Goal: Task Accomplishment & Management: Use online tool/utility

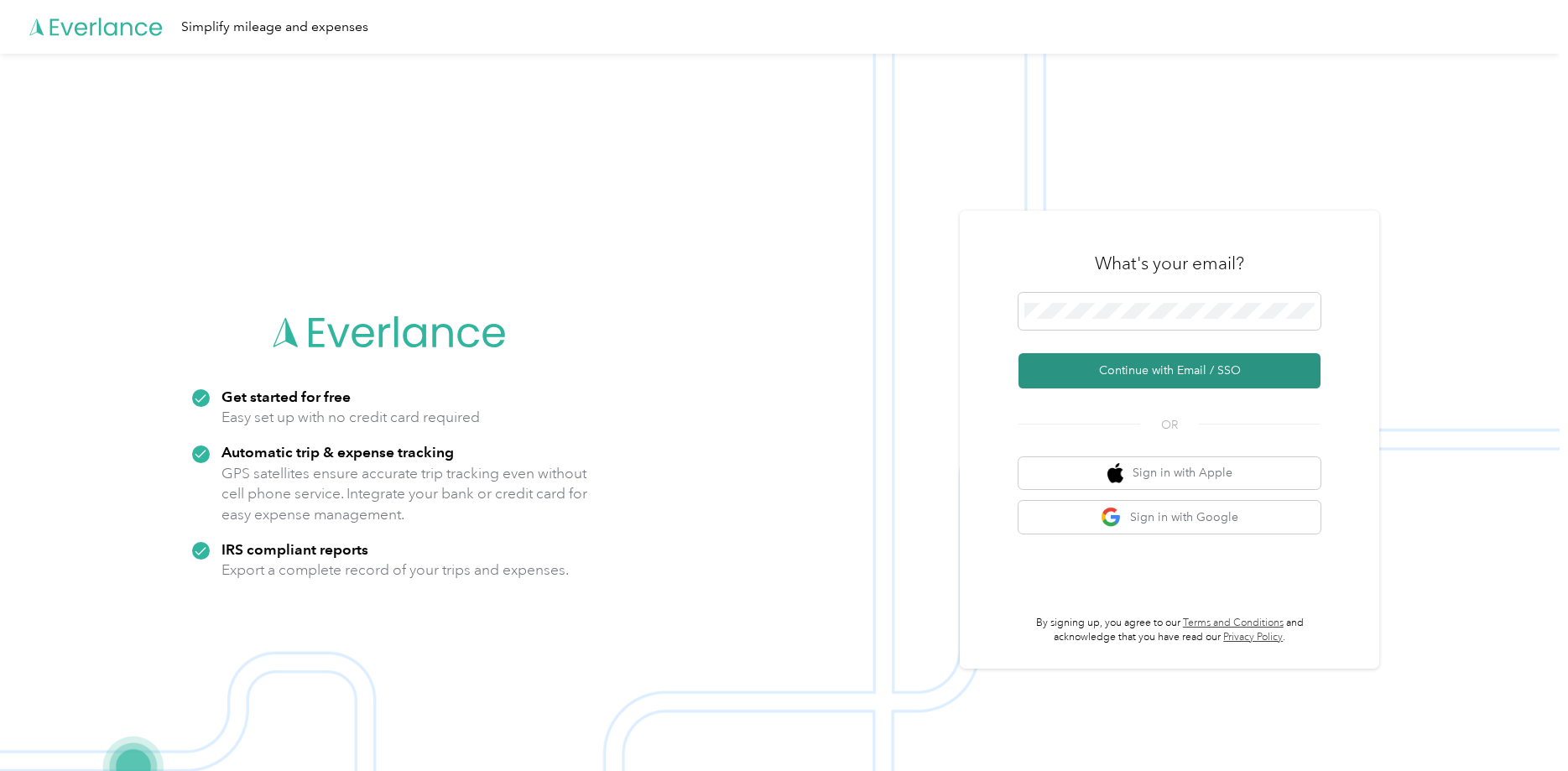
click at [1171, 372] on button "Continue with Email / SSO" at bounding box center [1168, 370] width 302 height 35
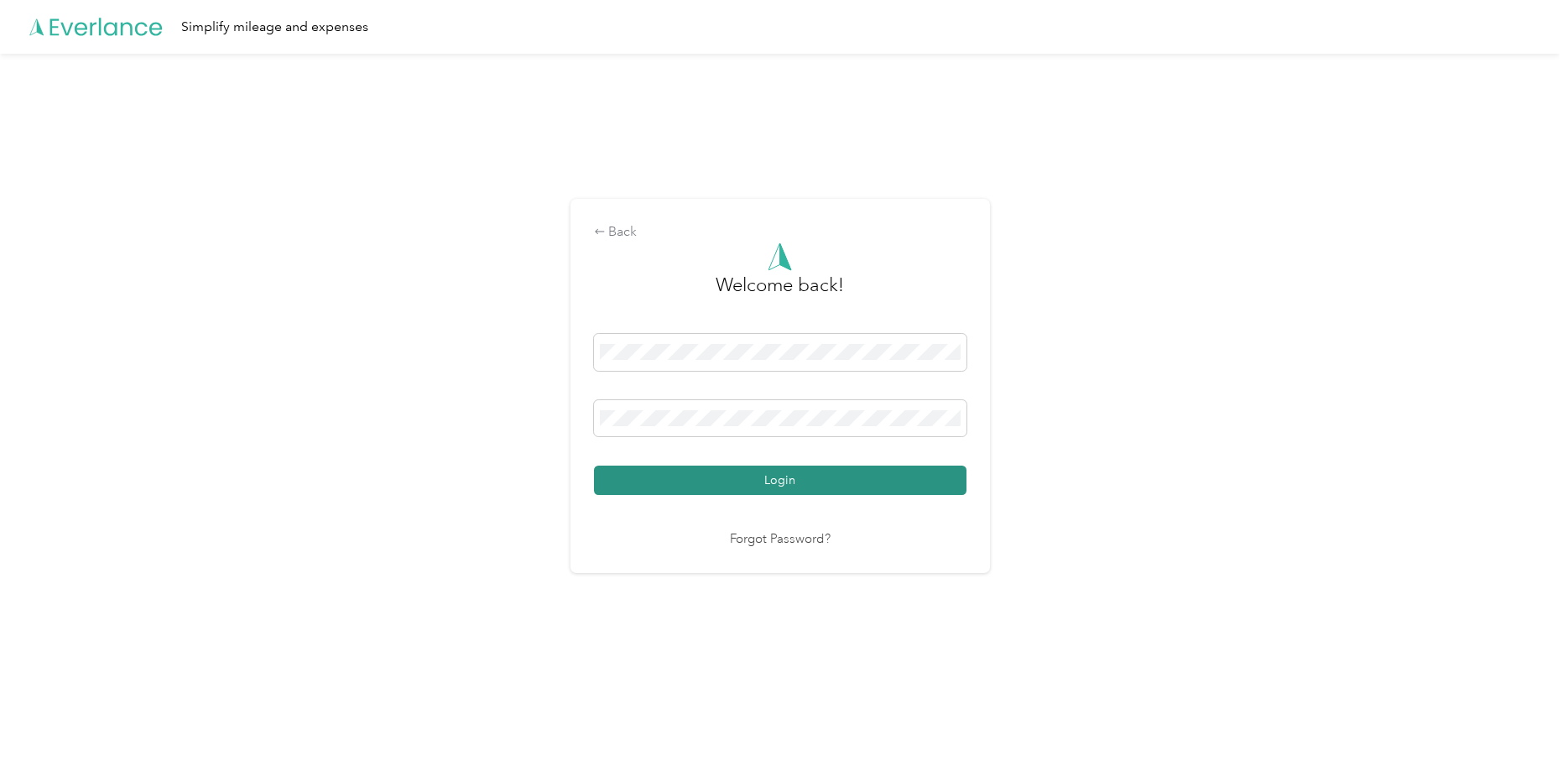
click at [778, 482] on button "Login" at bounding box center [780, 480] width 373 height 30
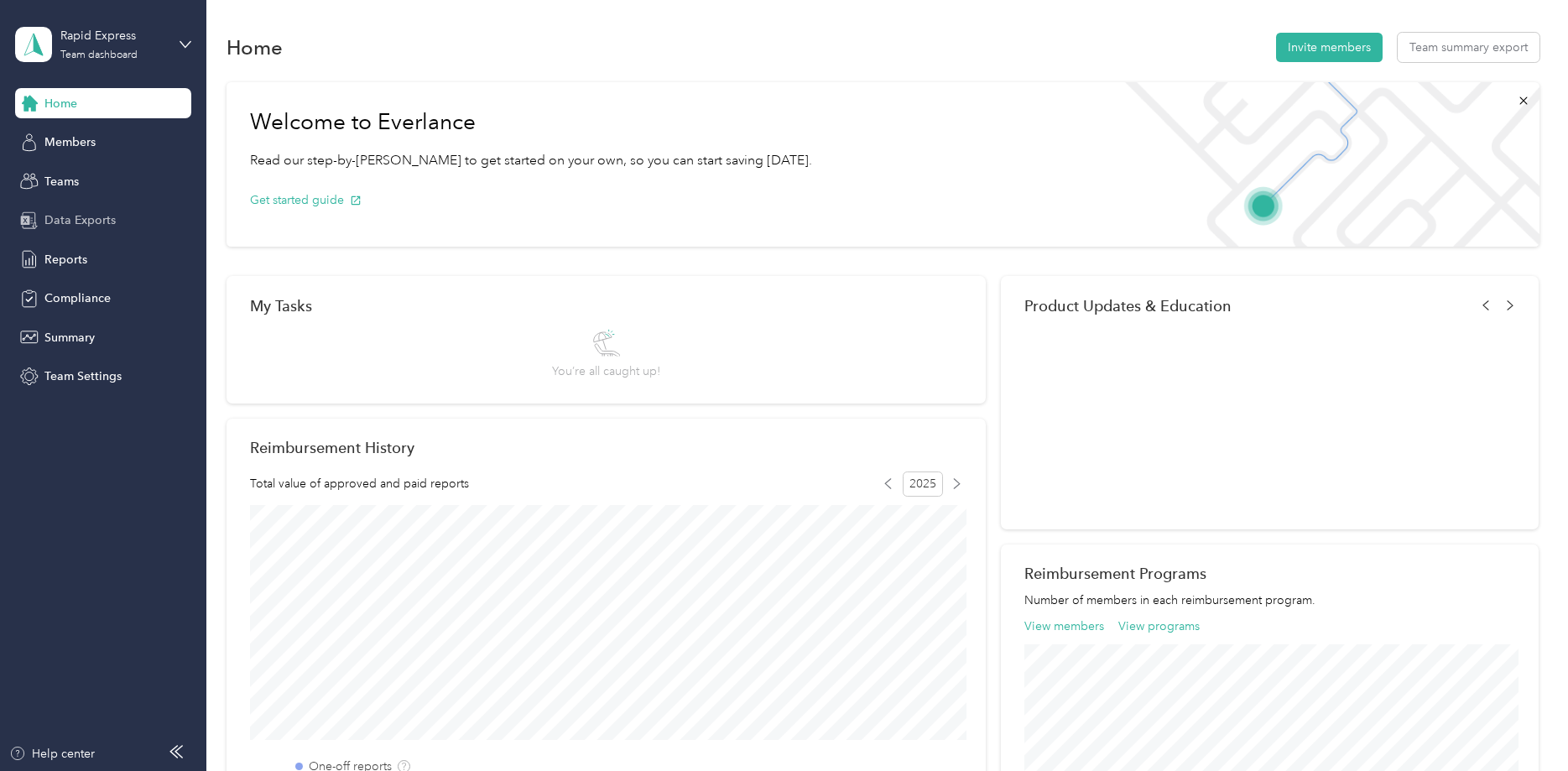
click at [54, 215] on span "Data Exports" at bounding box center [80, 221] width 71 height 17
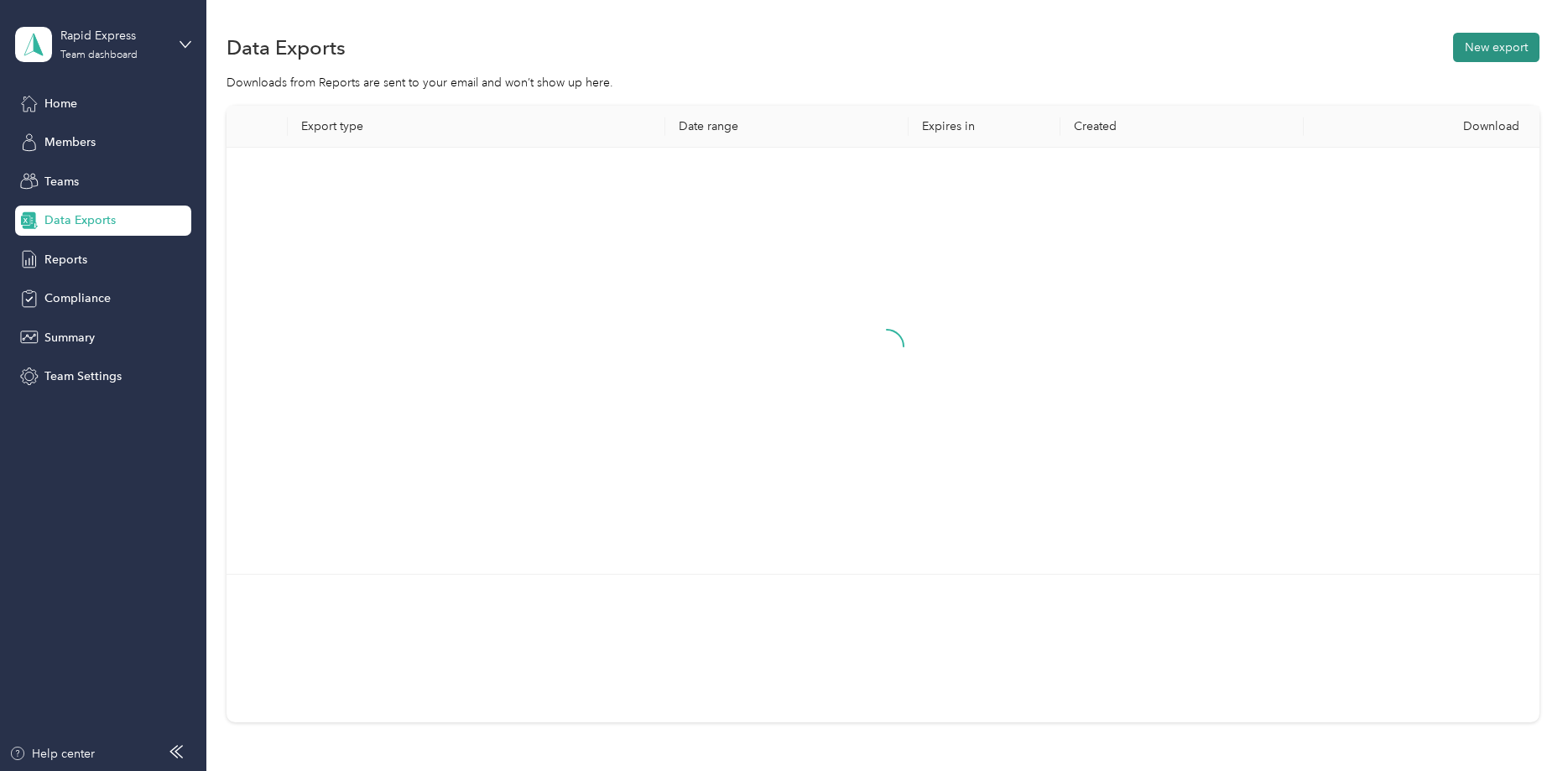
click at [1495, 46] on button "New export" at bounding box center [1496, 47] width 86 height 30
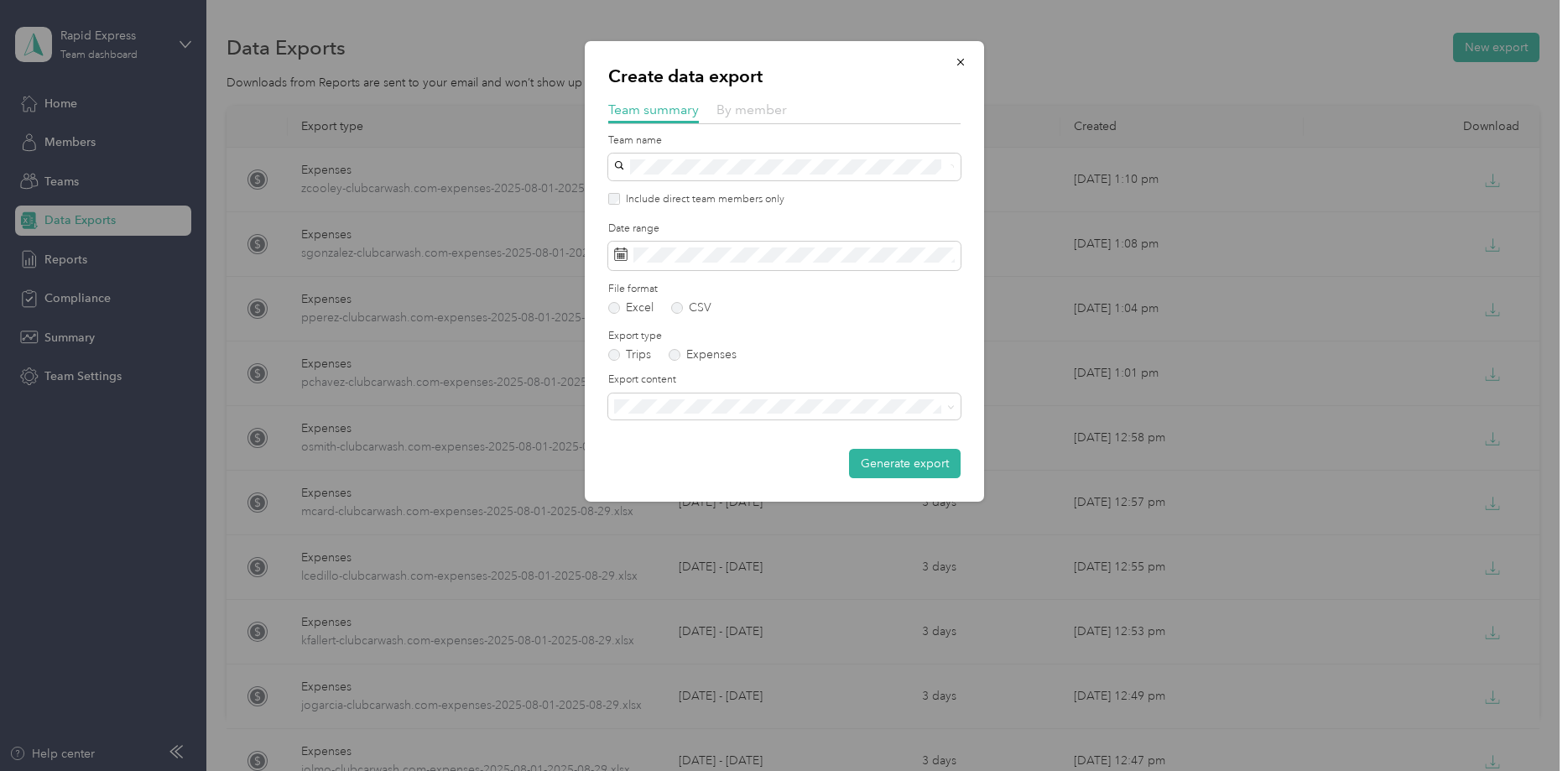
click at [767, 113] on span "By member" at bounding box center [751, 109] width 71 height 16
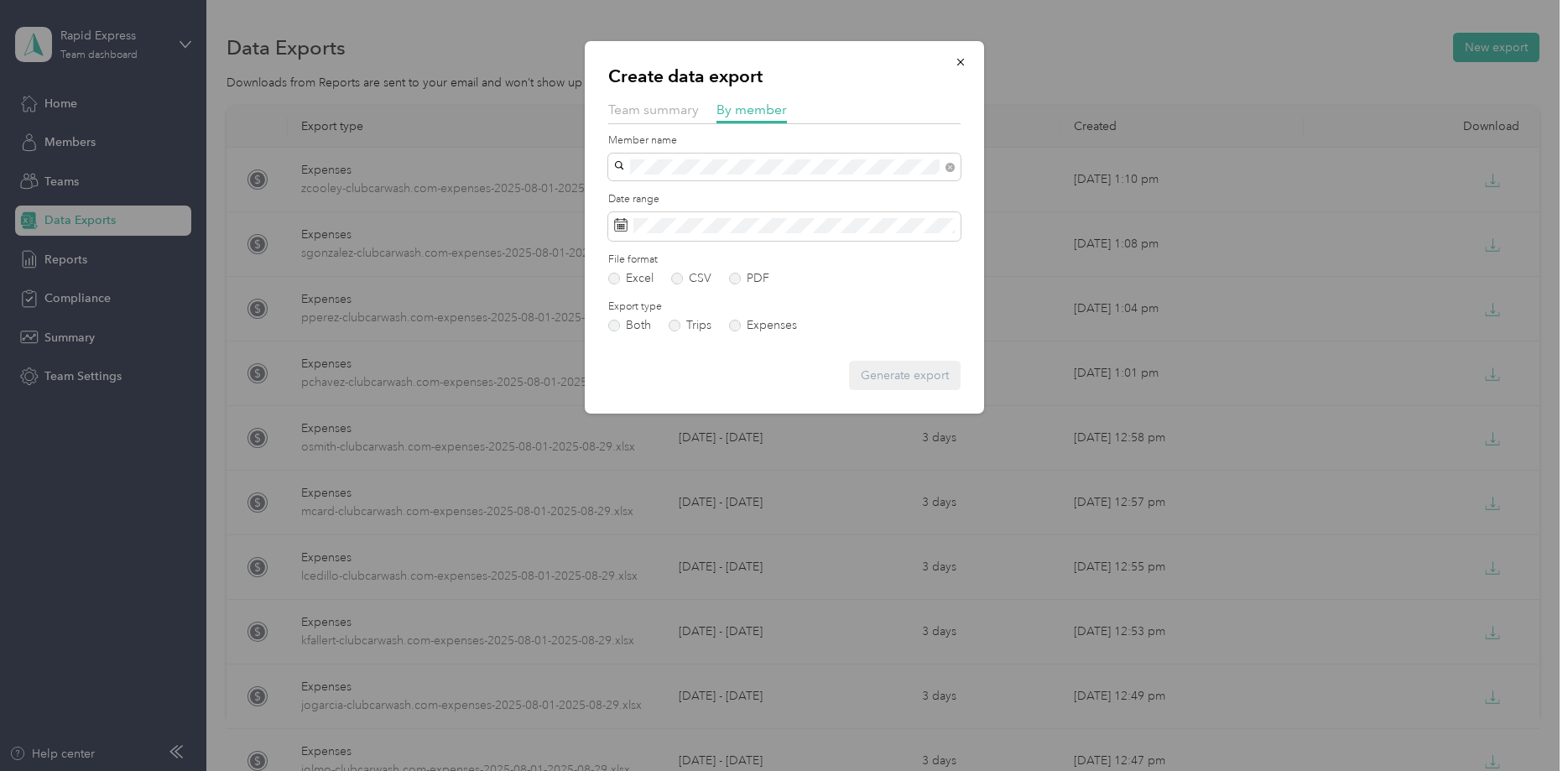
click at [656, 197] on div "[PERSON_NAME]" at bounding box center [784, 194] width 329 height 17
click at [621, 227] on icon at bounding box center [621, 225] width 13 height 13
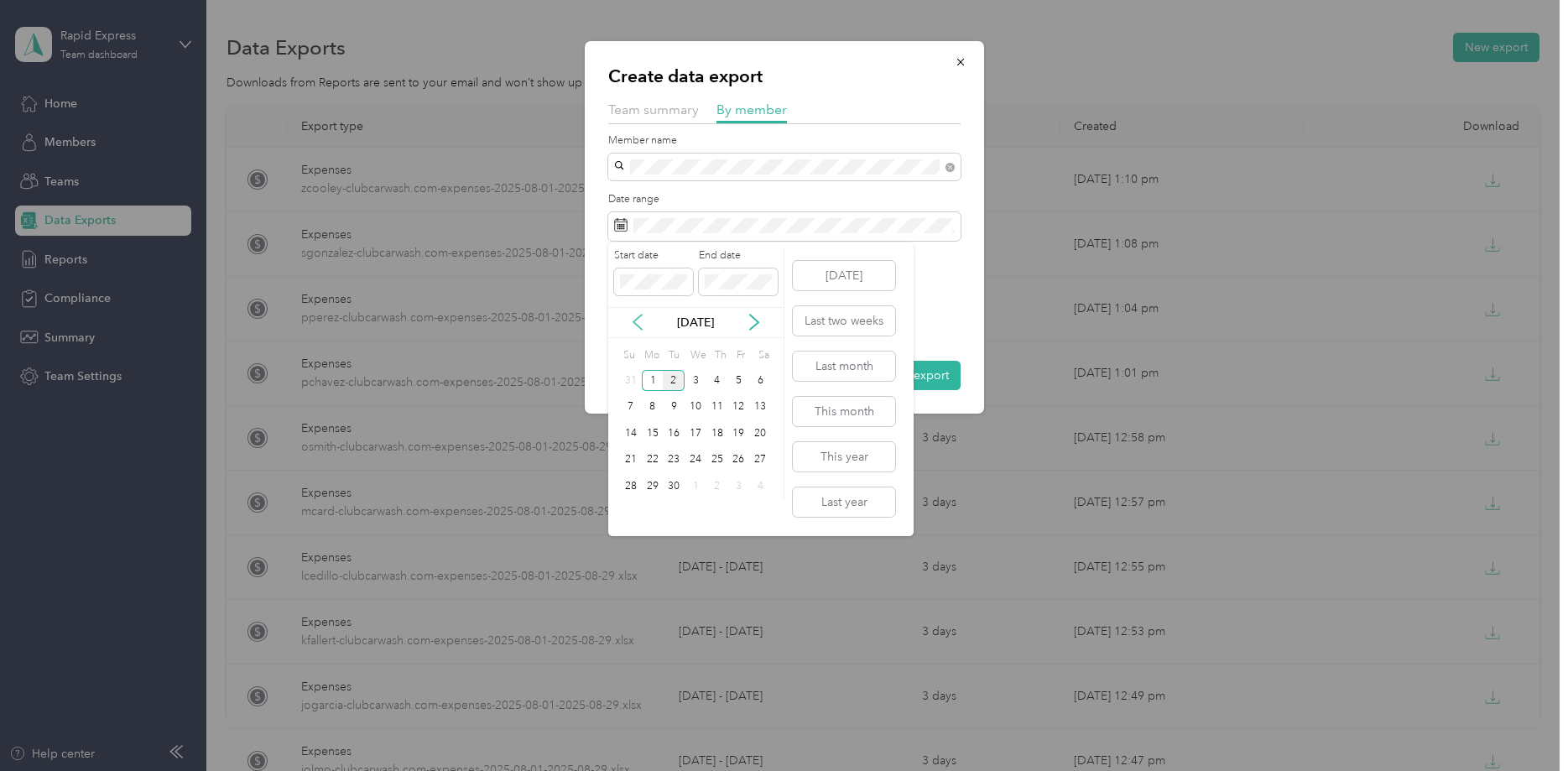
click at [637, 323] on icon at bounding box center [637, 322] width 17 height 17
click at [739, 379] on div "1" at bounding box center [739, 381] width 22 height 21
click at [632, 515] on div "31" at bounding box center [631, 513] width 22 height 21
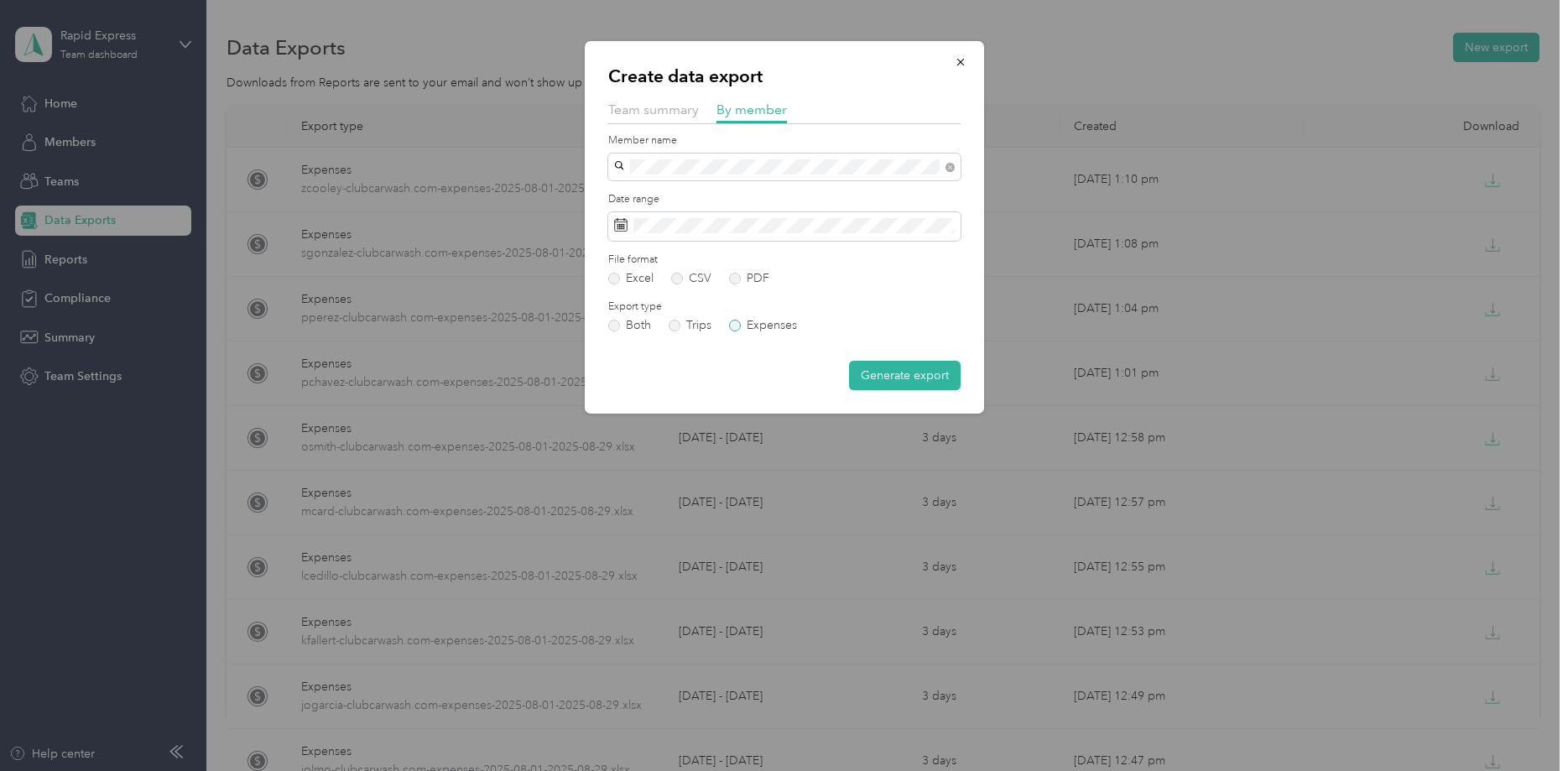
click at [734, 325] on label "Expenses" at bounding box center [762, 325] width 68 height 12
click at [903, 377] on button "Generate export" at bounding box center [905, 375] width 111 height 30
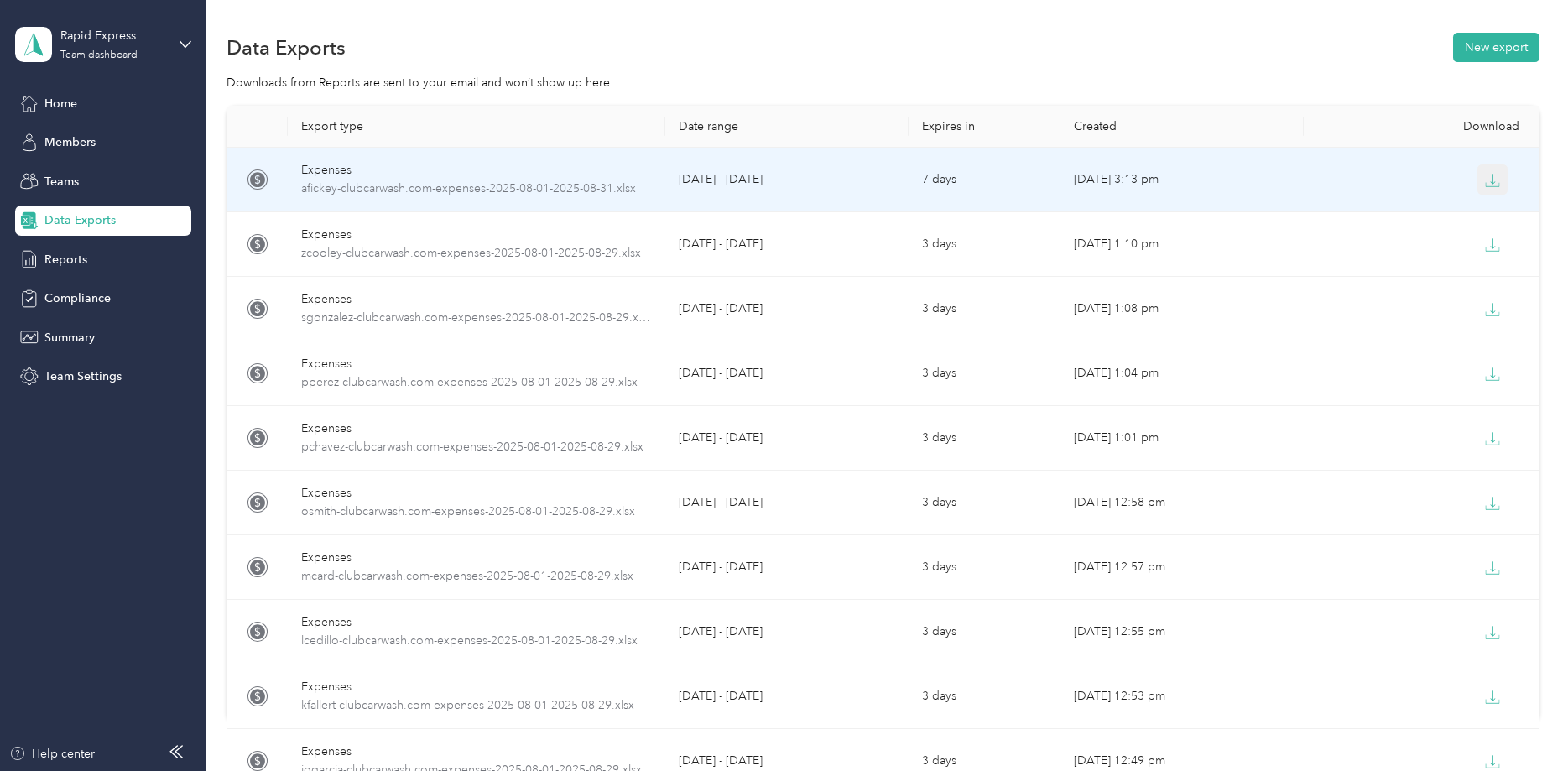
click at [1489, 175] on icon "button" at bounding box center [1492, 180] width 15 height 15
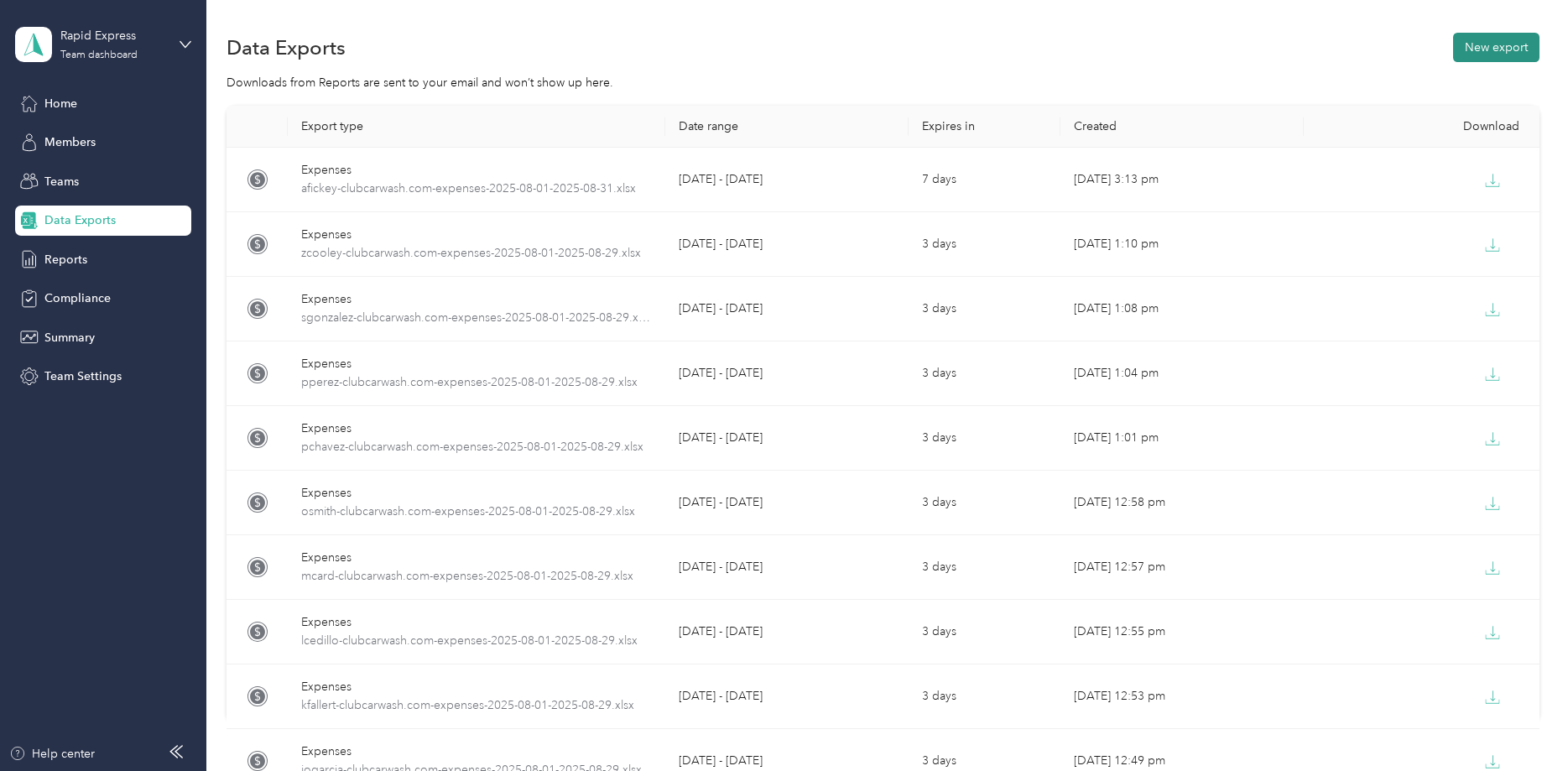
click at [1505, 44] on button "New export" at bounding box center [1496, 47] width 86 height 30
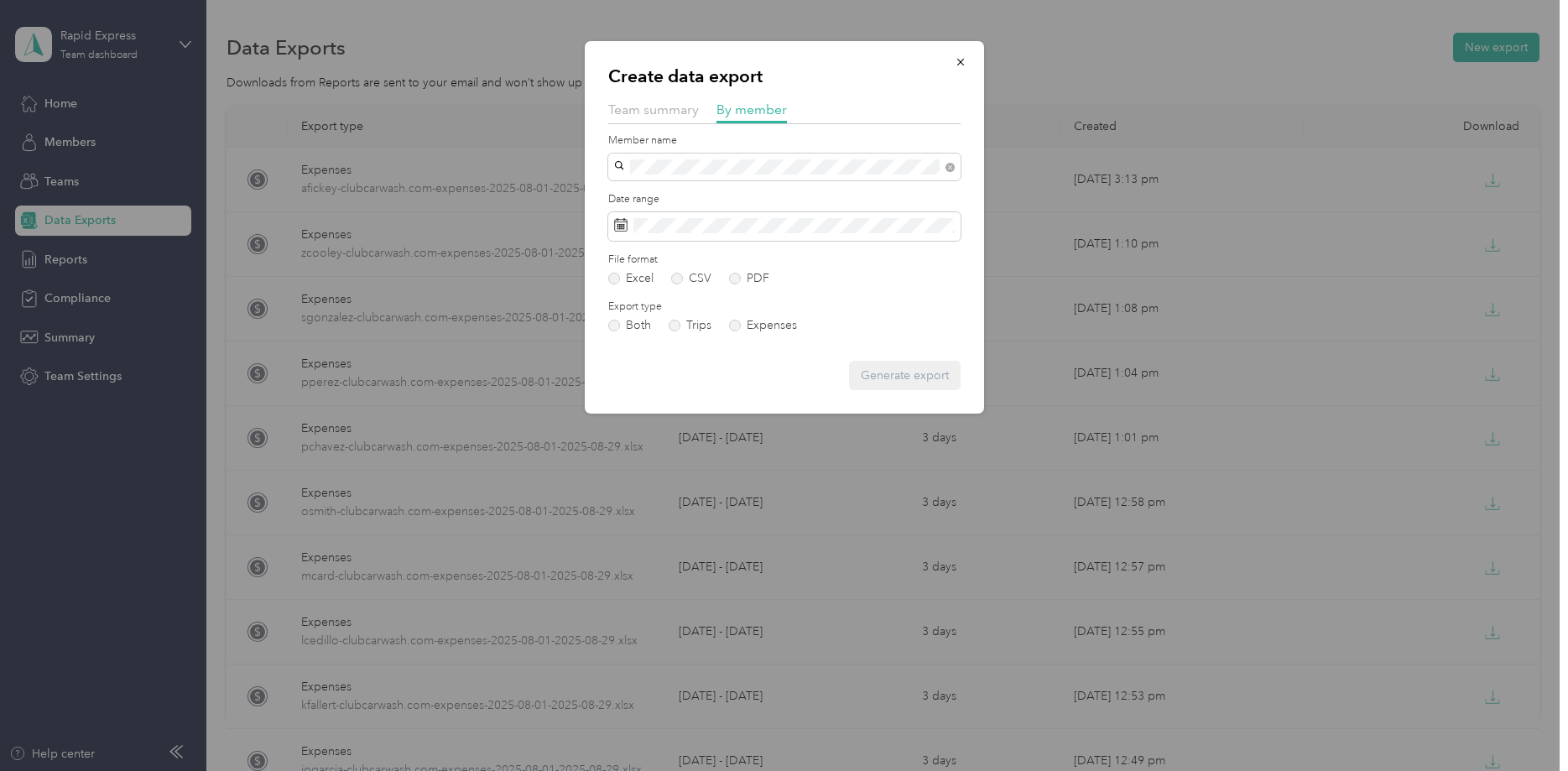
click at [680, 194] on span "[PERSON_NAME]" at bounding box center [666, 196] width 93 height 14
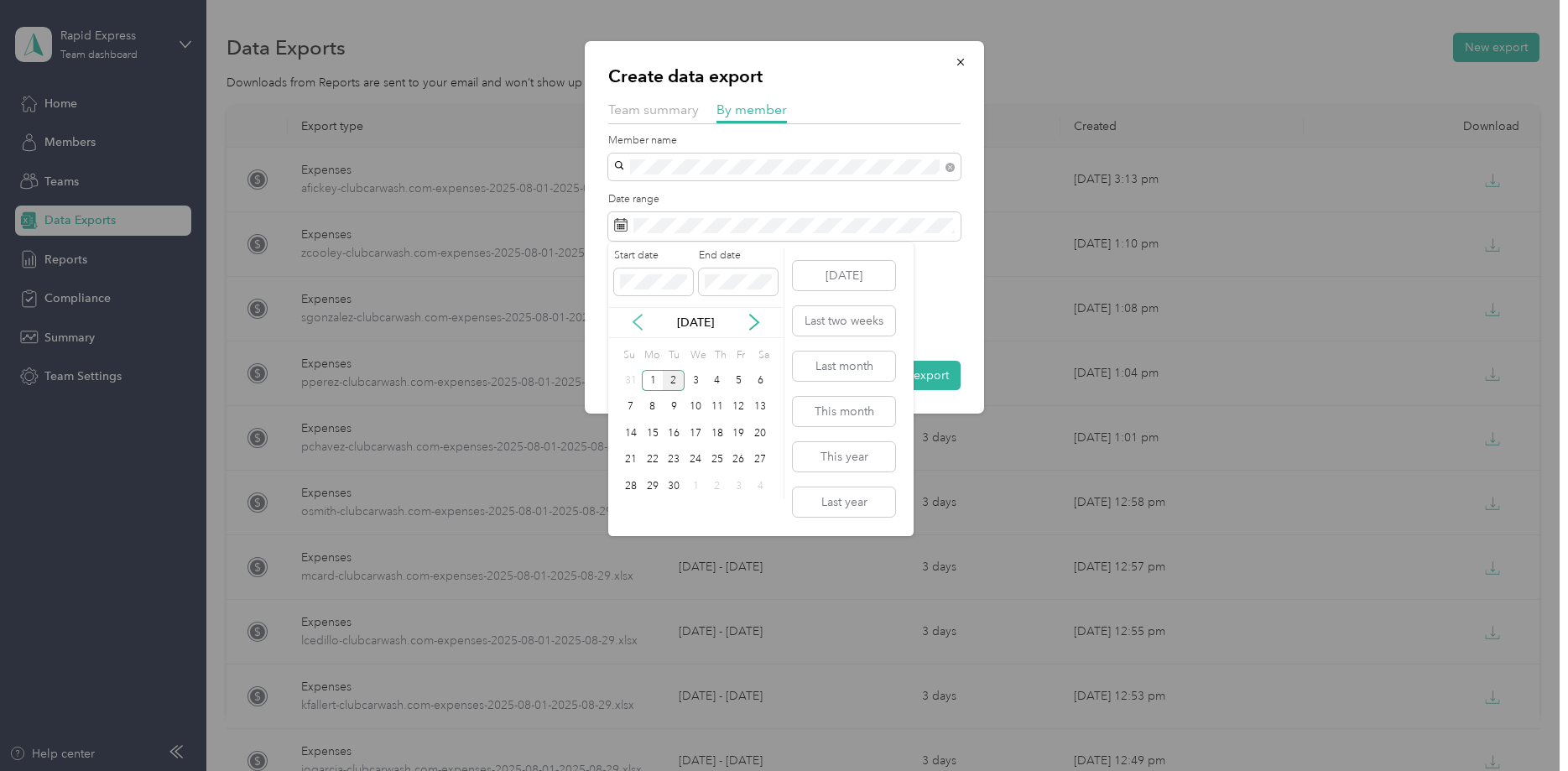
click at [637, 324] on icon at bounding box center [637, 322] width 17 height 17
click at [736, 380] on div "1" at bounding box center [739, 381] width 22 height 21
click at [631, 511] on div "31" at bounding box center [631, 513] width 22 height 21
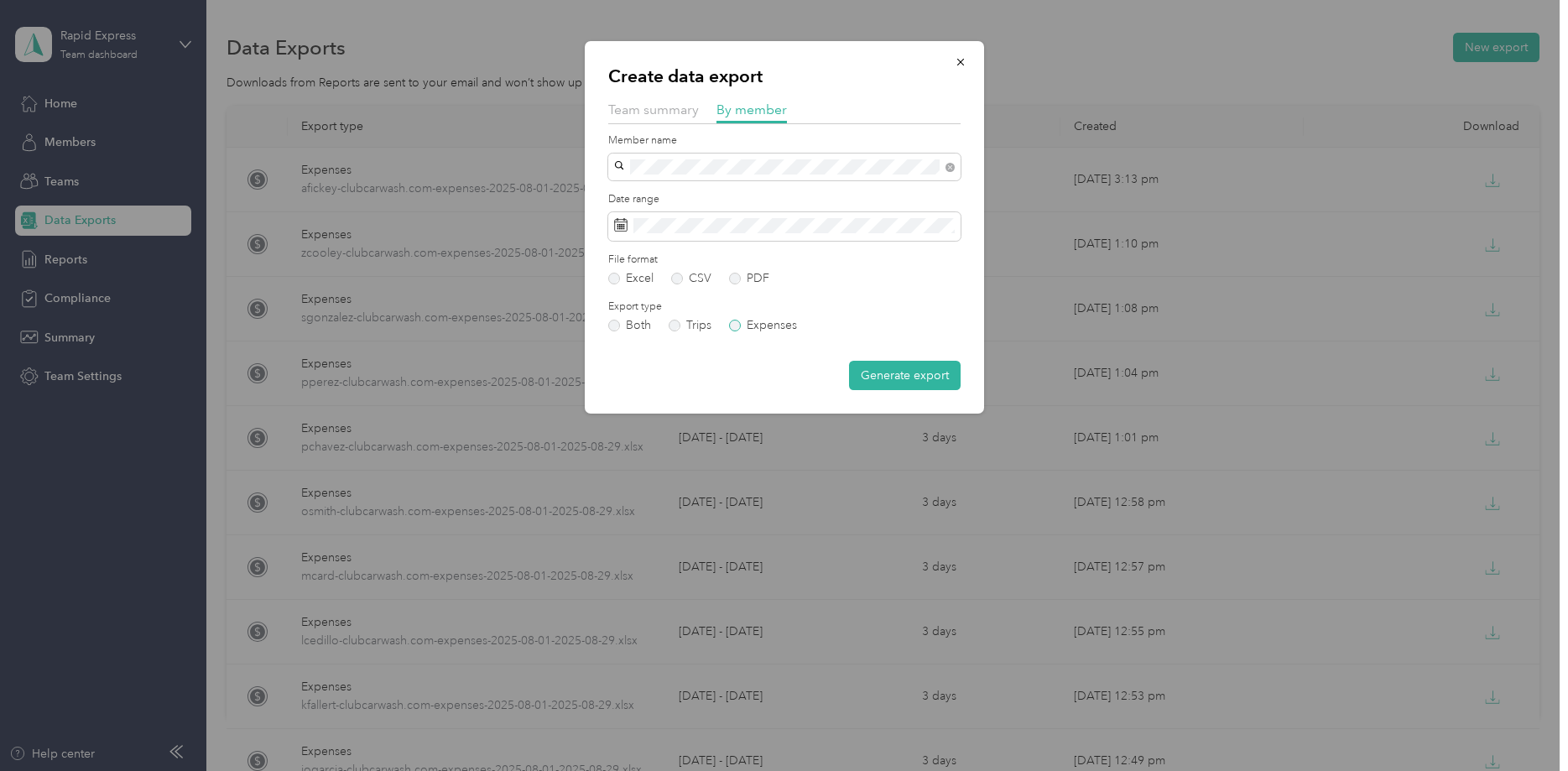
click at [755, 323] on label "Expenses" at bounding box center [762, 325] width 68 height 12
click at [905, 377] on button "Generate export" at bounding box center [905, 375] width 111 height 30
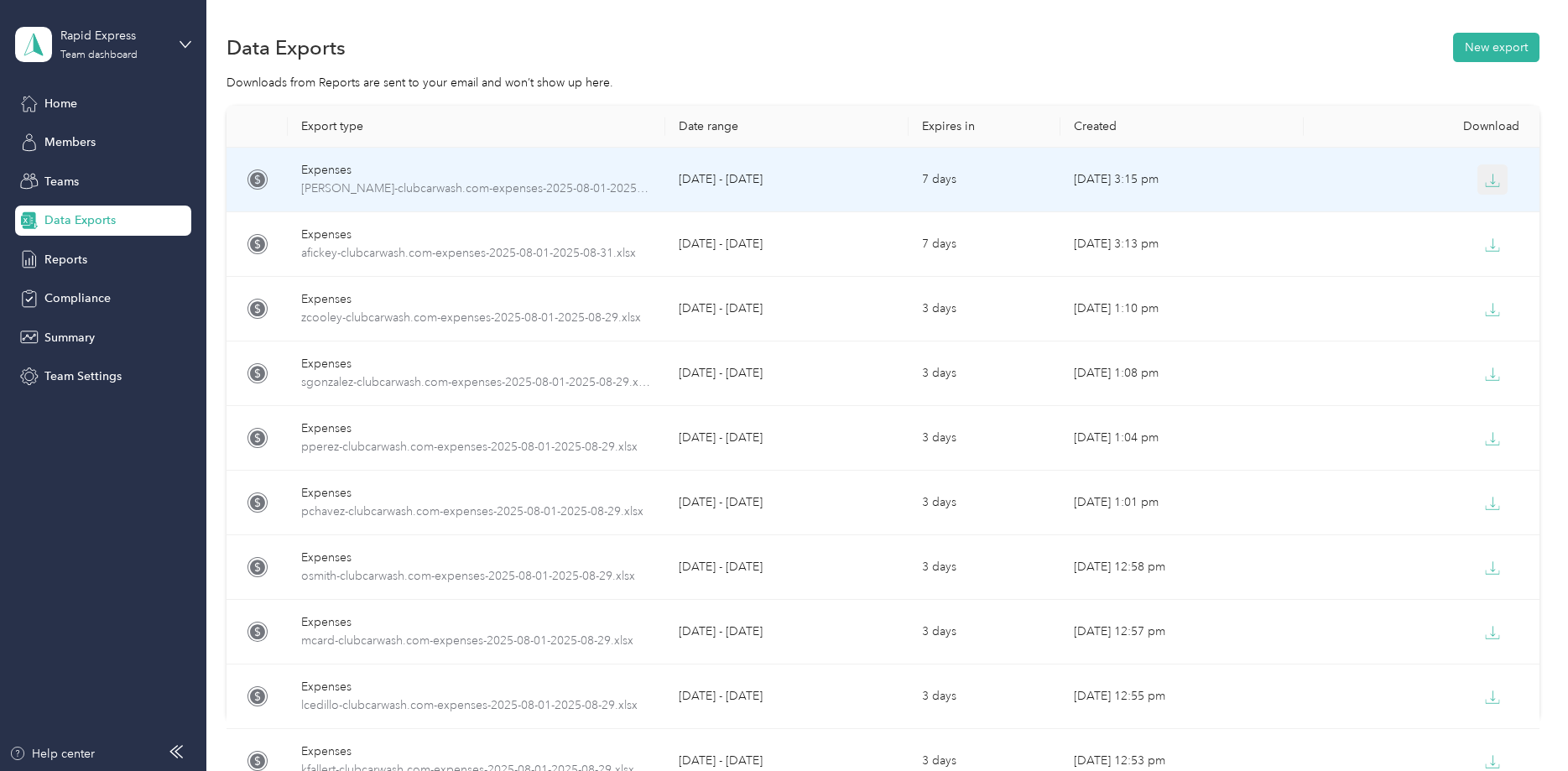
click at [1493, 180] on icon "button" at bounding box center [1492, 180] width 15 height 15
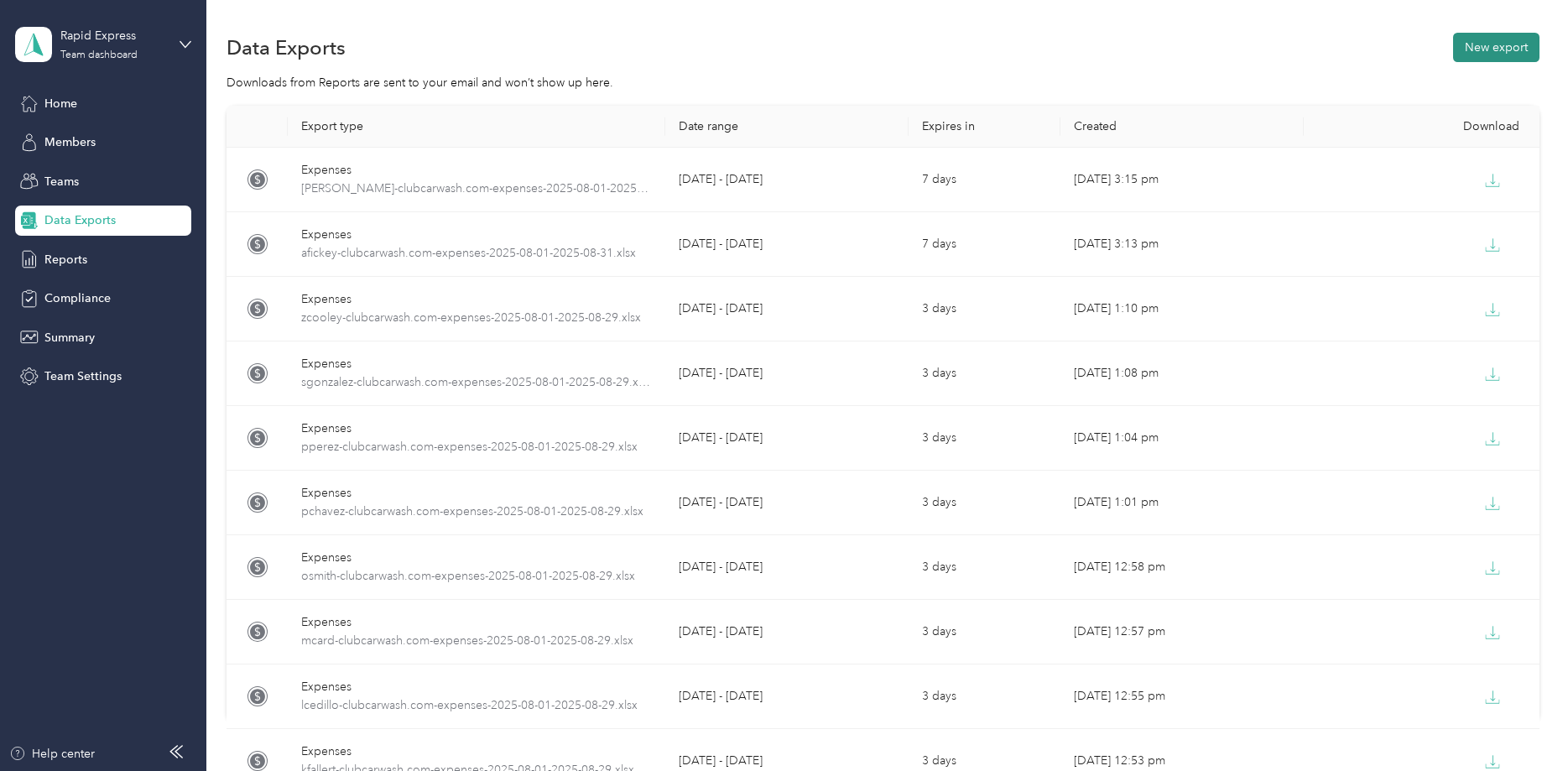
click at [1507, 46] on button "New export" at bounding box center [1496, 47] width 86 height 30
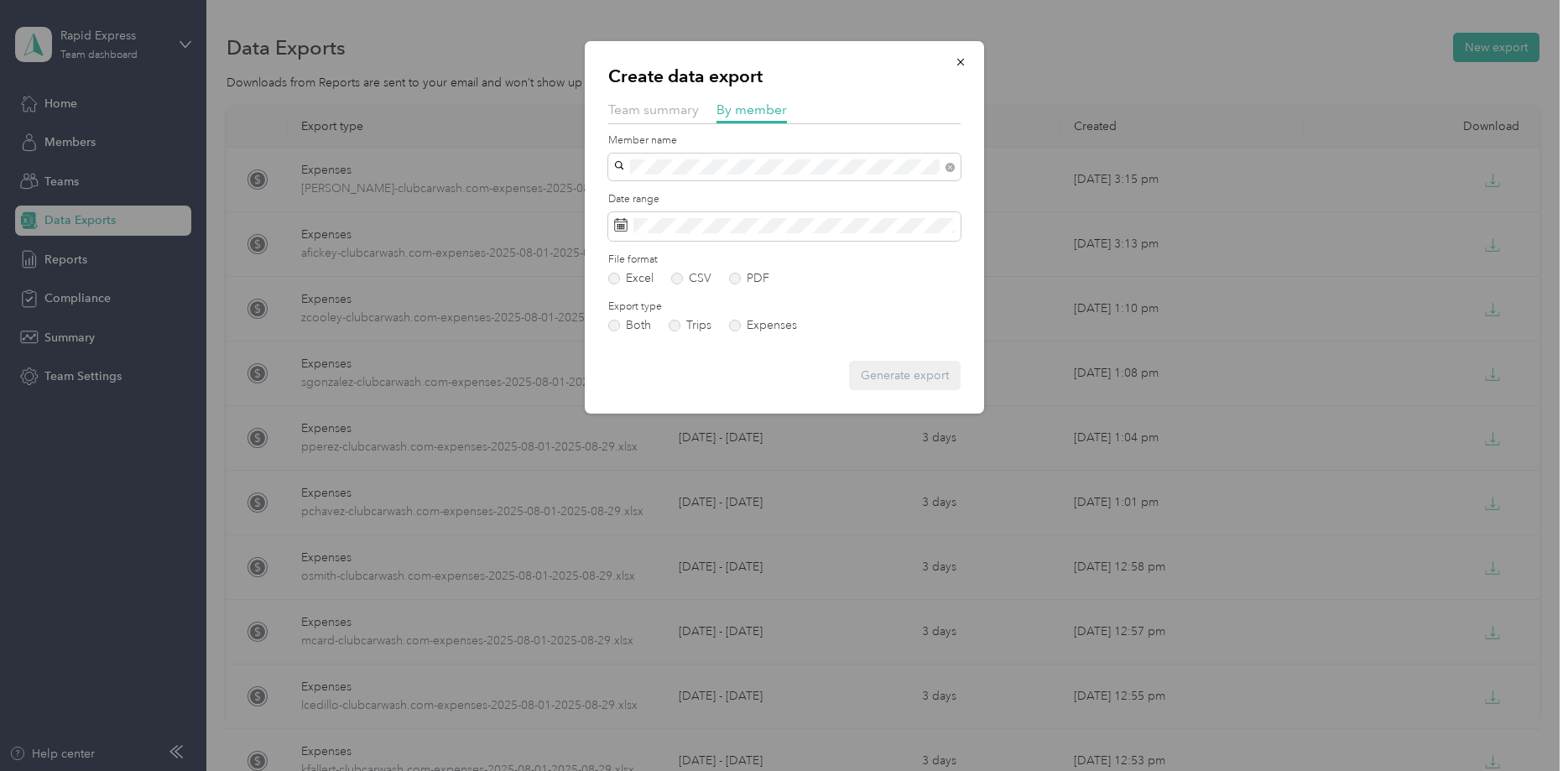
click at [690, 192] on span "[EMAIL_ADDRESS][DOMAIN_NAME]" at bounding box center [719, 197] width 198 height 14
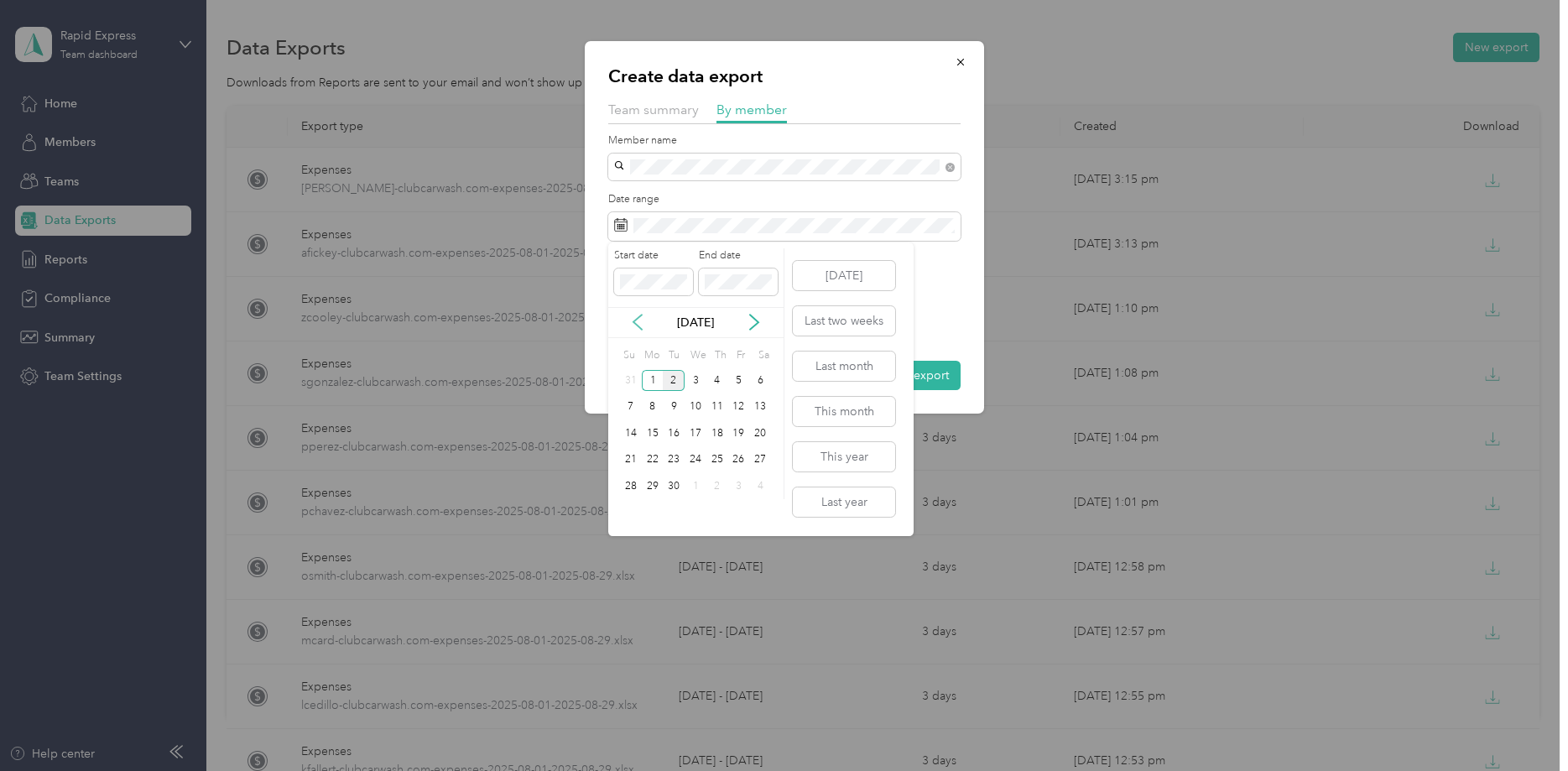
click at [636, 320] on icon at bounding box center [637, 322] width 17 height 17
click at [737, 380] on div "1" at bounding box center [739, 381] width 22 height 21
click at [757, 320] on icon at bounding box center [754, 322] width 17 height 17
drag, startPoint x: 675, startPoint y: 380, endPoint x: 708, endPoint y: 384, distance: 33.2
click at [677, 380] on div "2" at bounding box center [673, 381] width 22 height 21
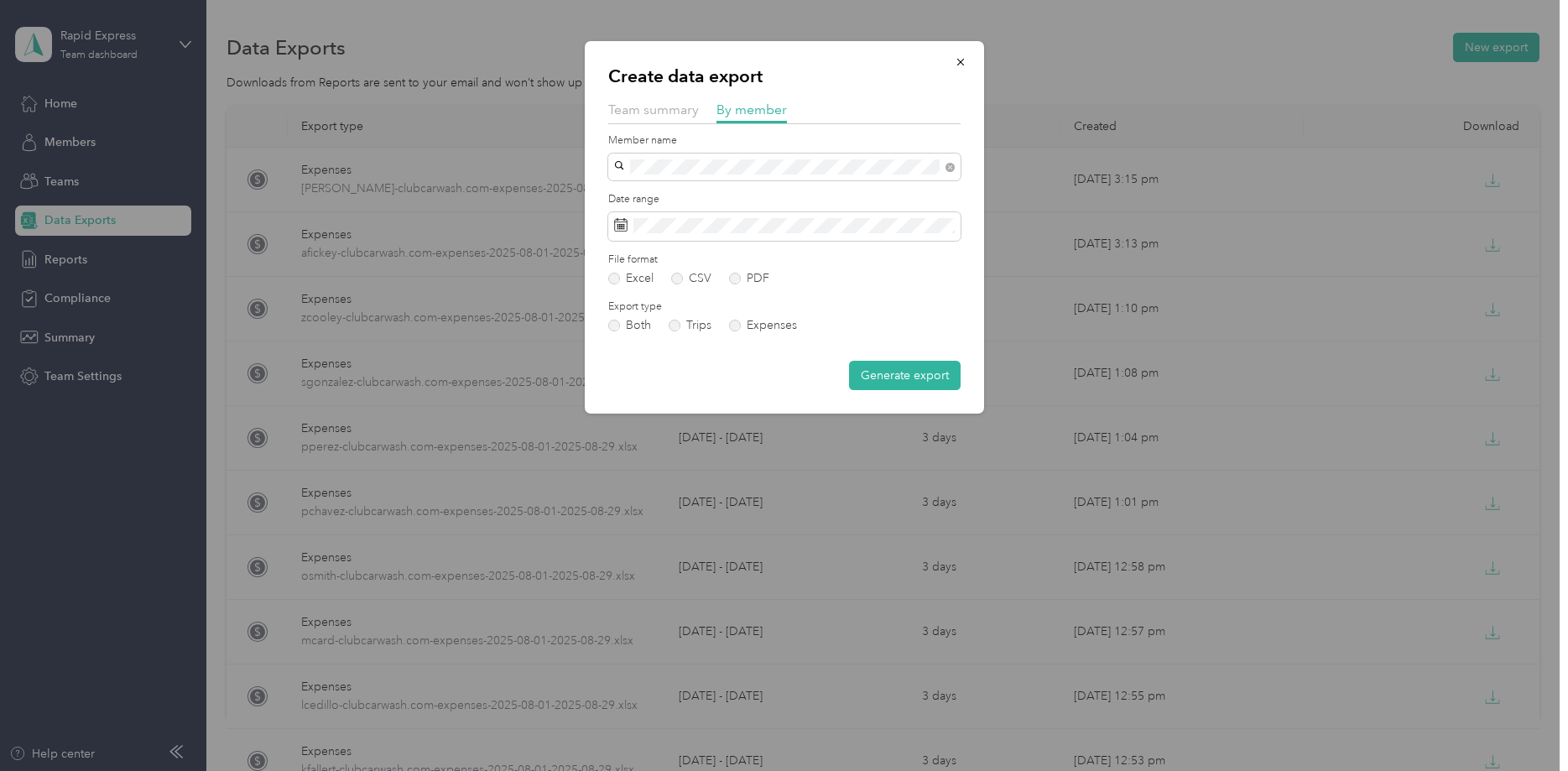
drag, startPoint x: 756, startPoint y: 320, endPoint x: 819, endPoint y: 336, distance: 65.0
click at [757, 319] on label "Expenses" at bounding box center [762, 325] width 68 height 12
click at [897, 373] on button "Generate export" at bounding box center [905, 375] width 111 height 30
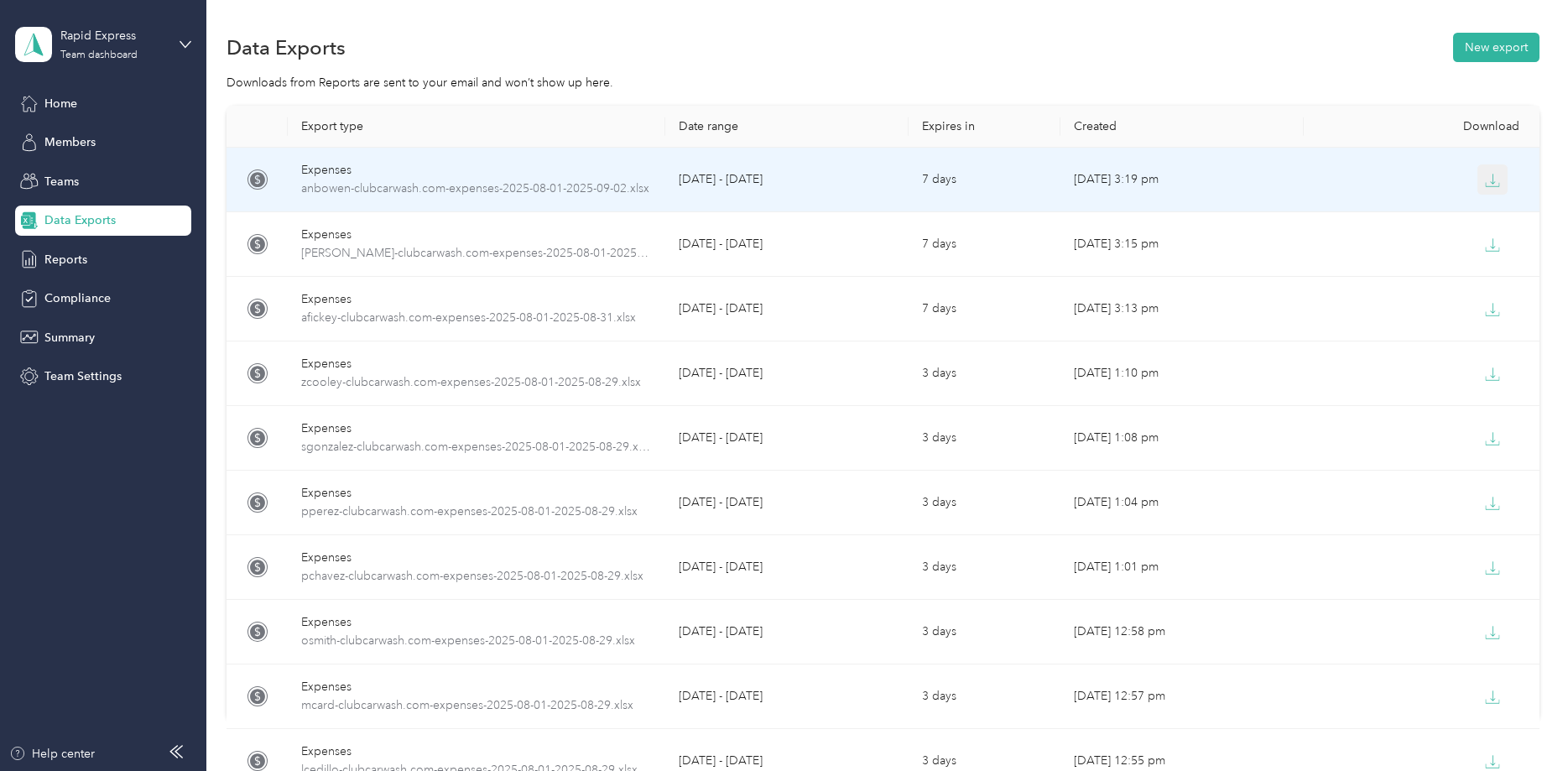
click at [1495, 178] on icon "button" at bounding box center [1492, 180] width 15 height 15
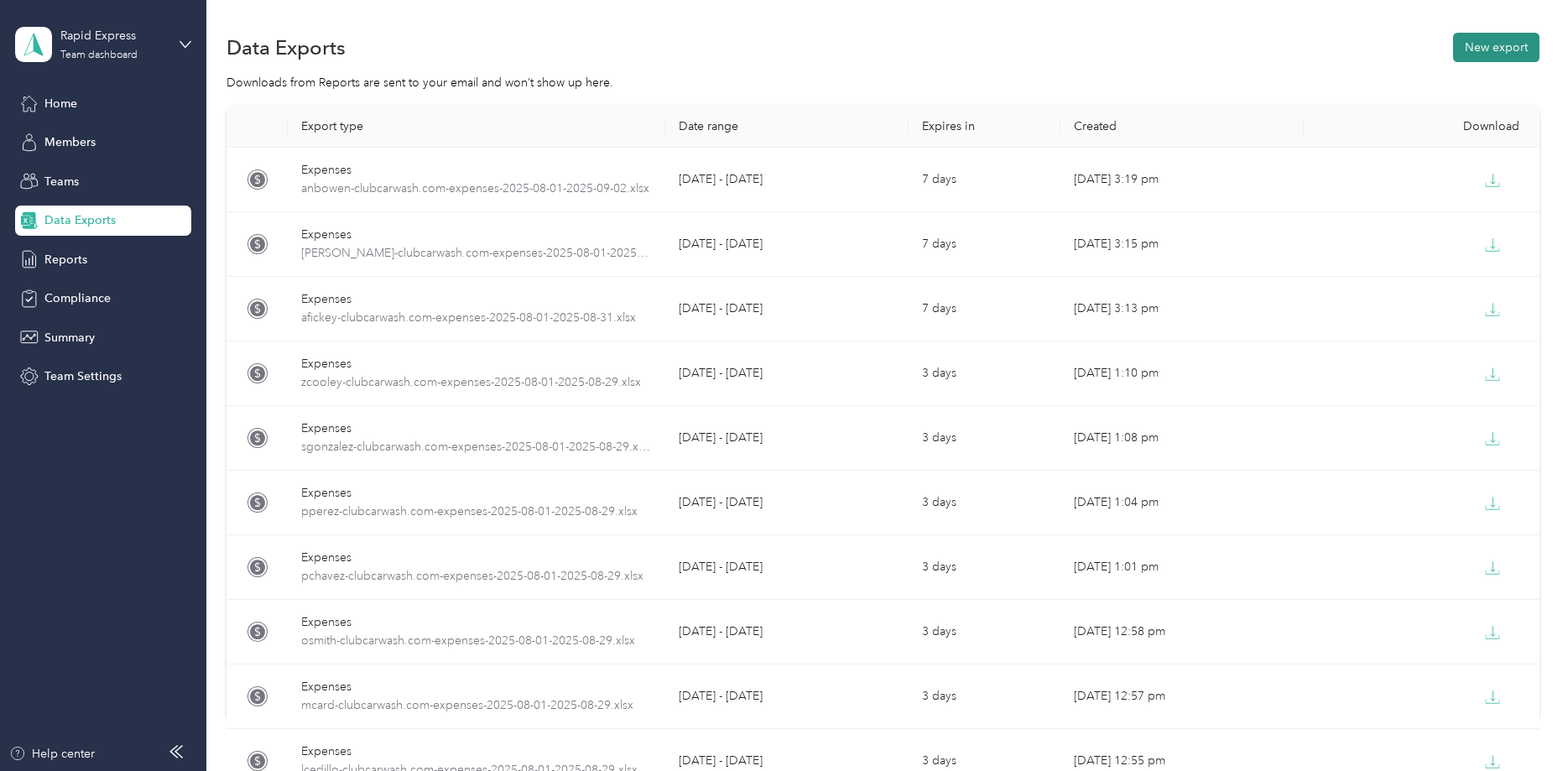
click at [1514, 51] on button "New export" at bounding box center [1496, 47] width 86 height 30
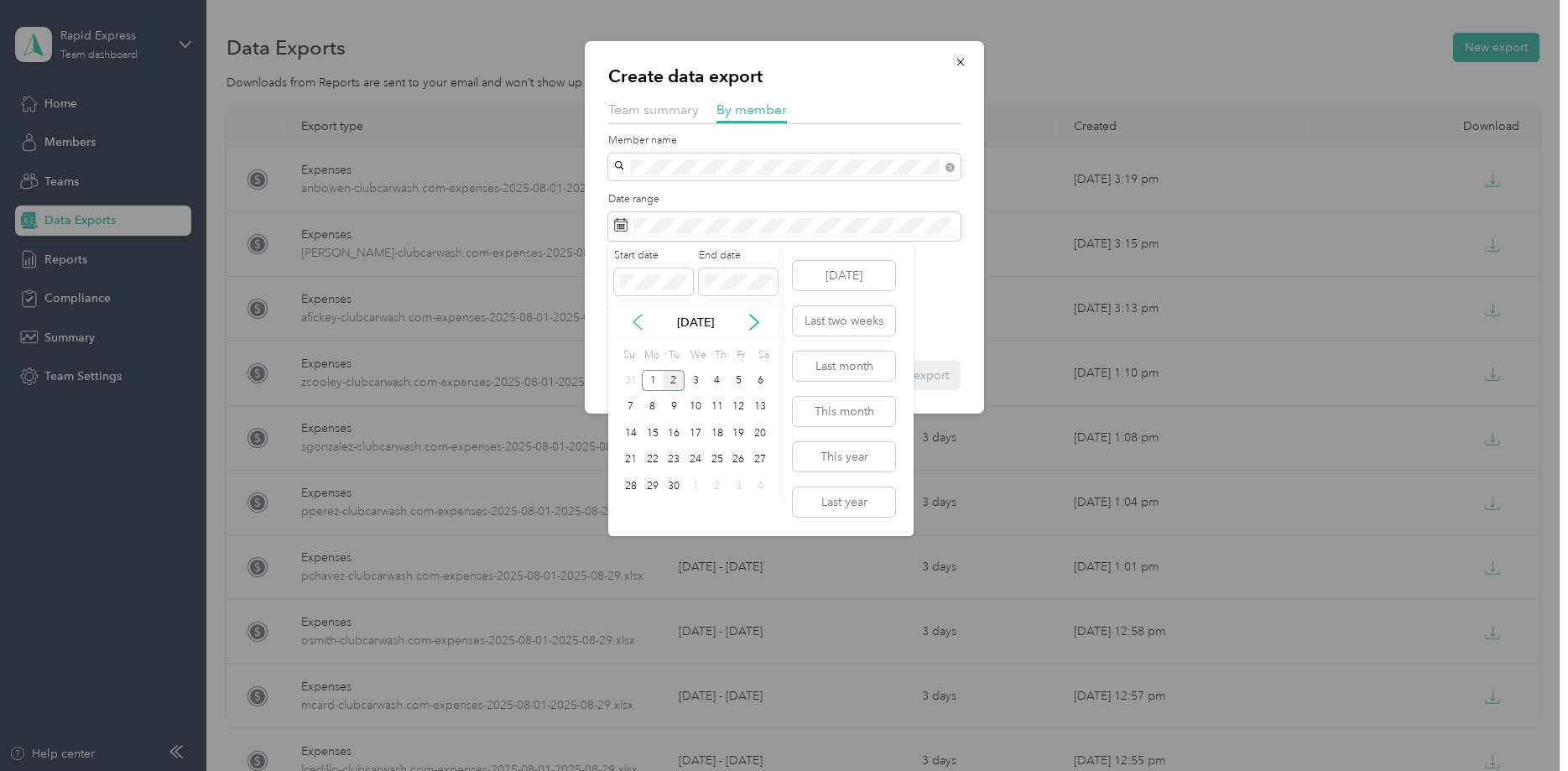
click at [632, 320] on icon at bounding box center [637, 322] width 17 height 17
click at [739, 382] on div "1" at bounding box center [739, 381] width 22 height 21
click at [756, 317] on icon at bounding box center [754, 322] width 17 height 17
click at [674, 384] on div "2" at bounding box center [673, 381] width 22 height 21
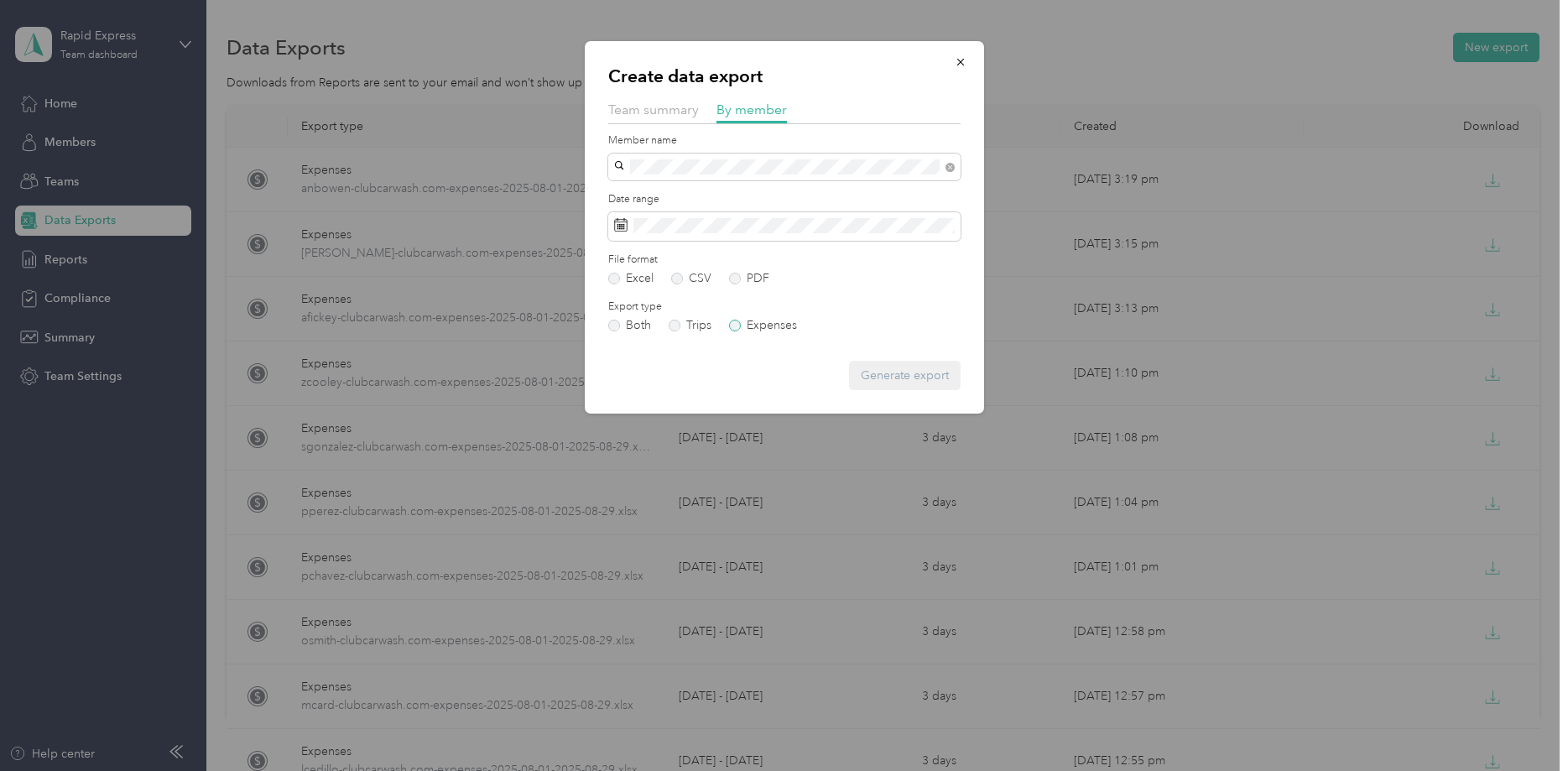
click at [761, 321] on label "Expenses" at bounding box center [762, 325] width 68 height 12
click at [661, 194] on label "Date range" at bounding box center [784, 199] width 353 height 15
click at [662, 192] on span "[EMAIL_ADDRESS][DOMAIN_NAME]" at bounding box center [719, 193] width 198 height 14
click at [896, 375] on button "Generate export" at bounding box center [905, 375] width 111 height 30
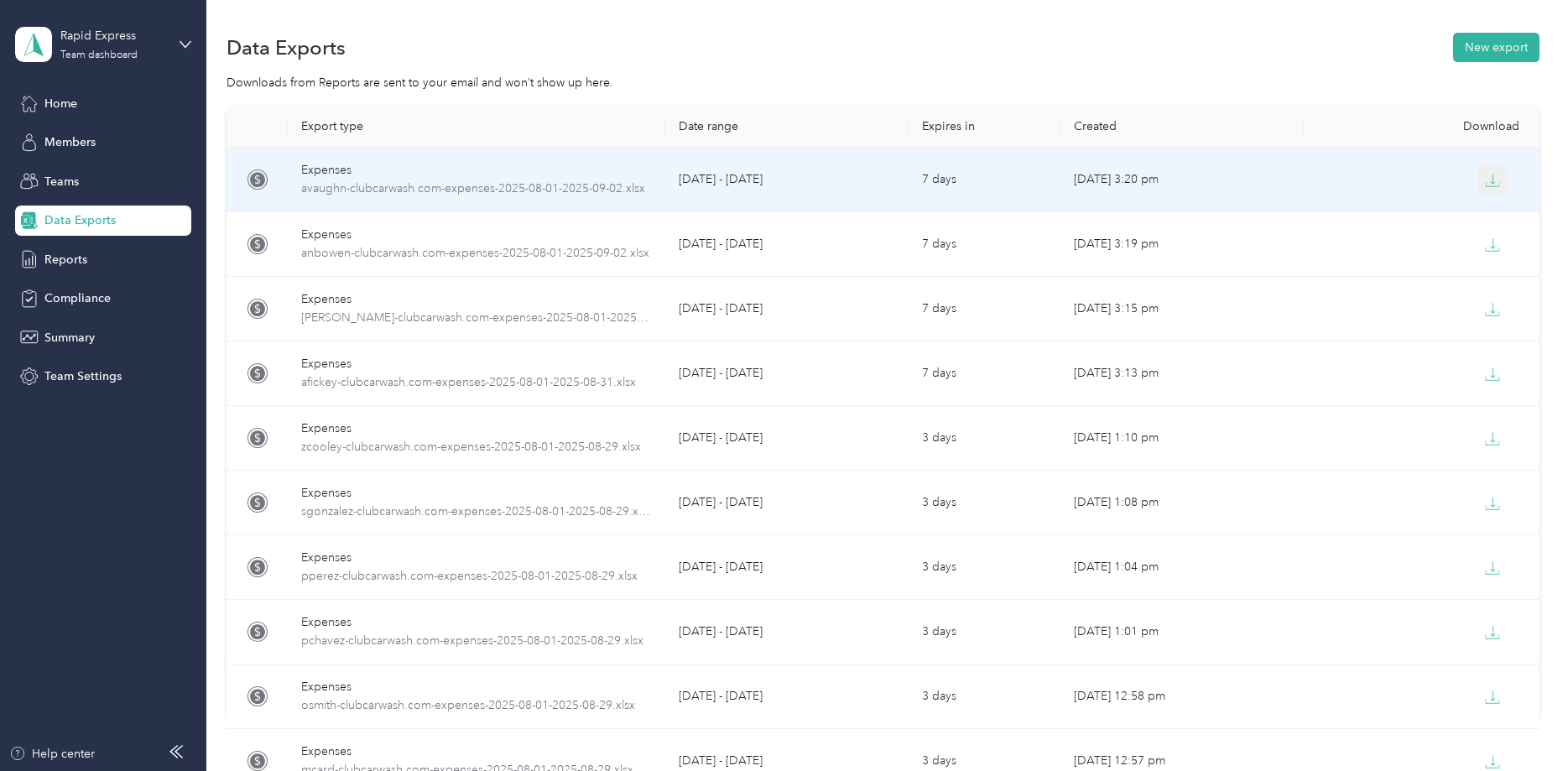
click at [1491, 175] on icon "button" at bounding box center [1492, 180] width 15 height 15
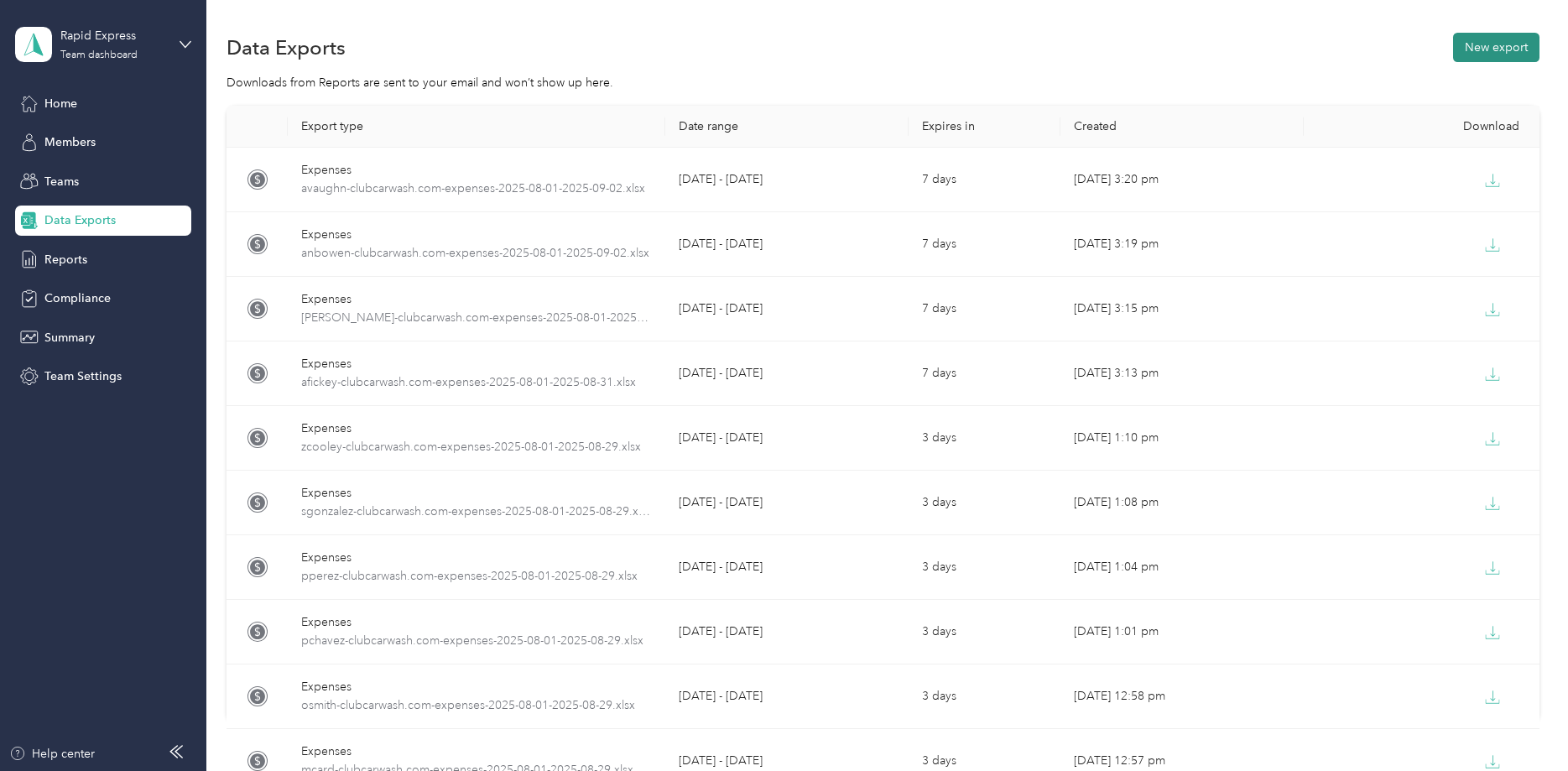
click at [1498, 48] on button "New export" at bounding box center [1496, 47] width 86 height 30
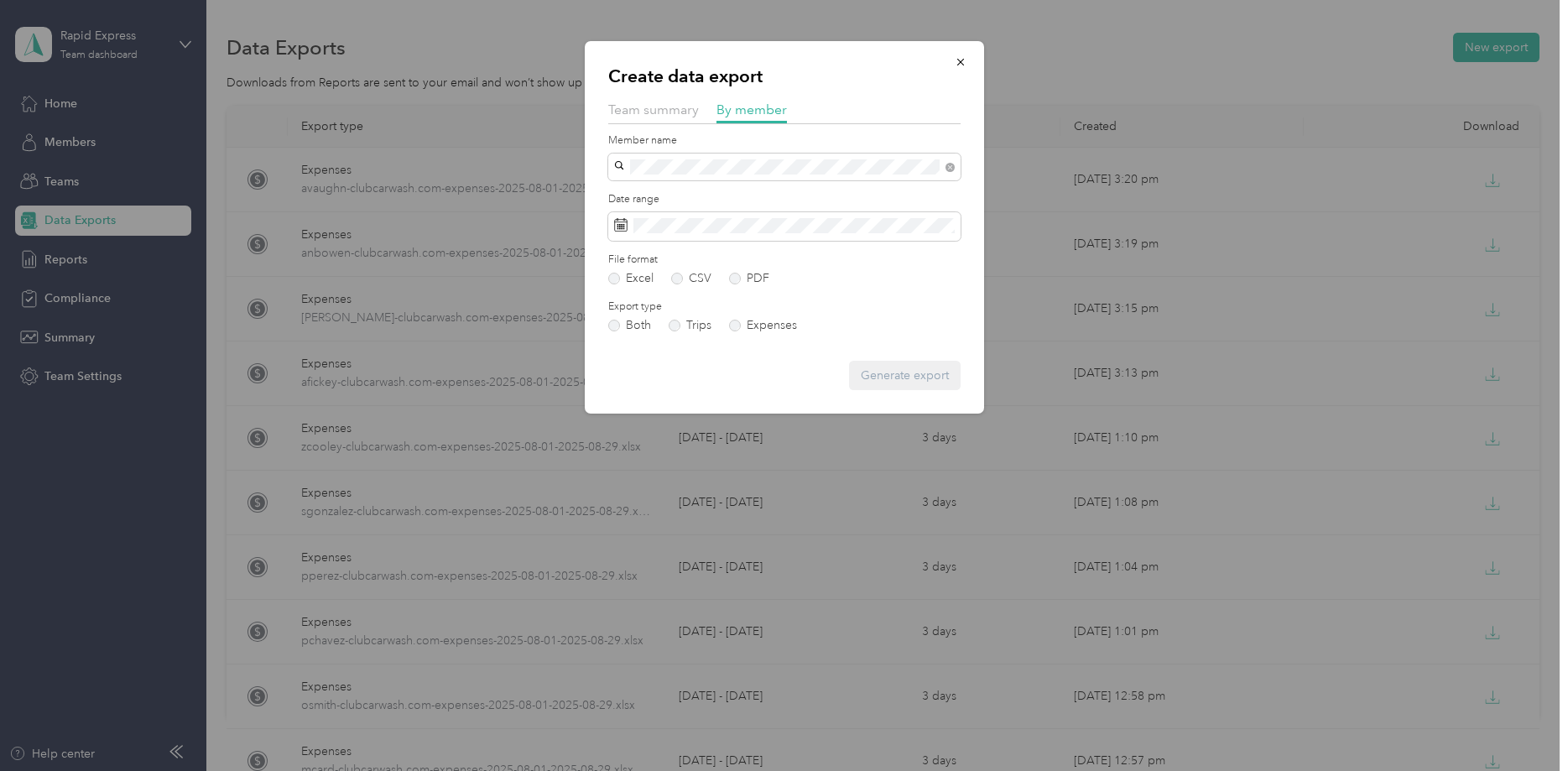
click at [637, 191] on span "[PERSON_NAME]" at bounding box center [666, 197] width 93 height 14
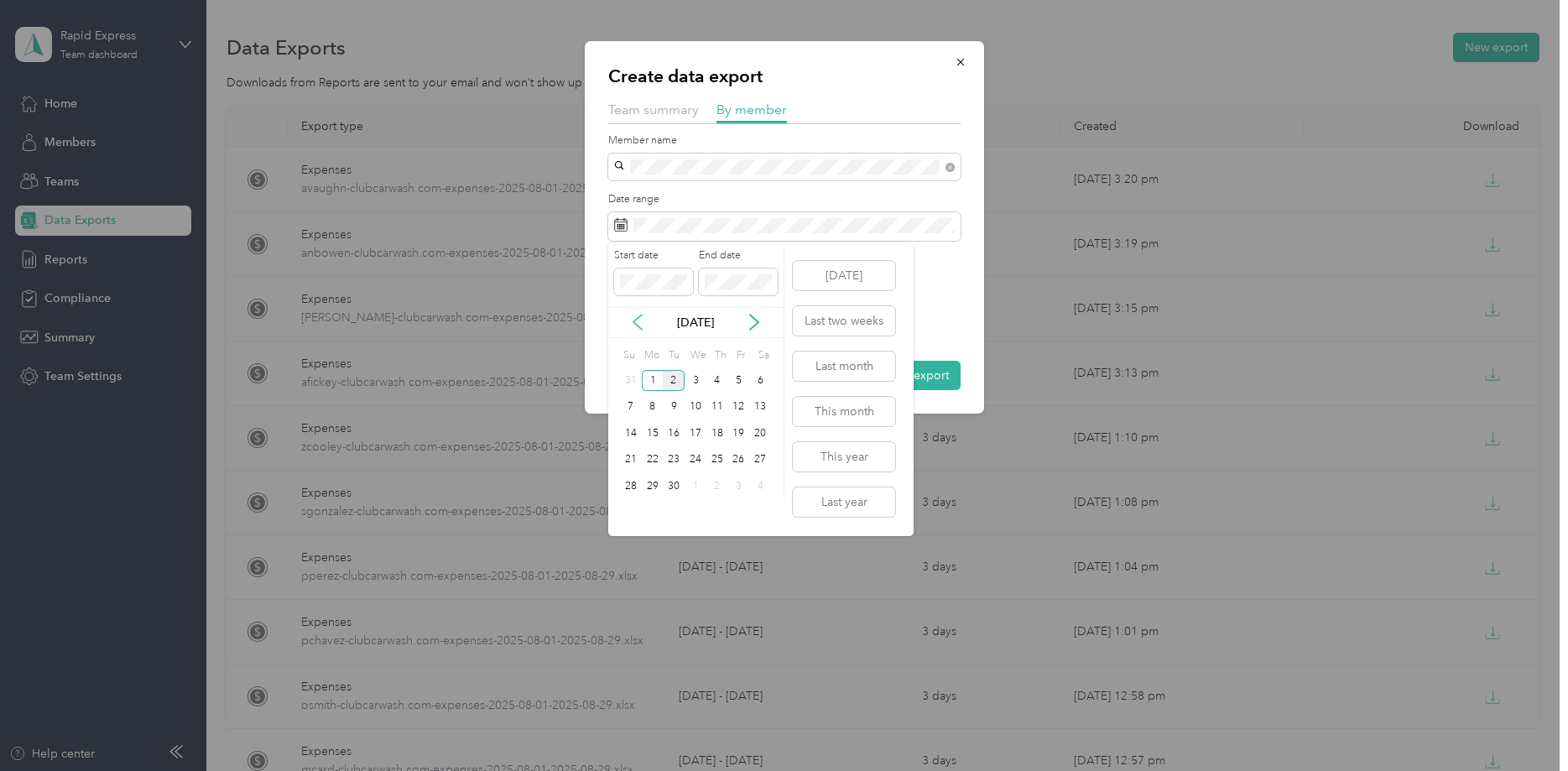
click at [634, 319] on icon at bounding box center [637, 323] width 9 height 15
drag, startPoint x: 739, startPoint y: 380, endPoint x: 747, endPoint y: 342, distance: 38.8
click at [739, 373] on div "1" at bounding box center [739, 381] width 22 height 21
click at [753, 322] on icon at bounding box center [754, 322] width 17 height 17
click at [675, 380] on div "2" at bounding box center [673, 381] width 22 height 21
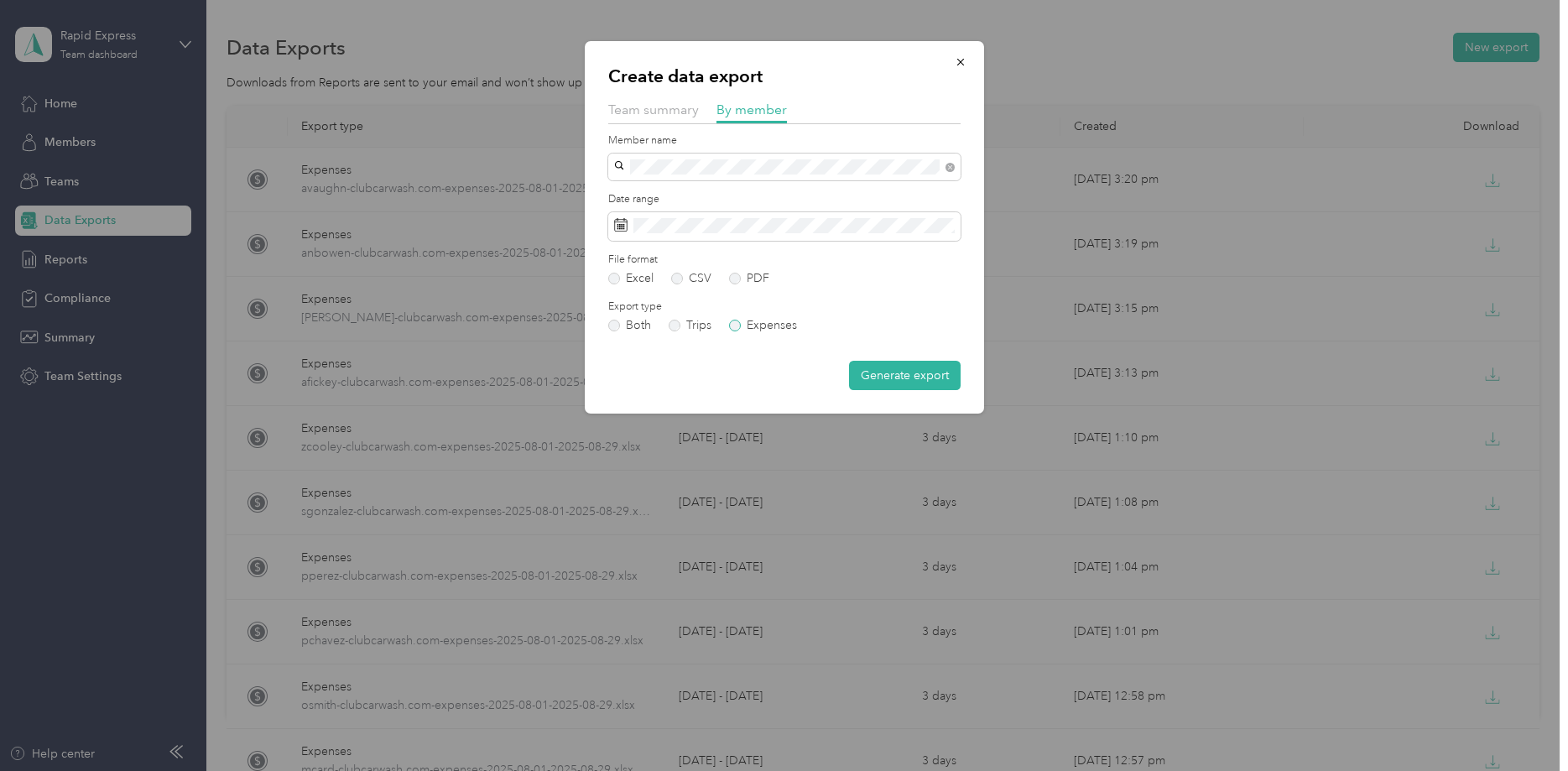
click at [774, 325] on label "Expenses" at bounding box center [762, 325] width 68 height 12
click at [891, 373] on button "Generate export" at bounding box center [905, 375] width 111 height 30
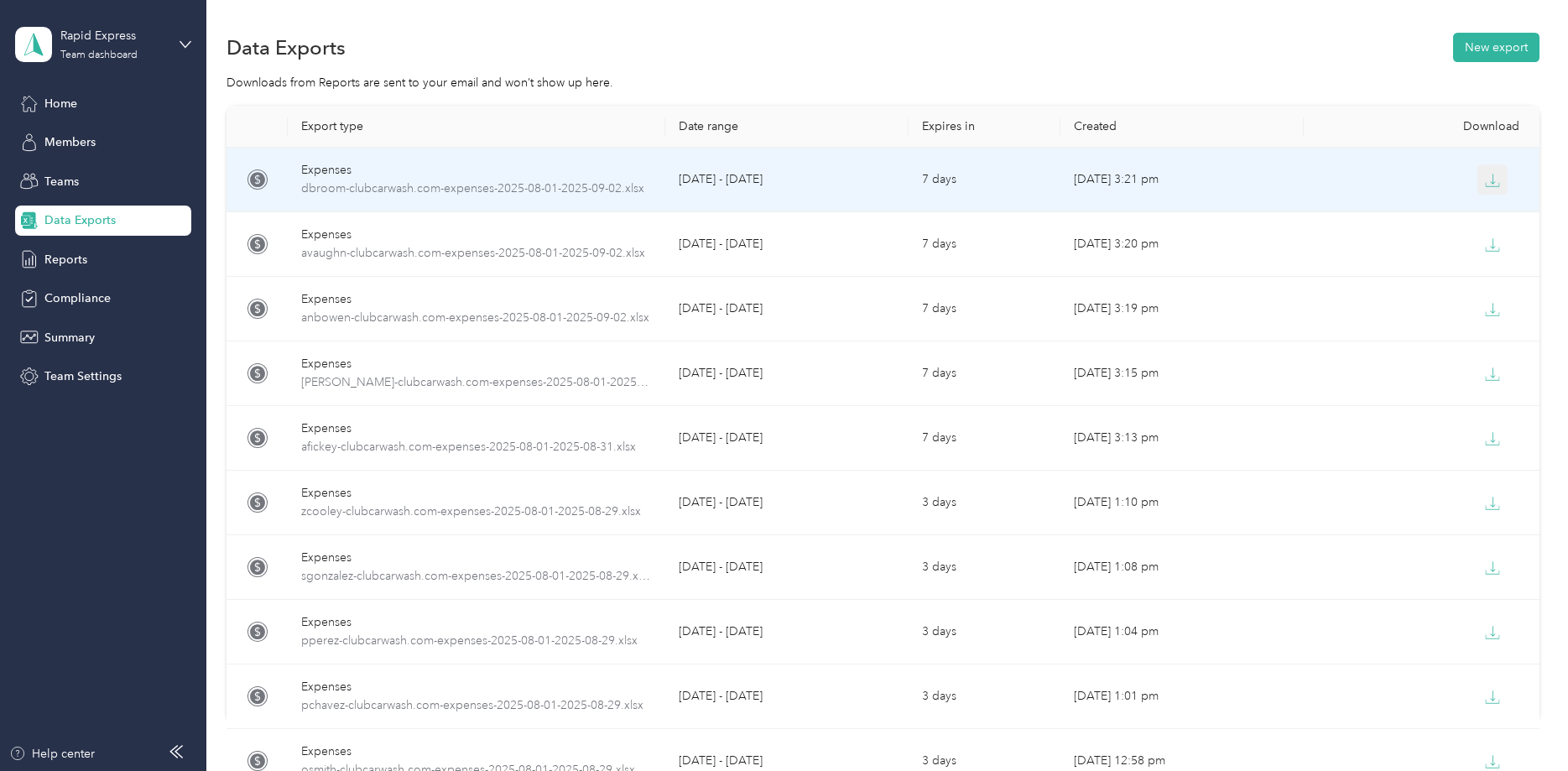
click at [1497, 180] on icon "button" at bounding box center [1492, 180] width 15 height 15
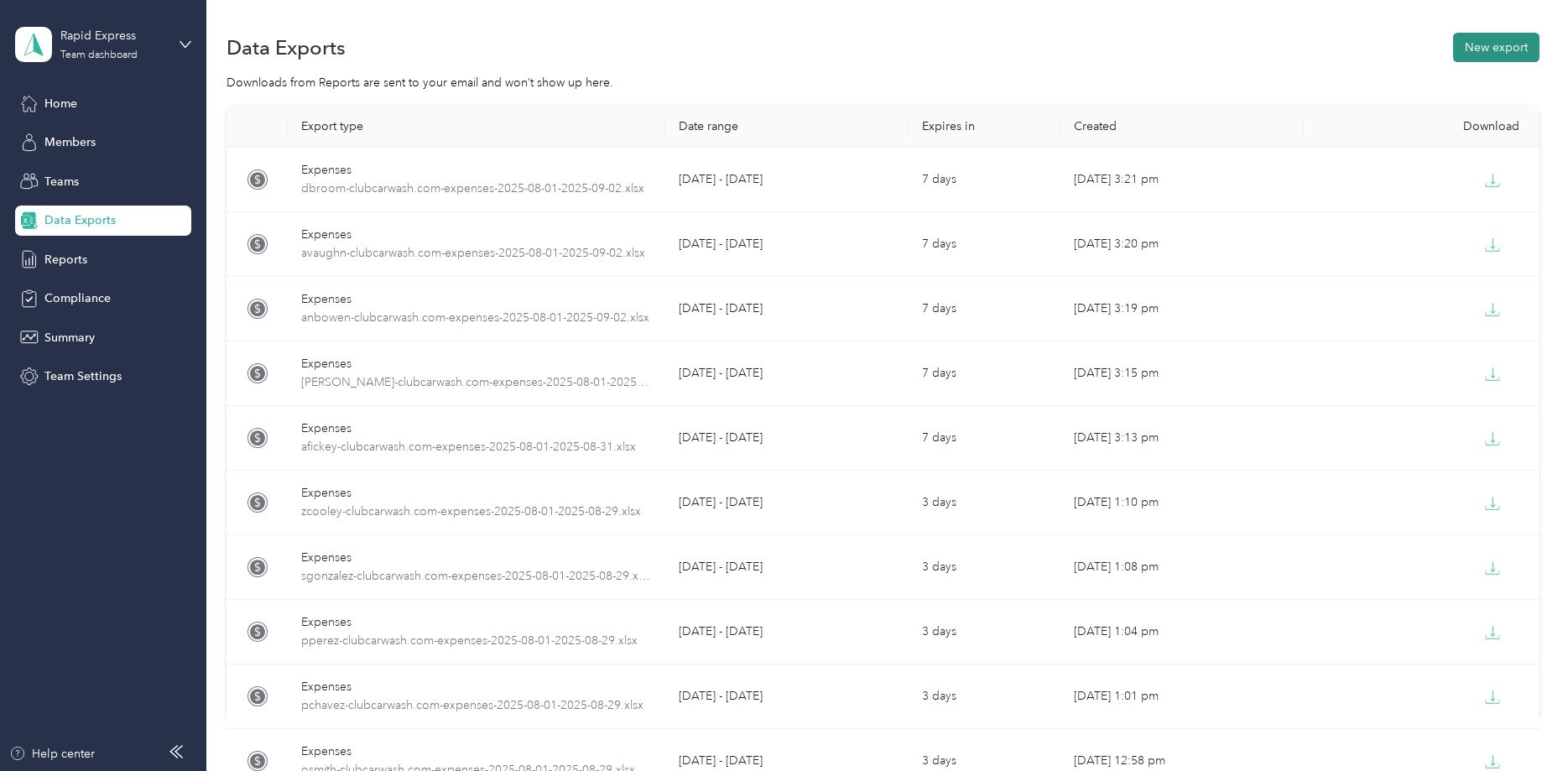
click at [1499, 40] on button "New export" at bounding box center [1496, 47] width 86 height 30
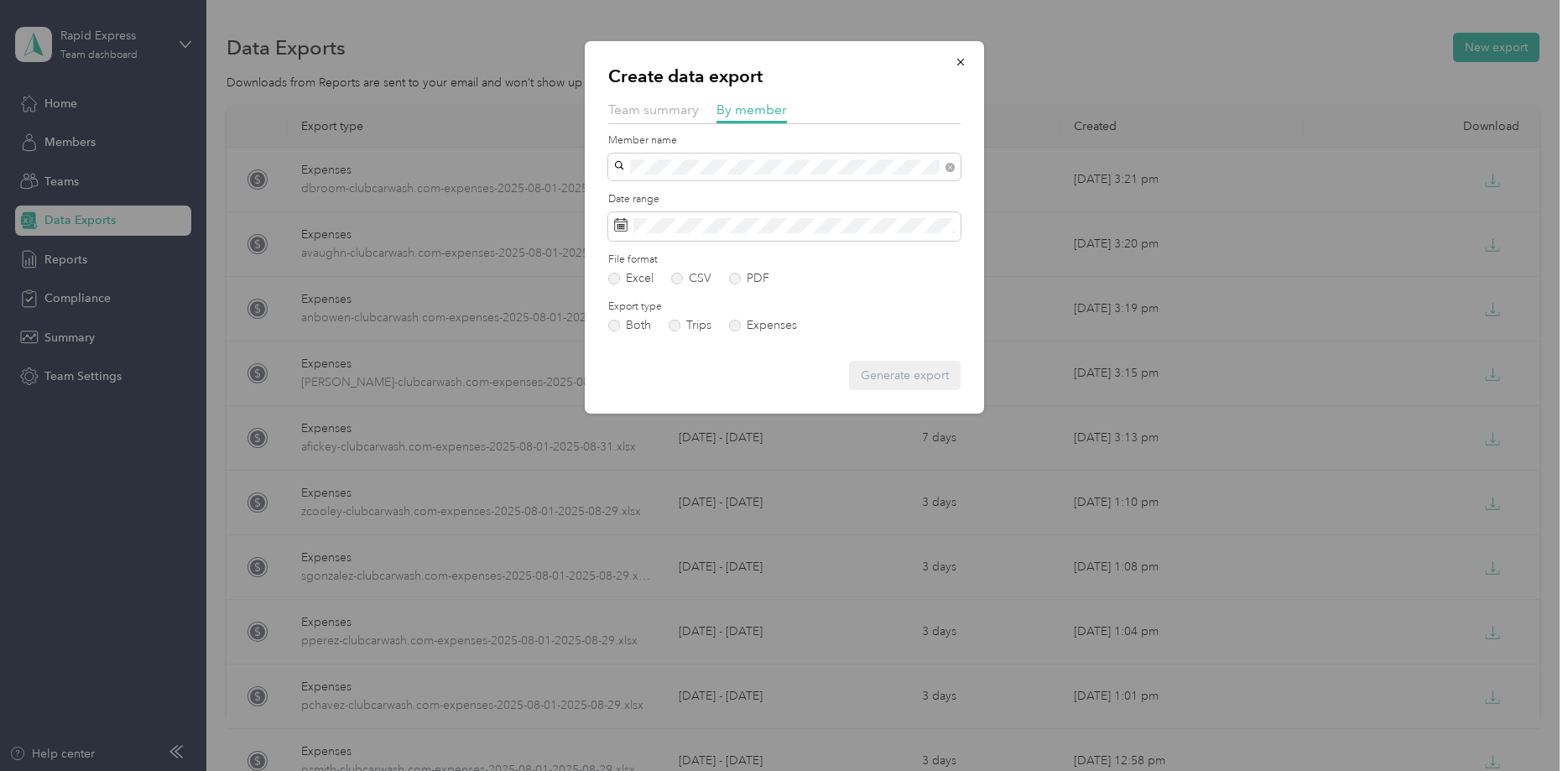
click at [666, 195] on span "[EMAIL_ADDRESS][DOMAIN_NAME]" at bounding box center [719, 197] width 198 height 14
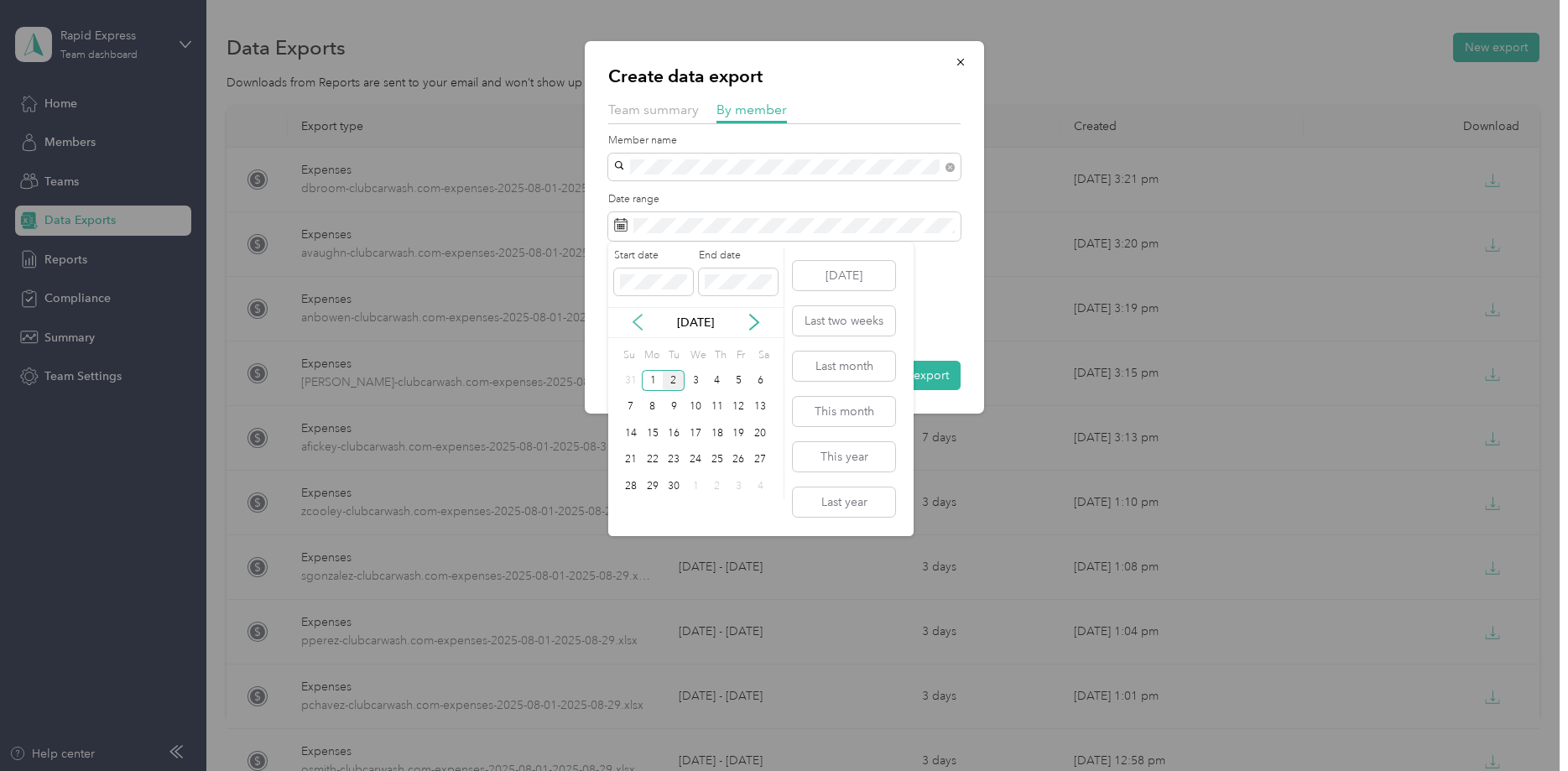
click at [640, 323] on icon at bounding box center [637, 322] width 17 height 17
click at [740, 379] on div "1" at bounding box center [739, 381] width 22 height 21
click at [756, 316] on icon at bounding box center [754, 322] width 17 height 17
click at [674, 373] on div "2" at bounding box center [673, 381] width 22 height 21
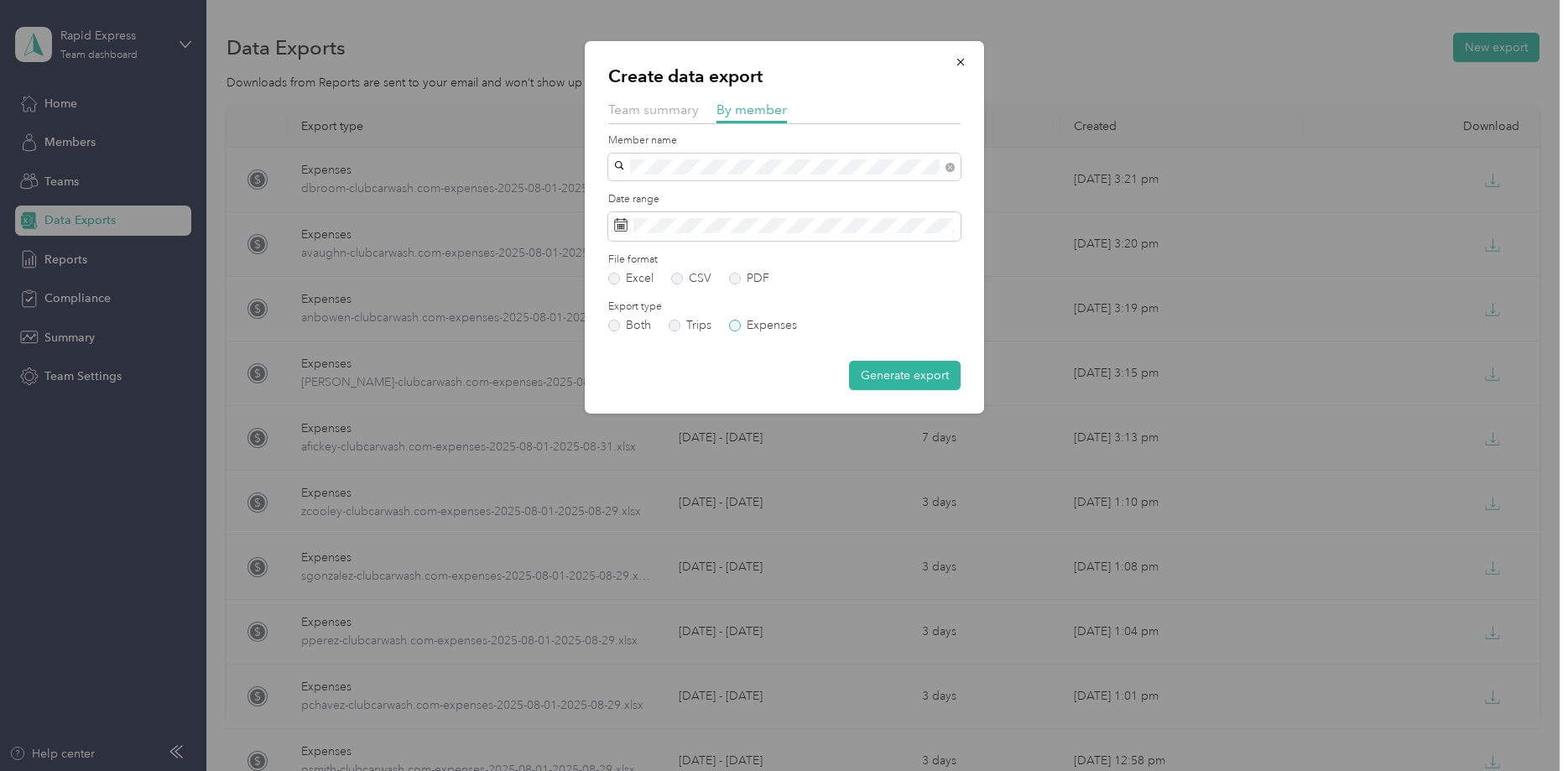
click at [755, 326] on label "Expenses" at bounding box center [762, 325] width 68 height 12
click at [902, 373] on button "Generate export" at bounding box center [905, 375] width 111 height 30
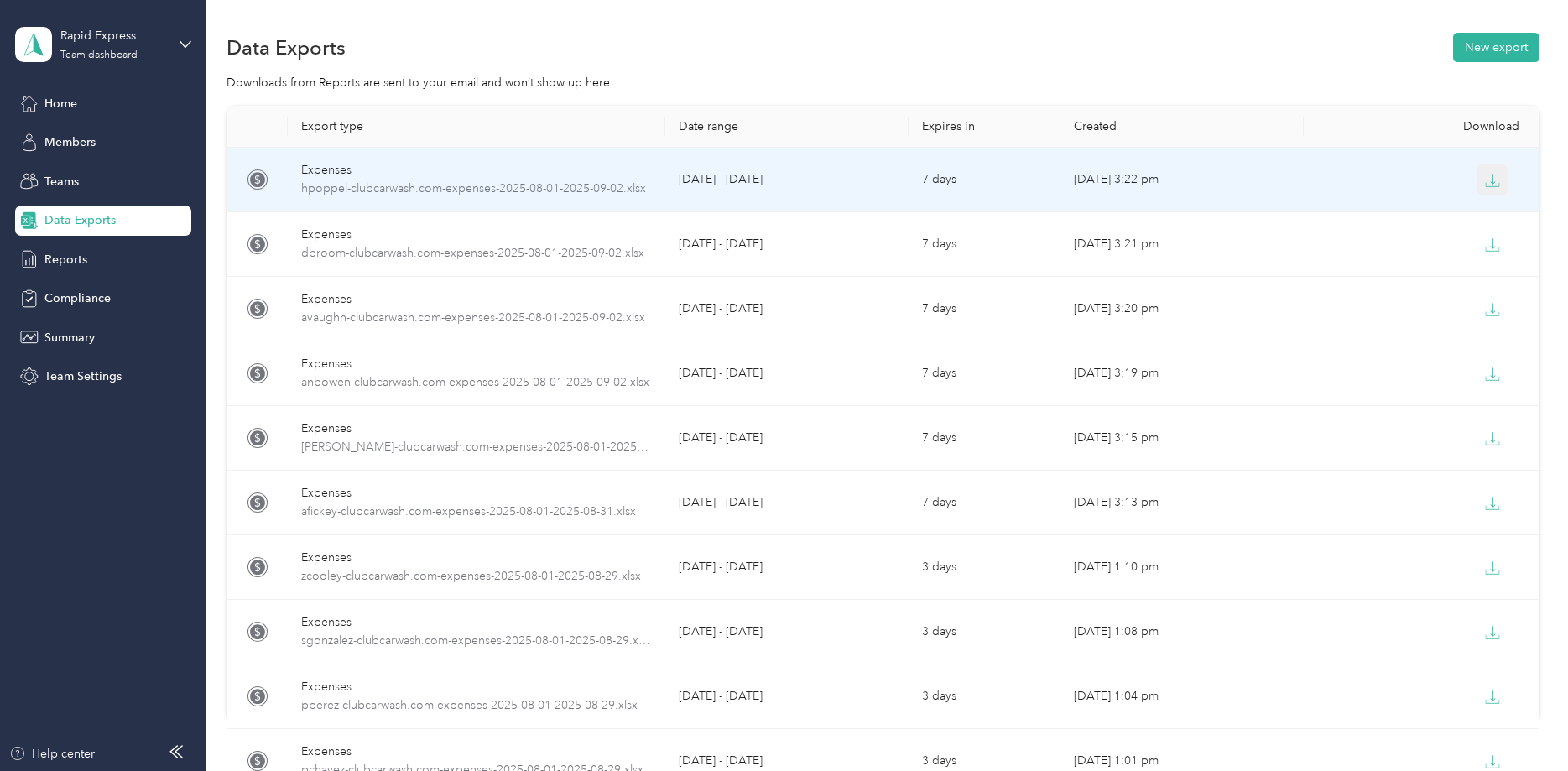
click at [1491, 182] on icon "button" at bounding box center [1492, 180] width 15 height 15
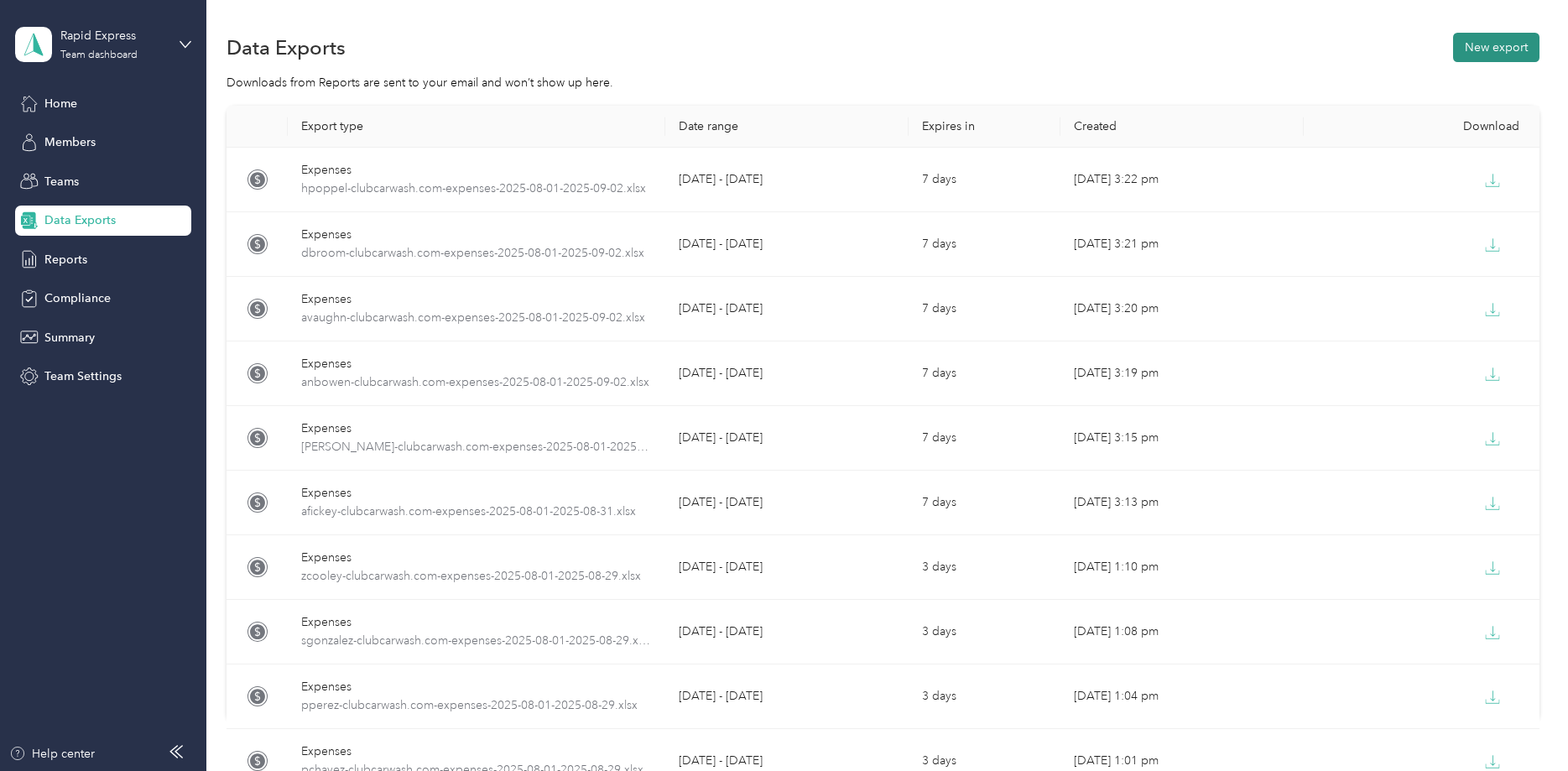
click at [1501, 43] on button "New export" at bounding box center [1496, 47] width 86 height 30
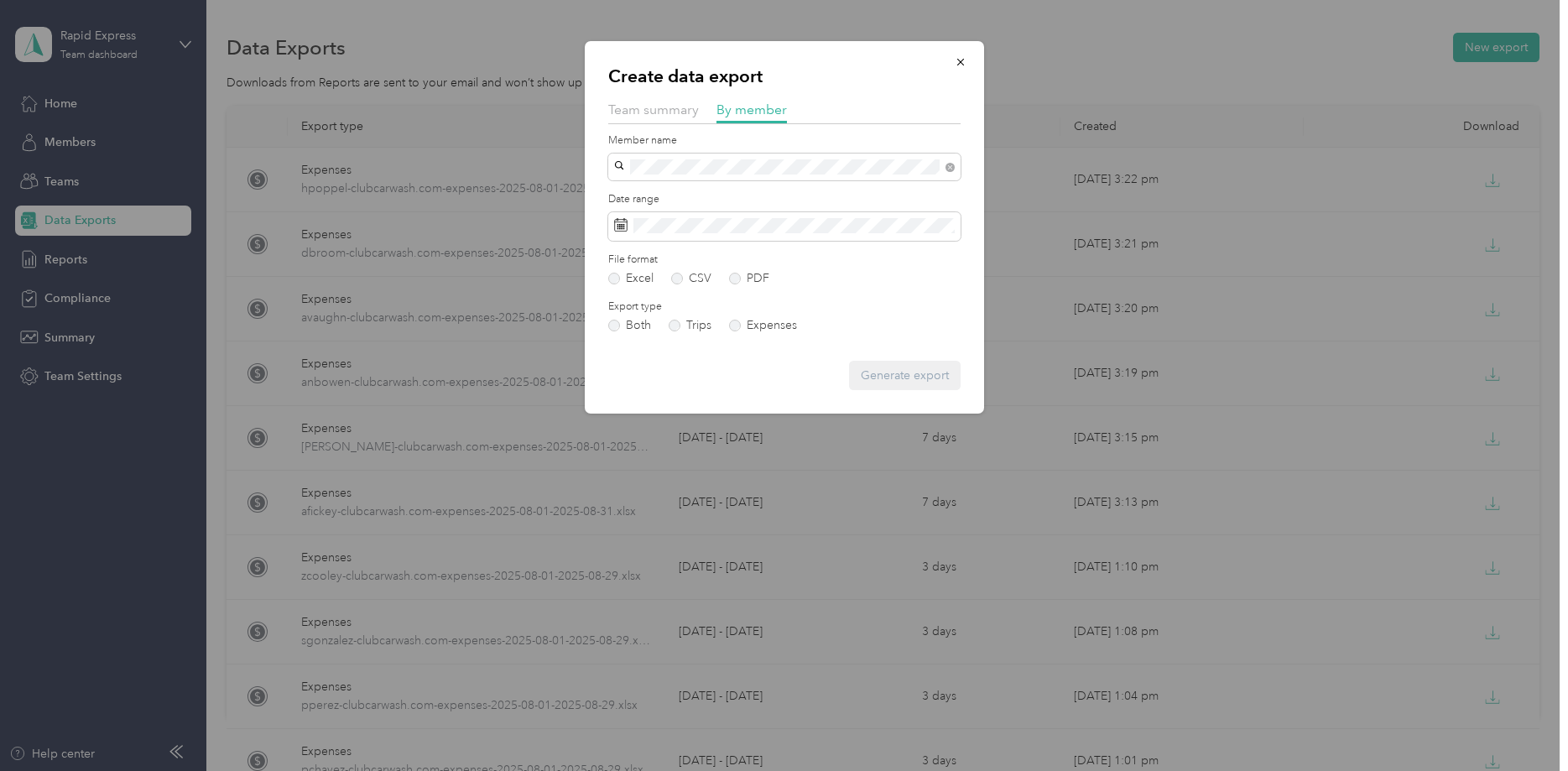
click at [680, 192] on span "[EMAIL_ADDRESS][DOMAIN_NAME]" at bounding box center [719, 197] width 198 height 14
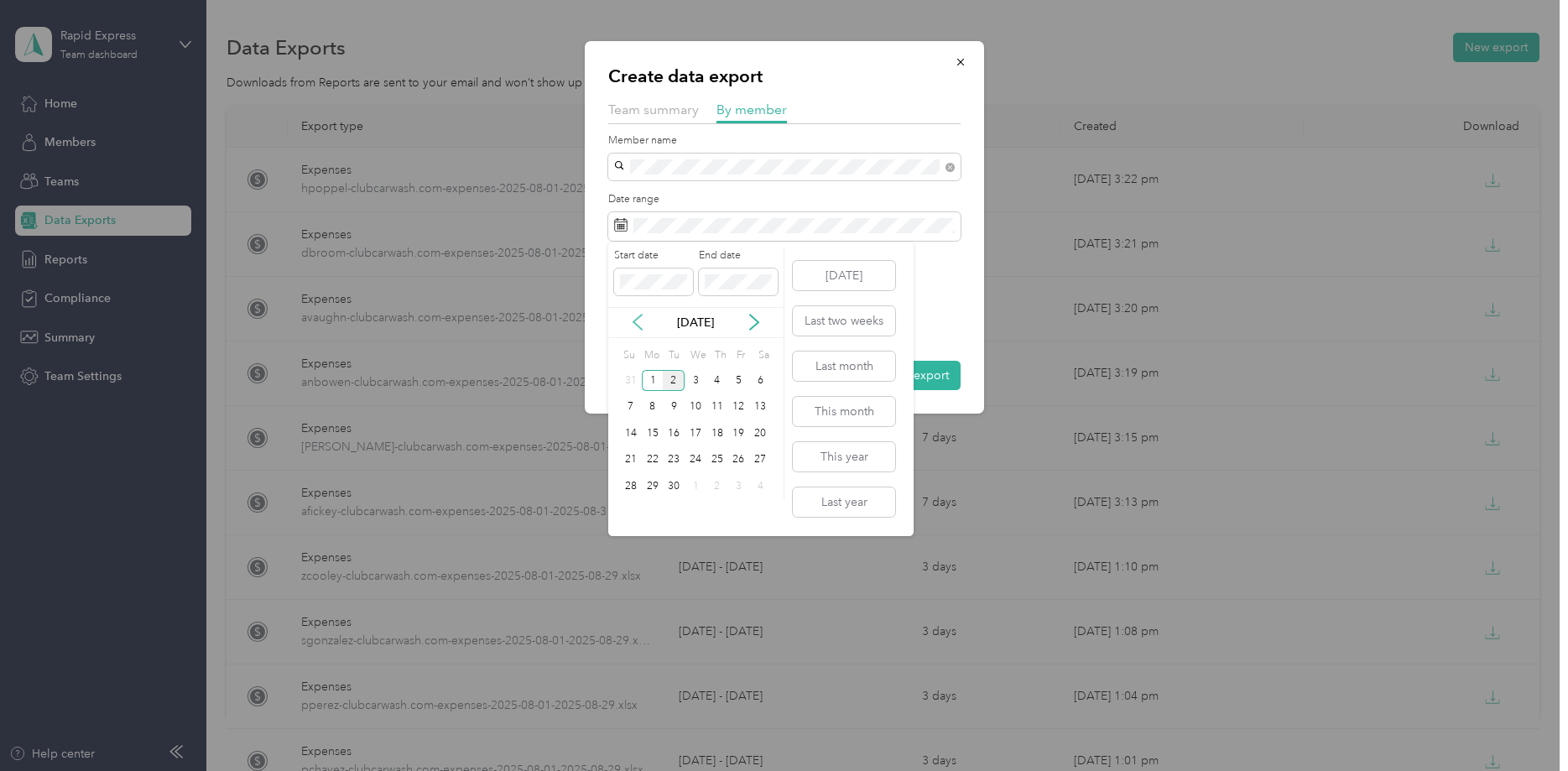
click at [637, 322] on icon at bounding box center [637, 322] width 17 height 17
click at [738, 375] on div "1" at bounding box center [739, 381] width 22 height 21
drag, startPoint x: 764, startPoint y: 308, endPoint x: 755, endPoint y: 315, distance: 11.4
click at [764, 307] on div "[DATE]" at bounding box center [695, 322] width 175 height 31
click at [755, 319] on icon at bounding box center [753, 323] width 9 height 15
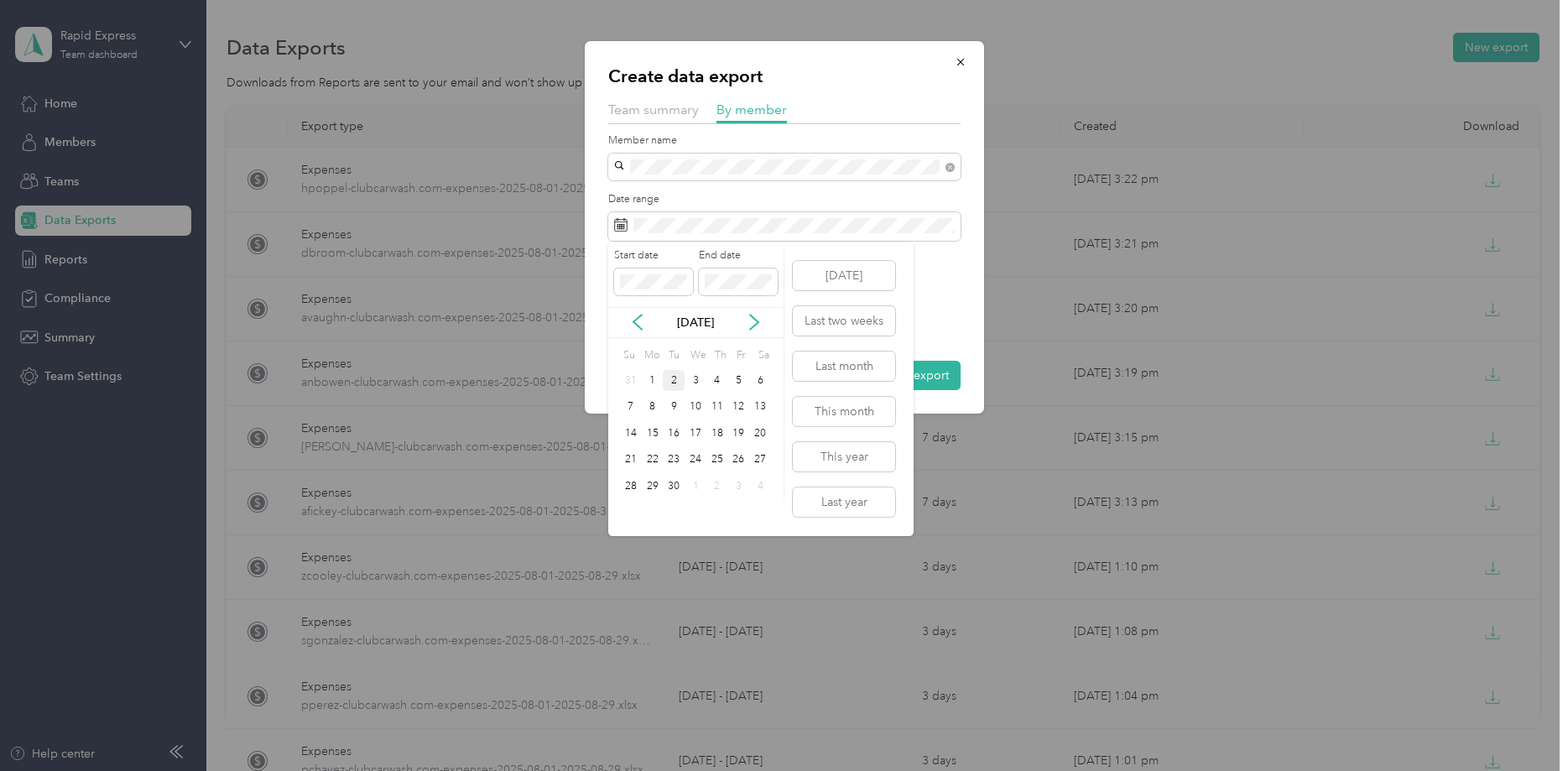
click at [676, 379] on div "2" at bounding box center [673, 381] width 22 height 21
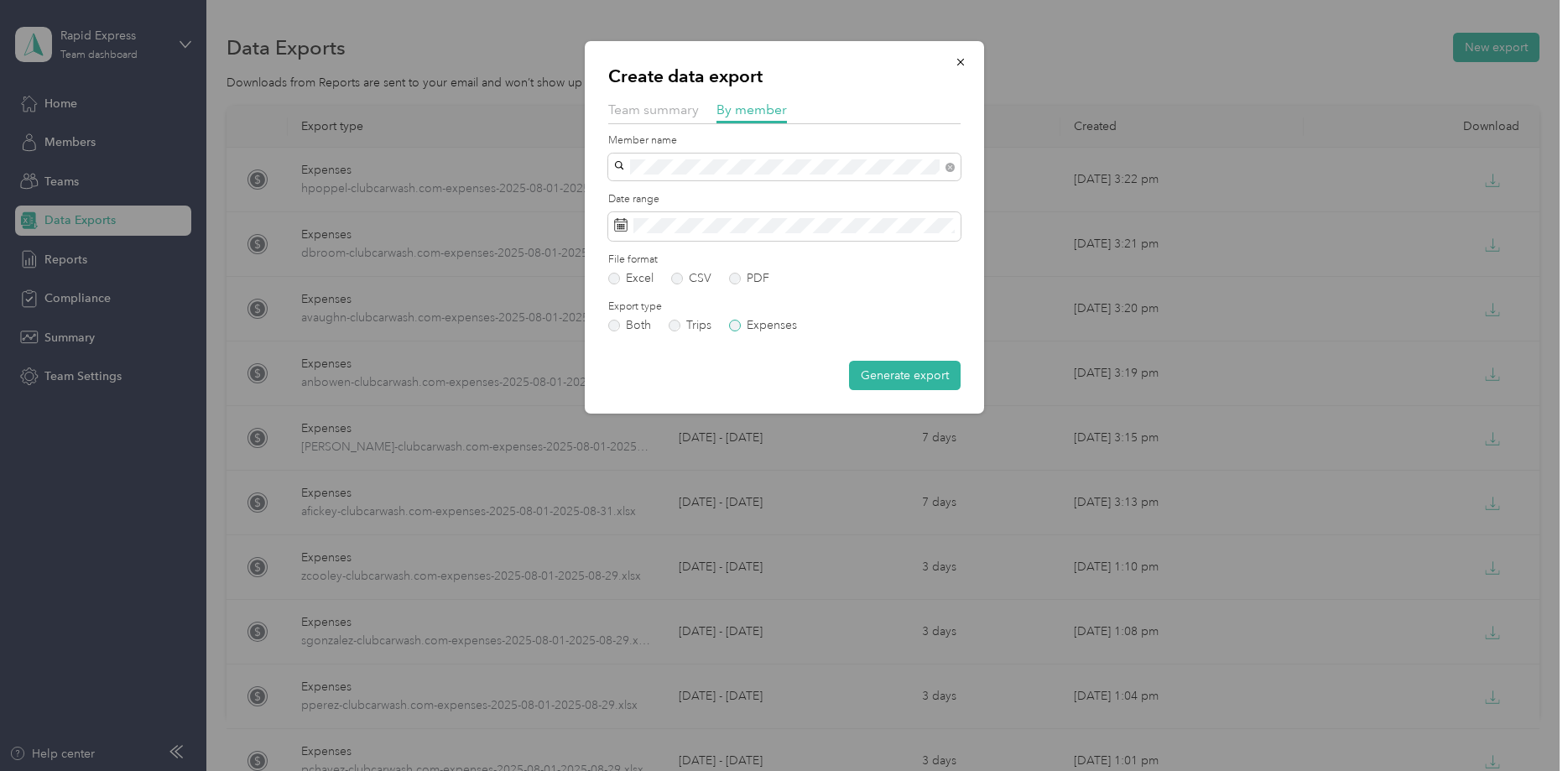
click at [755, 321] on label "Expenses" at bounding box center [762, 325] width 68 height 12
click at [912, 376] on button "Generate export" at bounding box center [905, 375] width 111 height 30
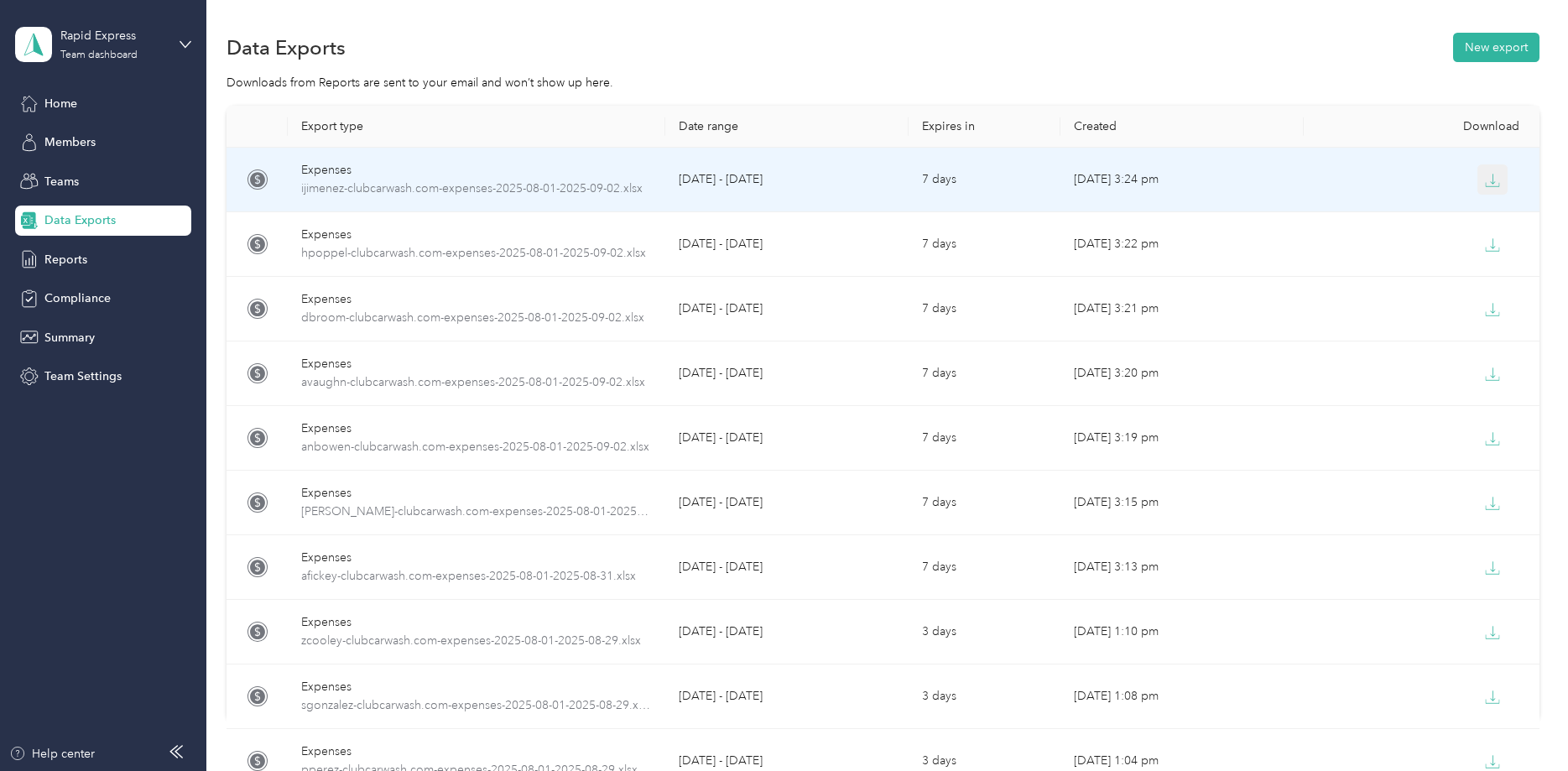
click at [1493, 178] on icon "button" at bounding box center [1492, 180] width 15 height 15
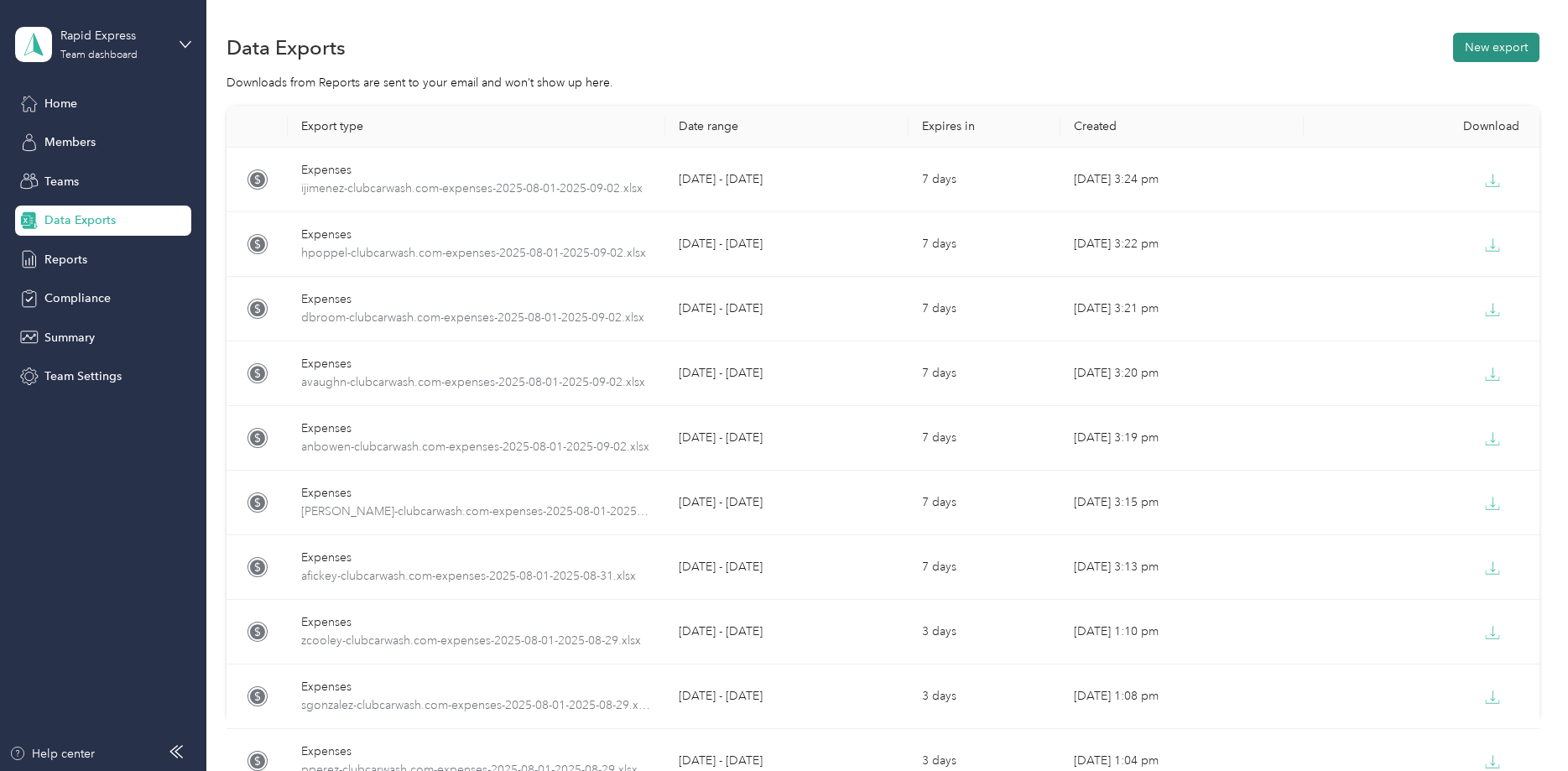
click at [1501, 46] on button "New export" at bounding box center [1496, 47] width 86 height 30
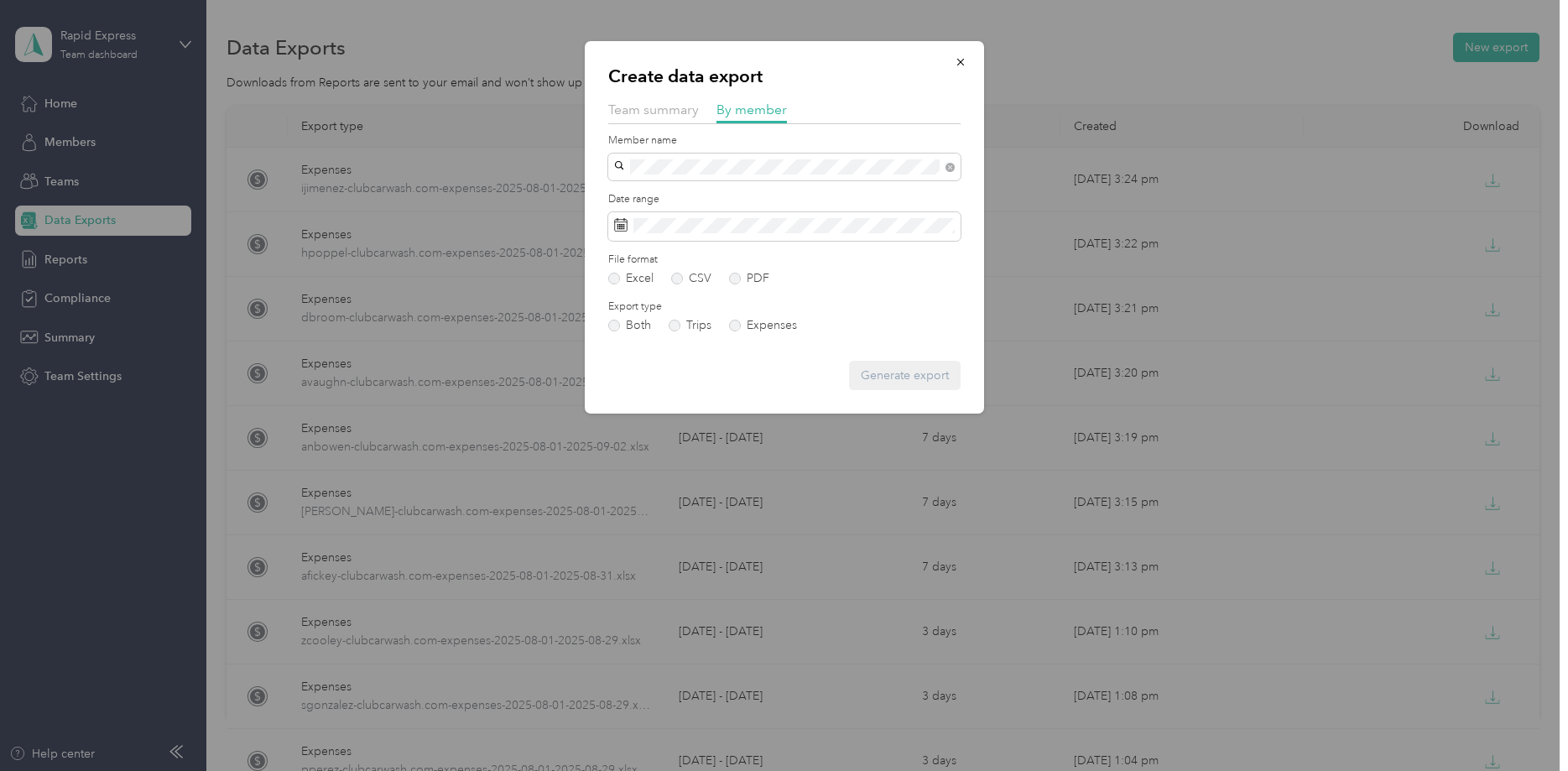
click at [645, 192] on span "[PERSON_NAME]" at bounding box center [666, 190] width 93 height 14
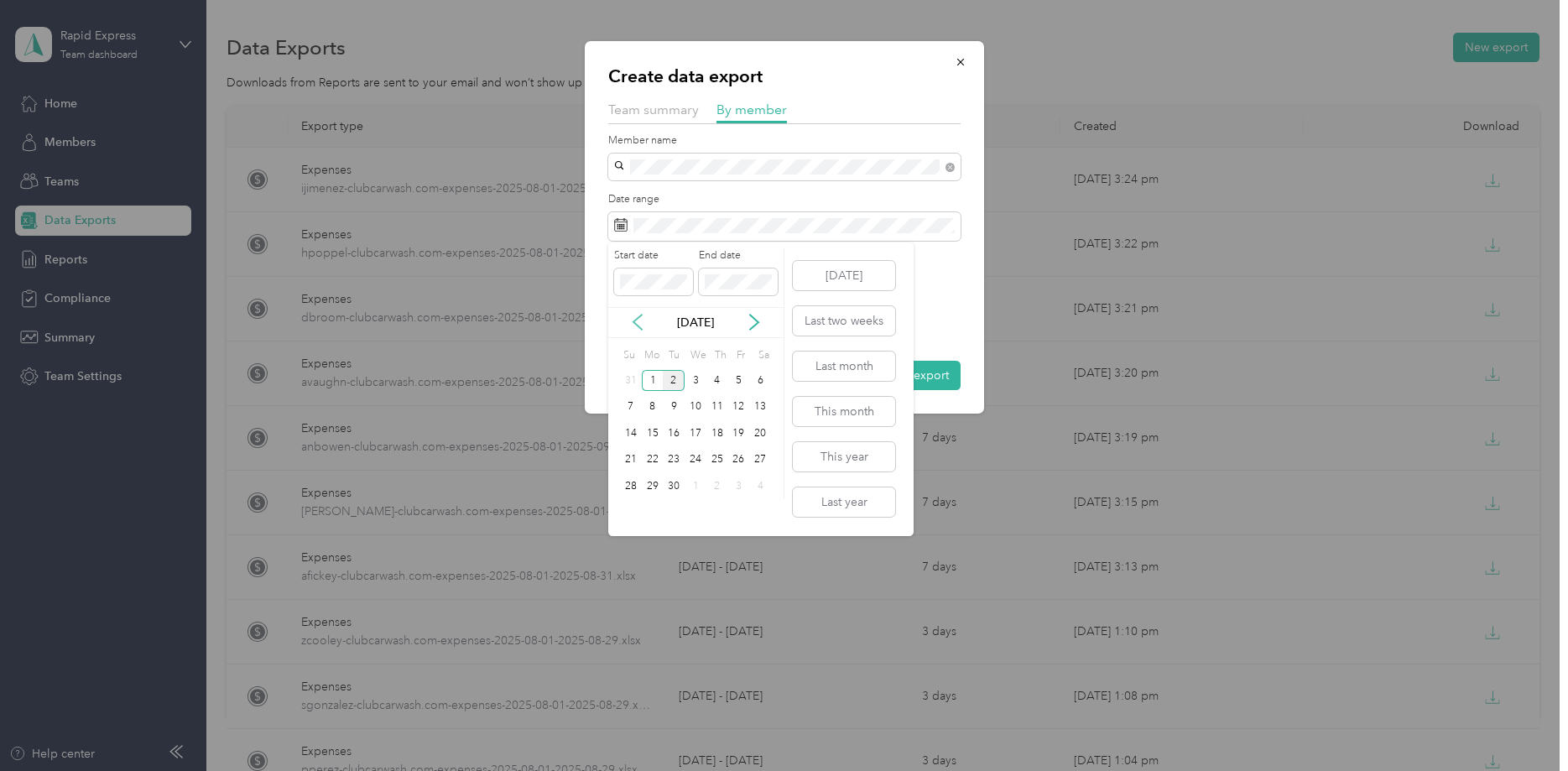
click at [639, 326] on icon at bounding box center [637, 322] width 17 height 17
click at [737, 380] on div "1" at bounding box center [739, 381] width 22 height 21
click at [752, 325] on icon at bounding box center [754, 322] width 17 height 17
click at [676, 379] on div "2" at bounding box center [673, 381] width 22 height 21
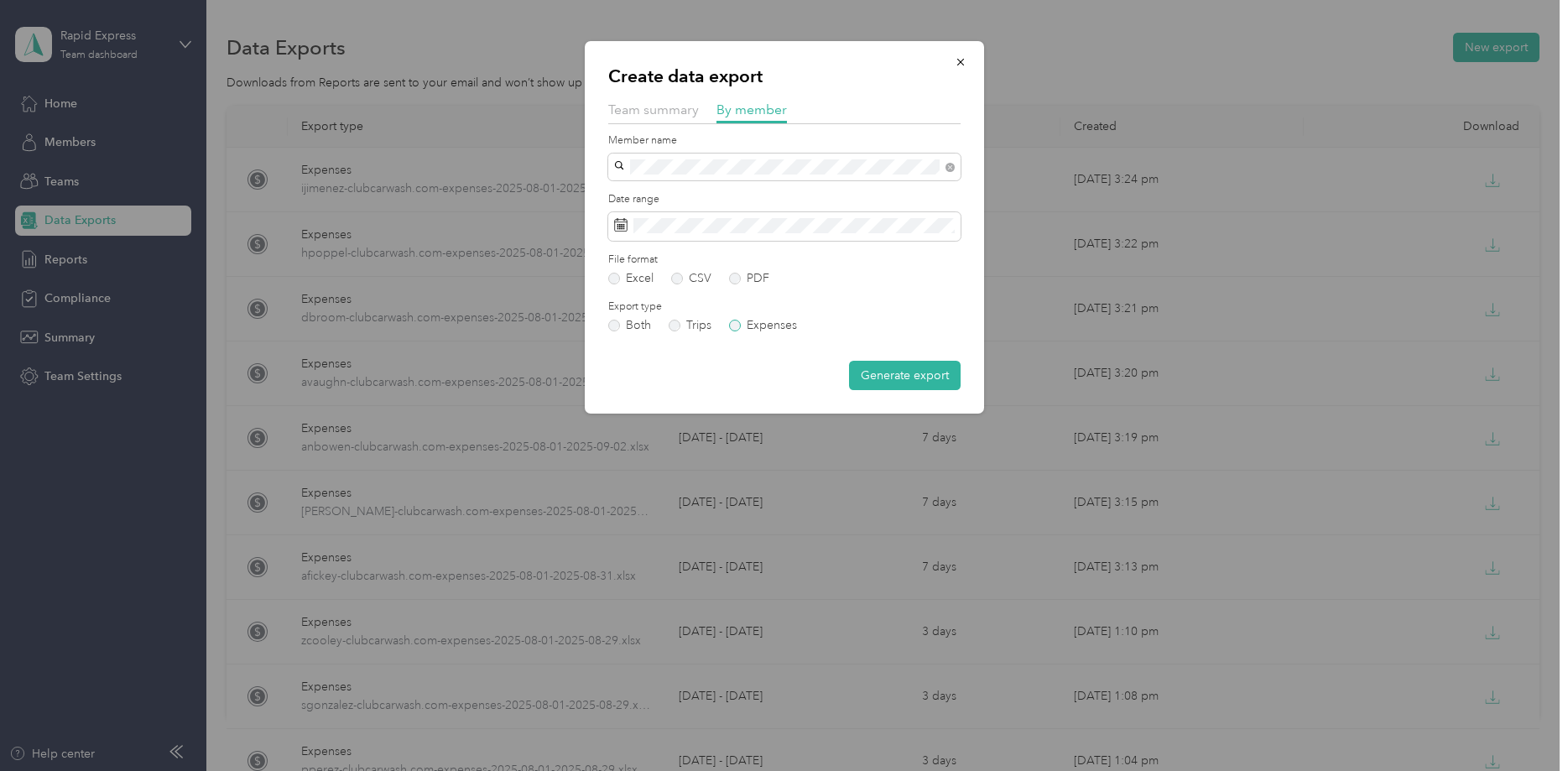
click at [756, 323] on label "Expenses" at bounding box center [762, 325] width 68 height 12
click at [890, 369] on button "Generate export" at bounding box center [905, 375] width 111 height 30
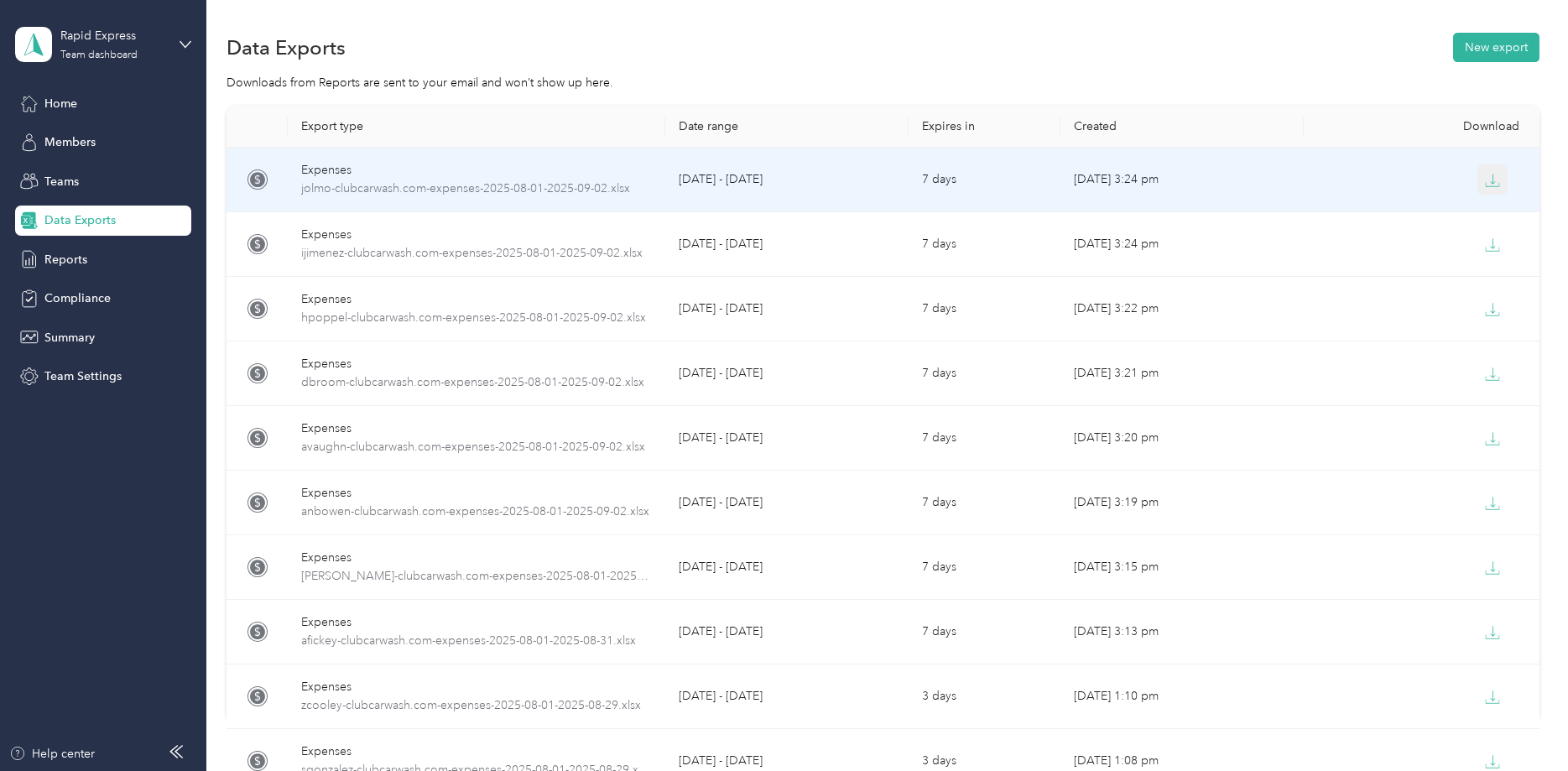
click at [1494, 180] on icon "button" at bounding box center [1492, 180] width 15 height 15
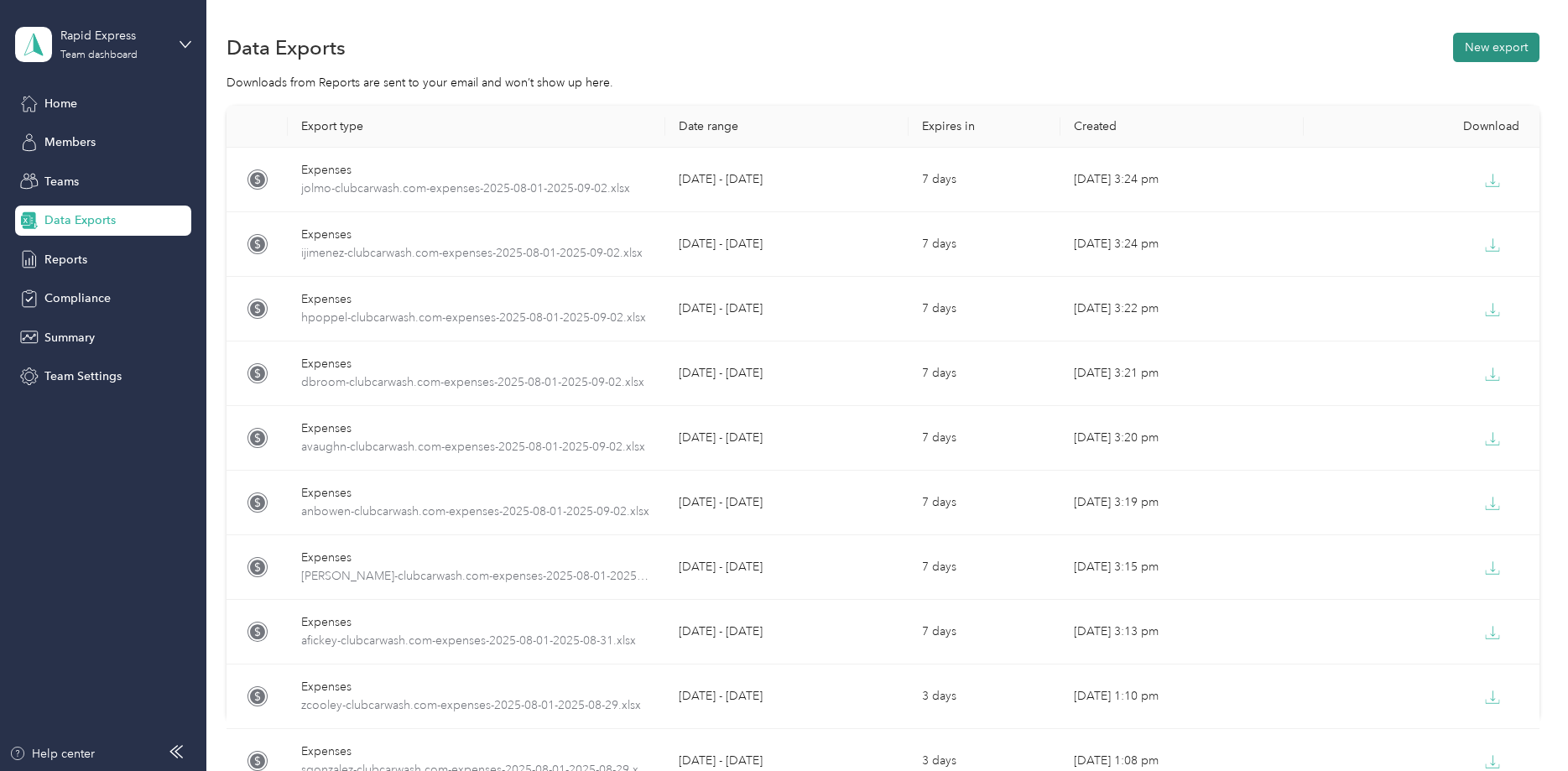
click at [1504, 43] on button "New export" at bounding box center [1496, 47] width 86 height 30
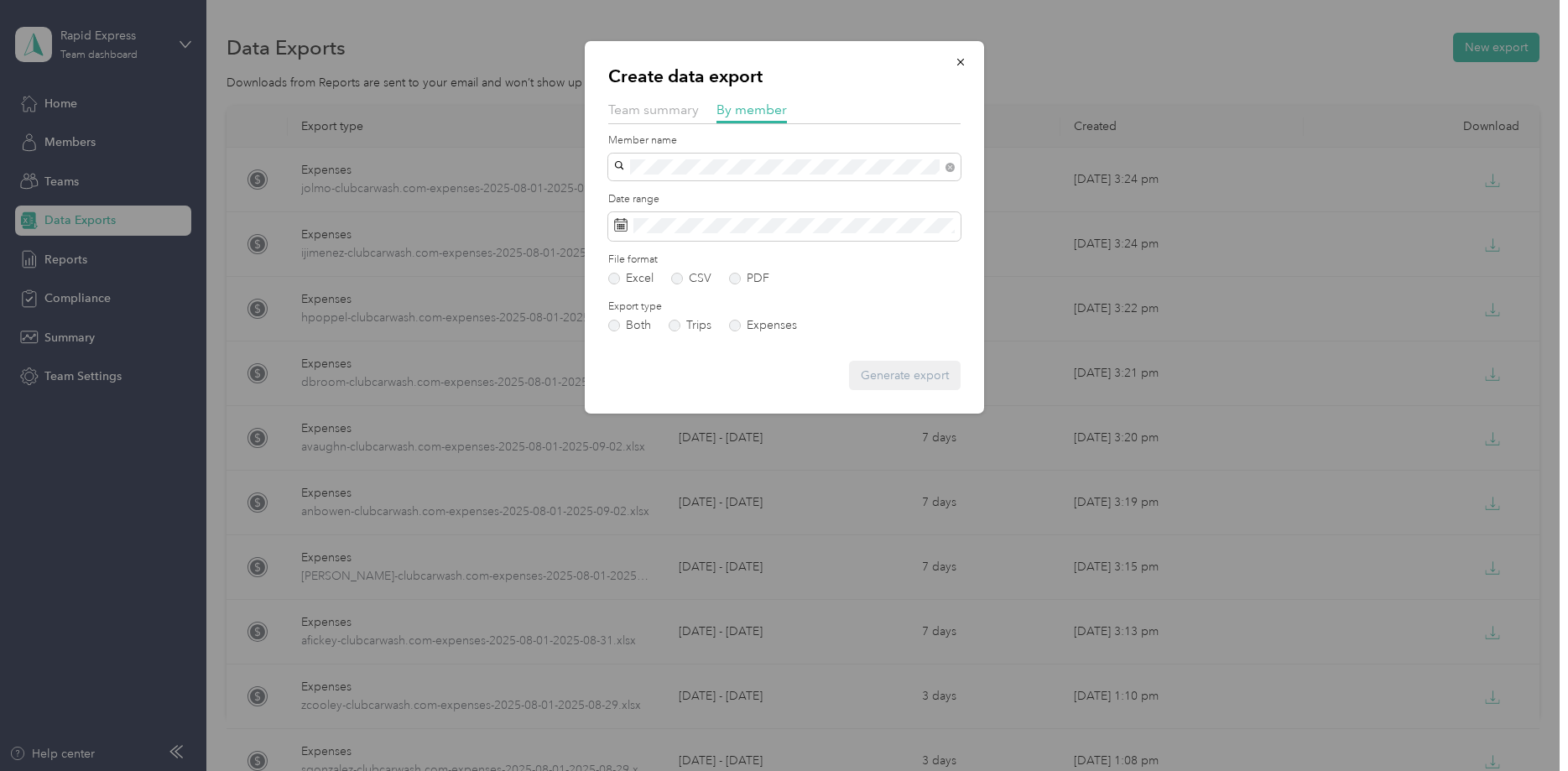
click at [623, 195] on span "[PERSON_NAME]" at bounding box center [666, 197] width 93 height 14
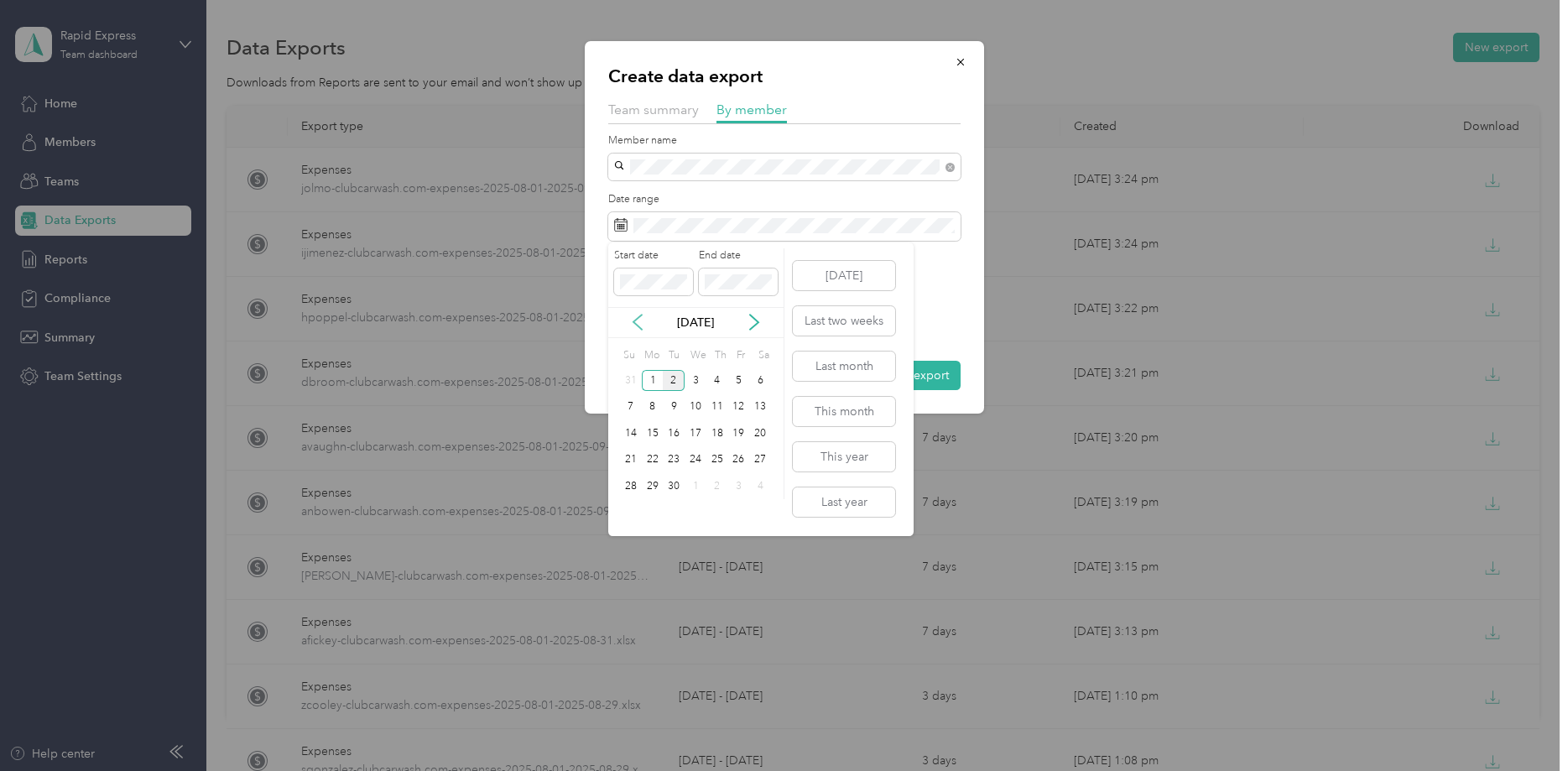
click at [634, 320] on icon at bounding box center [637, 322] width 17 height 17
click at [736, 384] on div "1" at bounding box center [739, 381] width 22 height 21
click at [755, 318] on icon at bounding box center [754, 322] width 17 height 17
click at [673, 379] on div "2" at bounding box center [673, 381] width 22 height 21
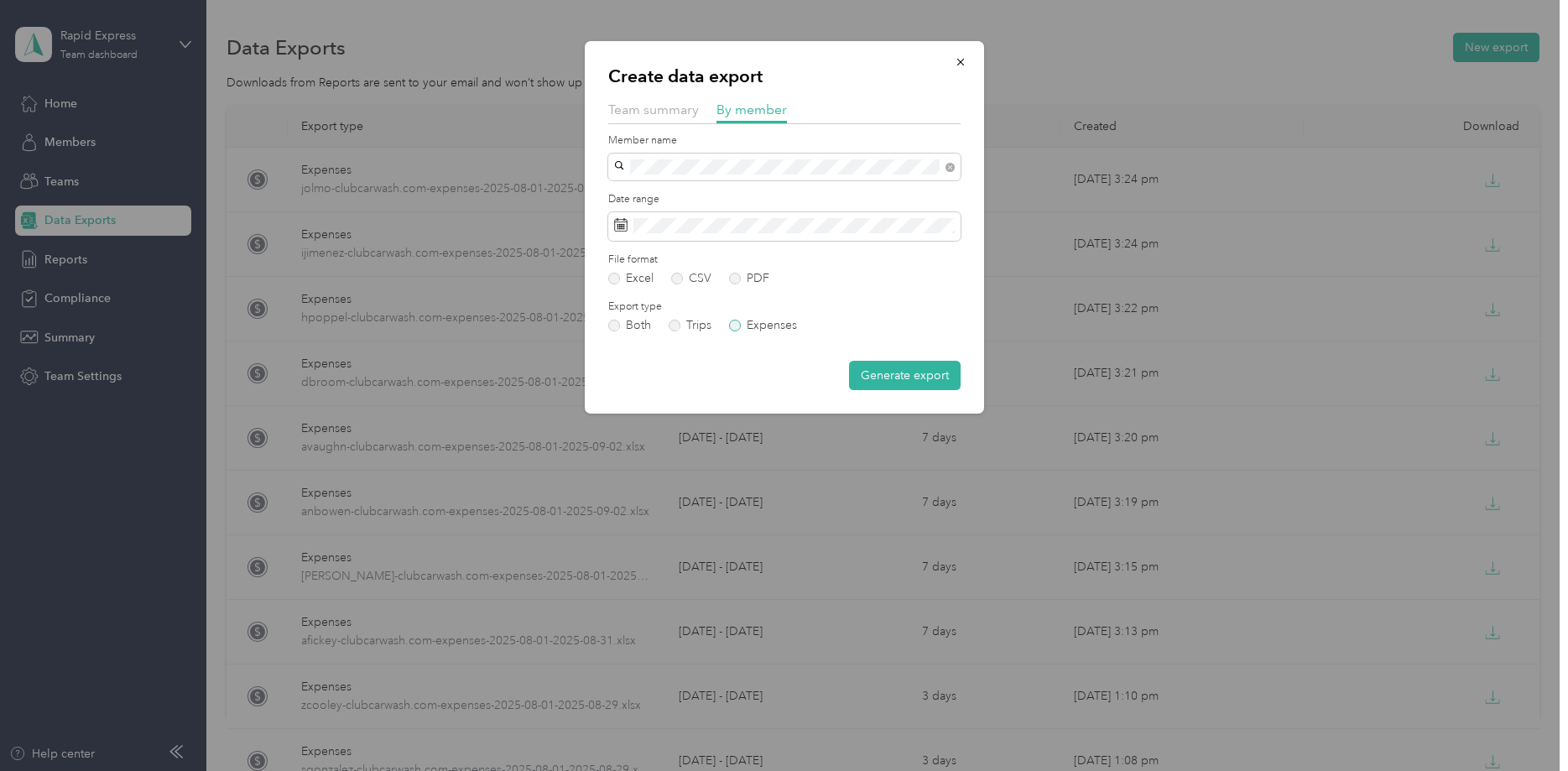
click at [765, 326] on label "Expenses" at bounding box center [762, 325] width 68 height 12
click at [886, 377] on button "Generate export" at bounding box center [905, 375] width 111 height 30
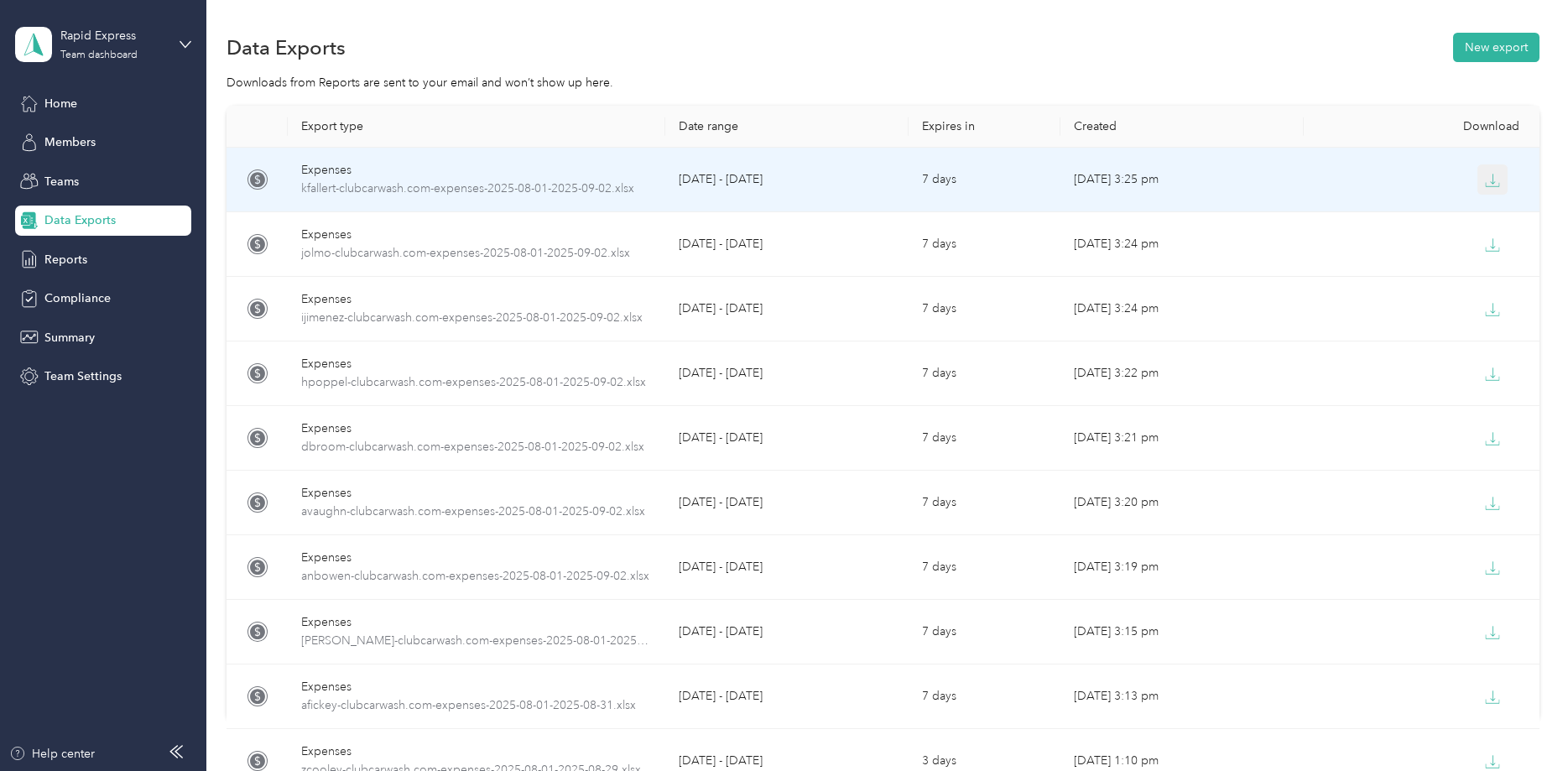
click at [1494, 181] on icon "button" at bounding box center [1492, 180] width 15 height 15
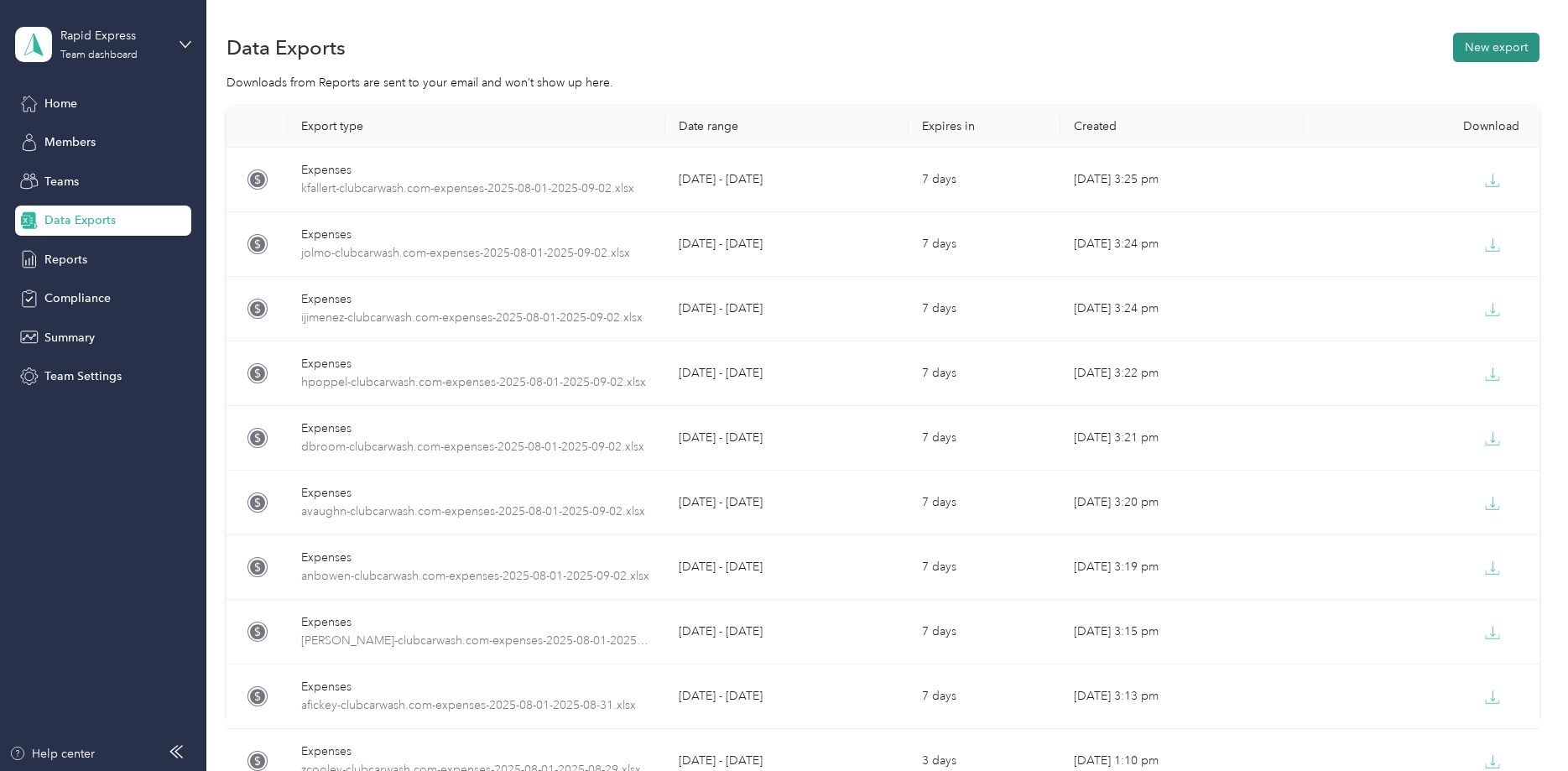
click at [1508, 53] on button "New export" at bounding box center [1496, 47] width 86 height 30
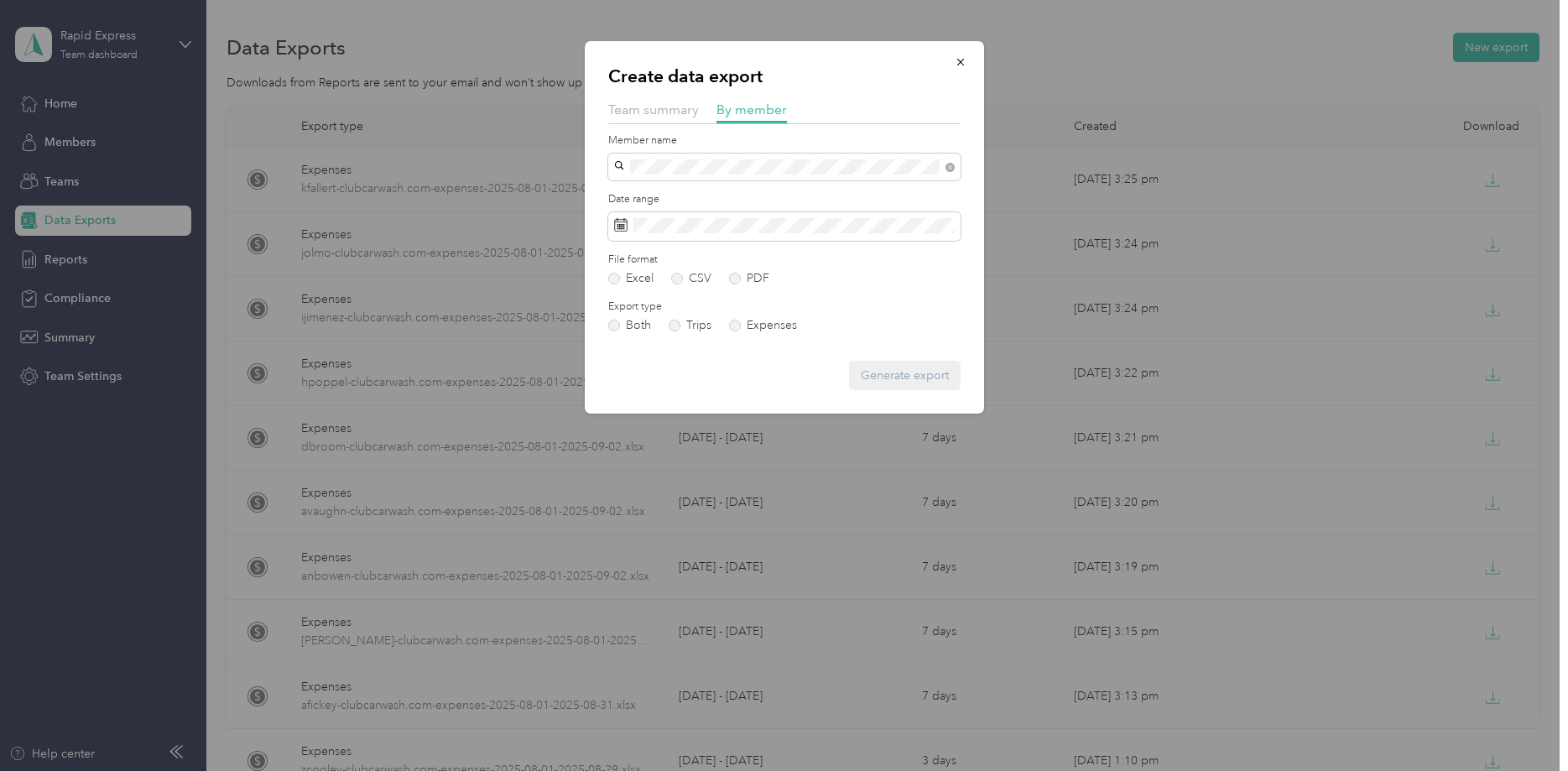
click at [650, 191] on span "[EMAIL_ADDRESS][DOMAIN_NAME]" at bounding box center [719, 192] width 198 height 14
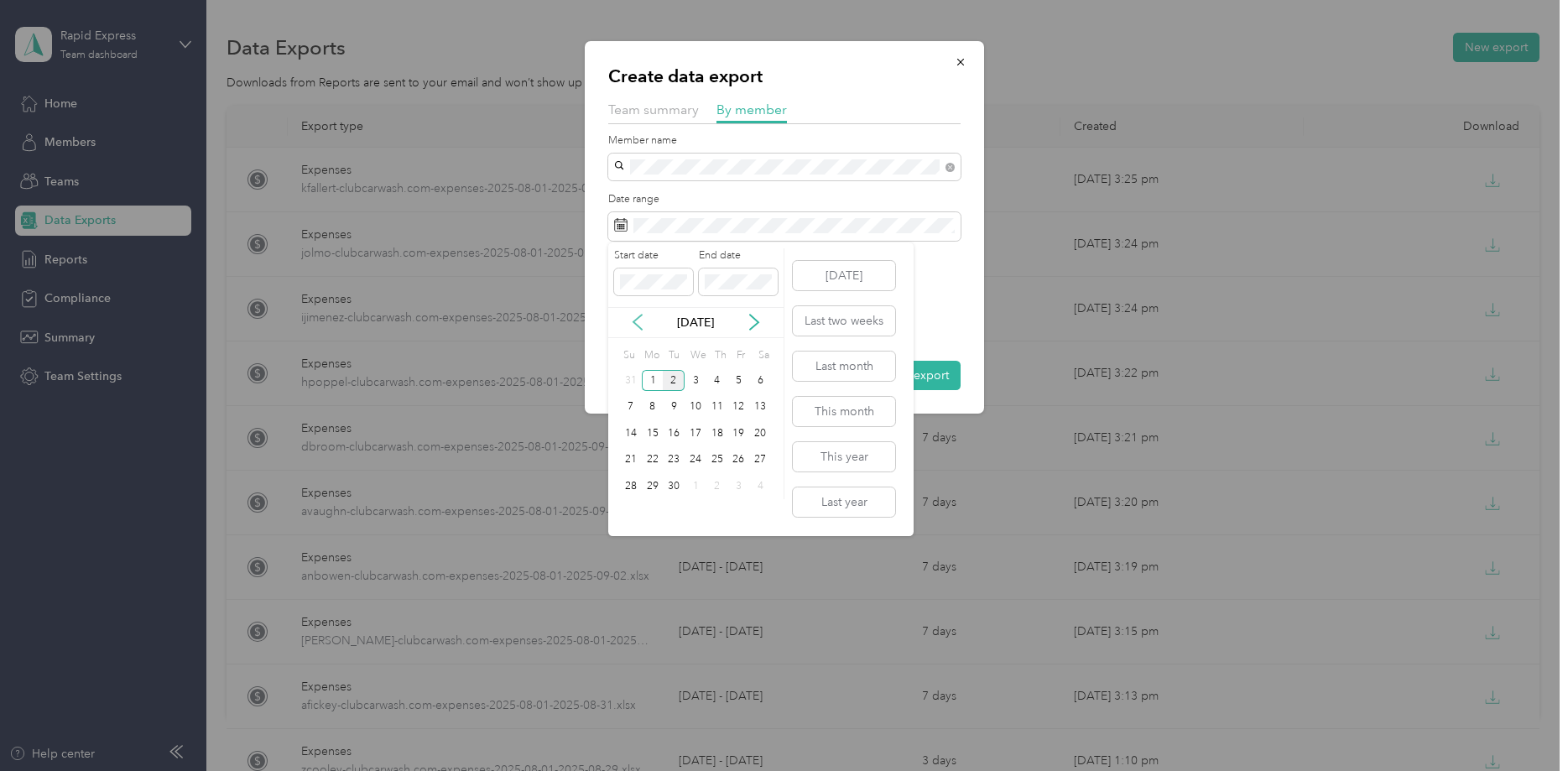
click at [636, 318] on icon at bounding box center [637, 322] width 17 height 17
drag, startPoint x: 740, startPoint y: 378, endPoint x: 745, endPoint y: 362, distance: 16.8
click at [740, 377] on div "1" at bounding box center [739, 381] width 22 height 21
click at [756, 323] on icon at bounding box center [753, 323] width 9 height 15
click at [673, 377] on div "2" at bounding box center [673, 381] width 22 height 21
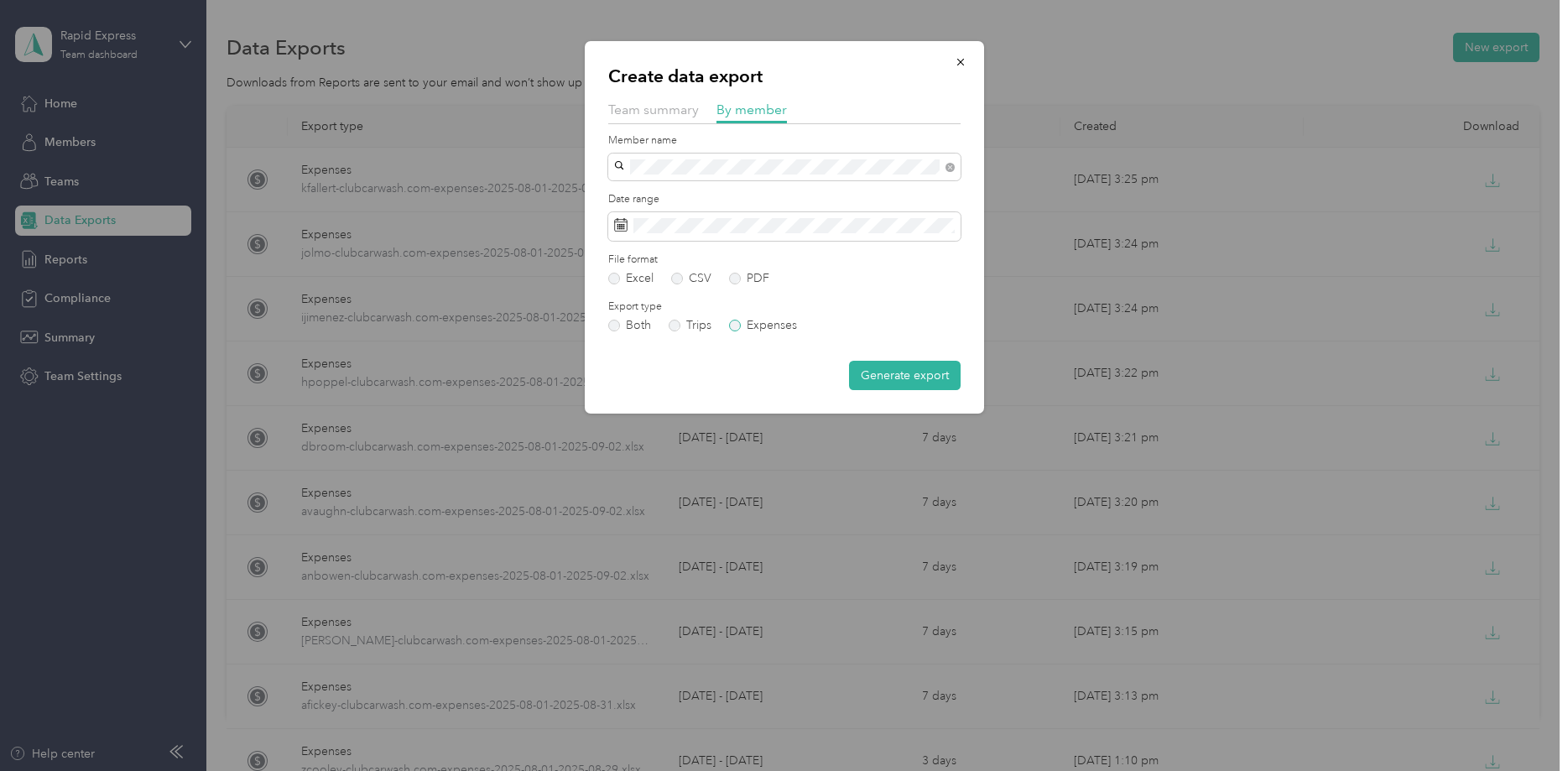
click at [782, 332] on label "Expenses" at bounding box center [762, 325] width 68 height 12
click at [745, 320] on label "Expenses" at bounding box center [762, 325] width 68 height 12
click at [889, 376] on button "Generate export" at bounding box center [905, 375] width 111 height 30
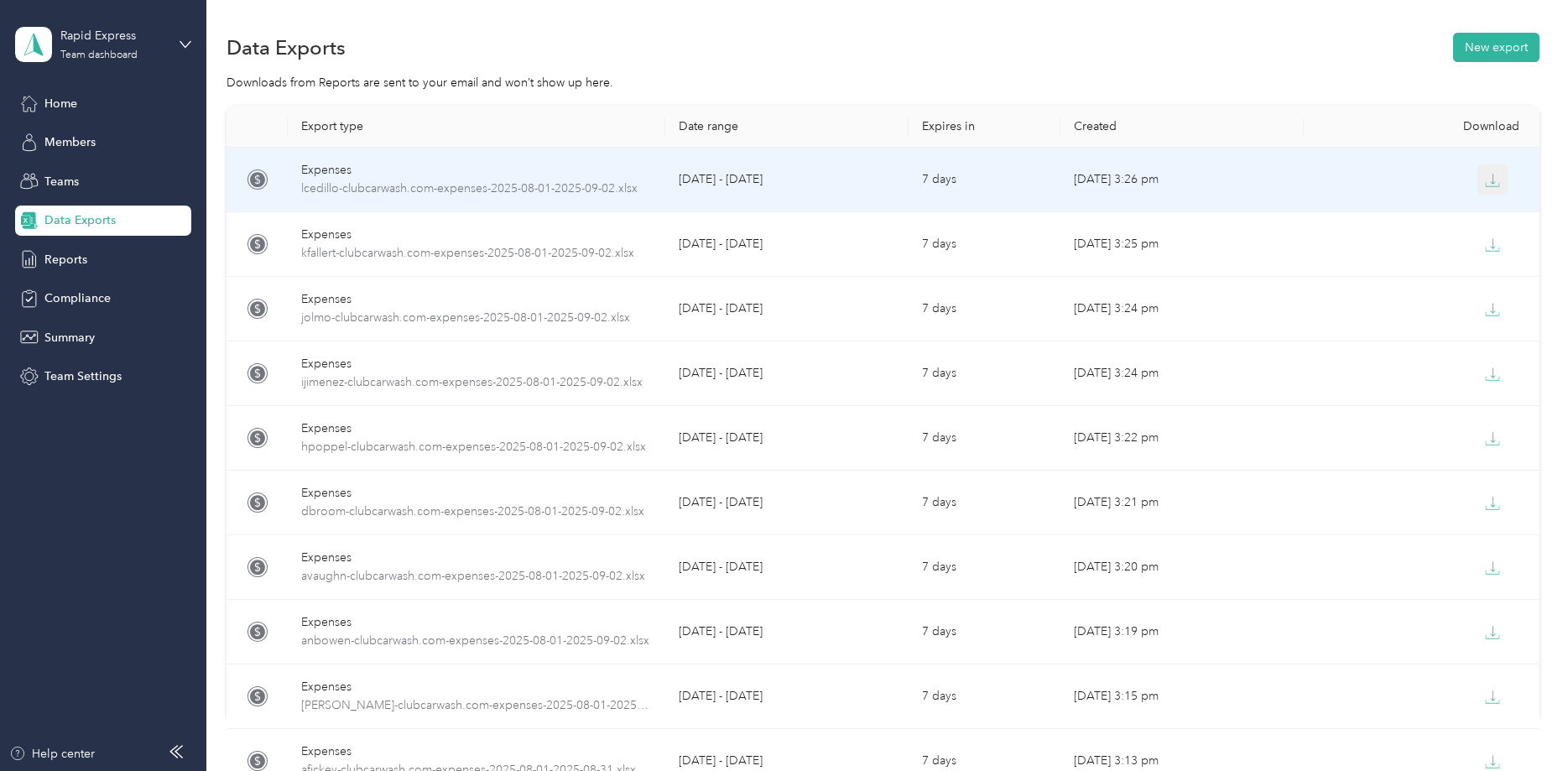
click at [1491, 178] on icon "button" at bounding box center [1492, 180] width 15 height 15
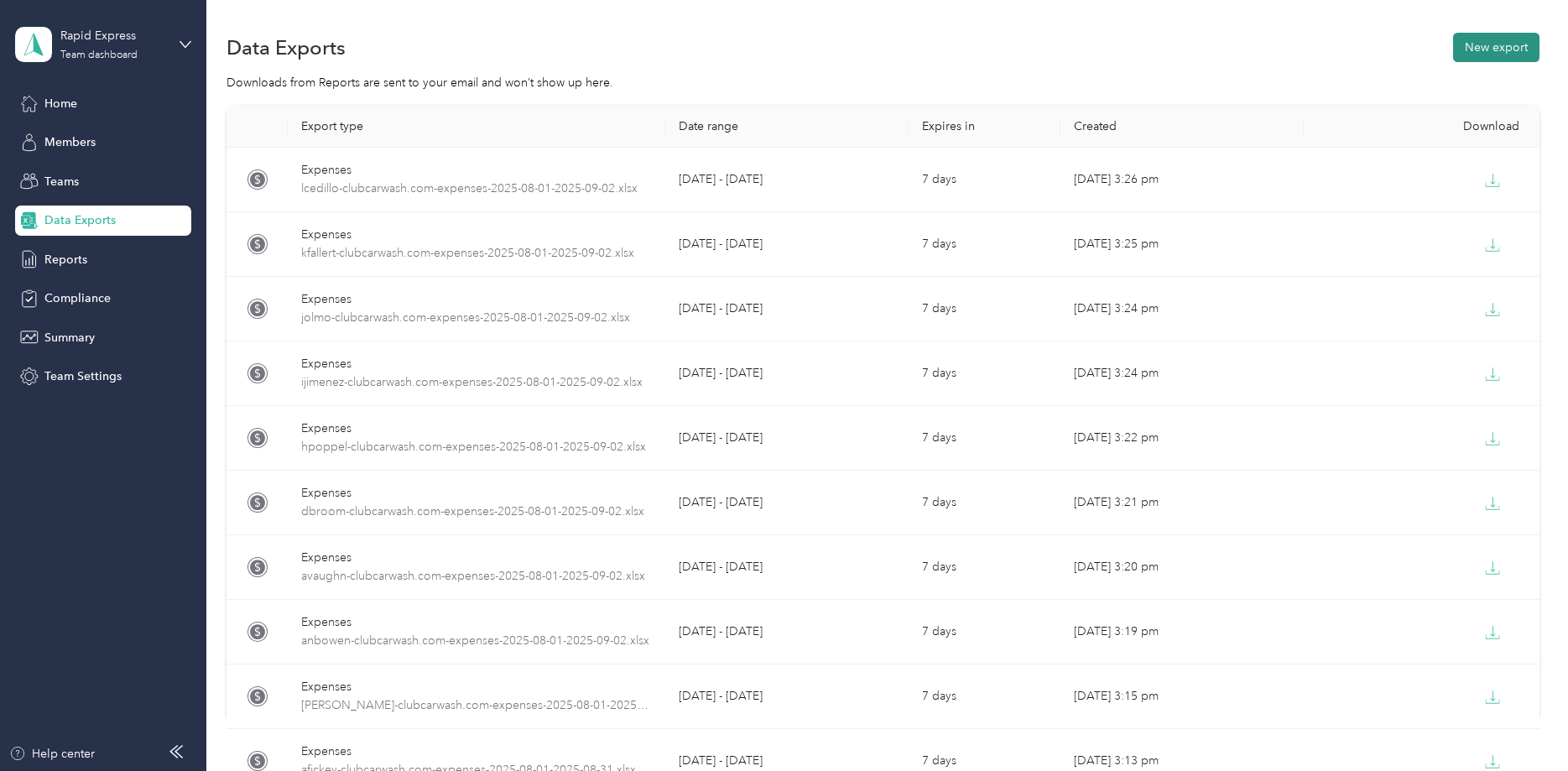
click at [1504, 45] on button "New export" at bounding box center [1496, 47] width 86 height 30
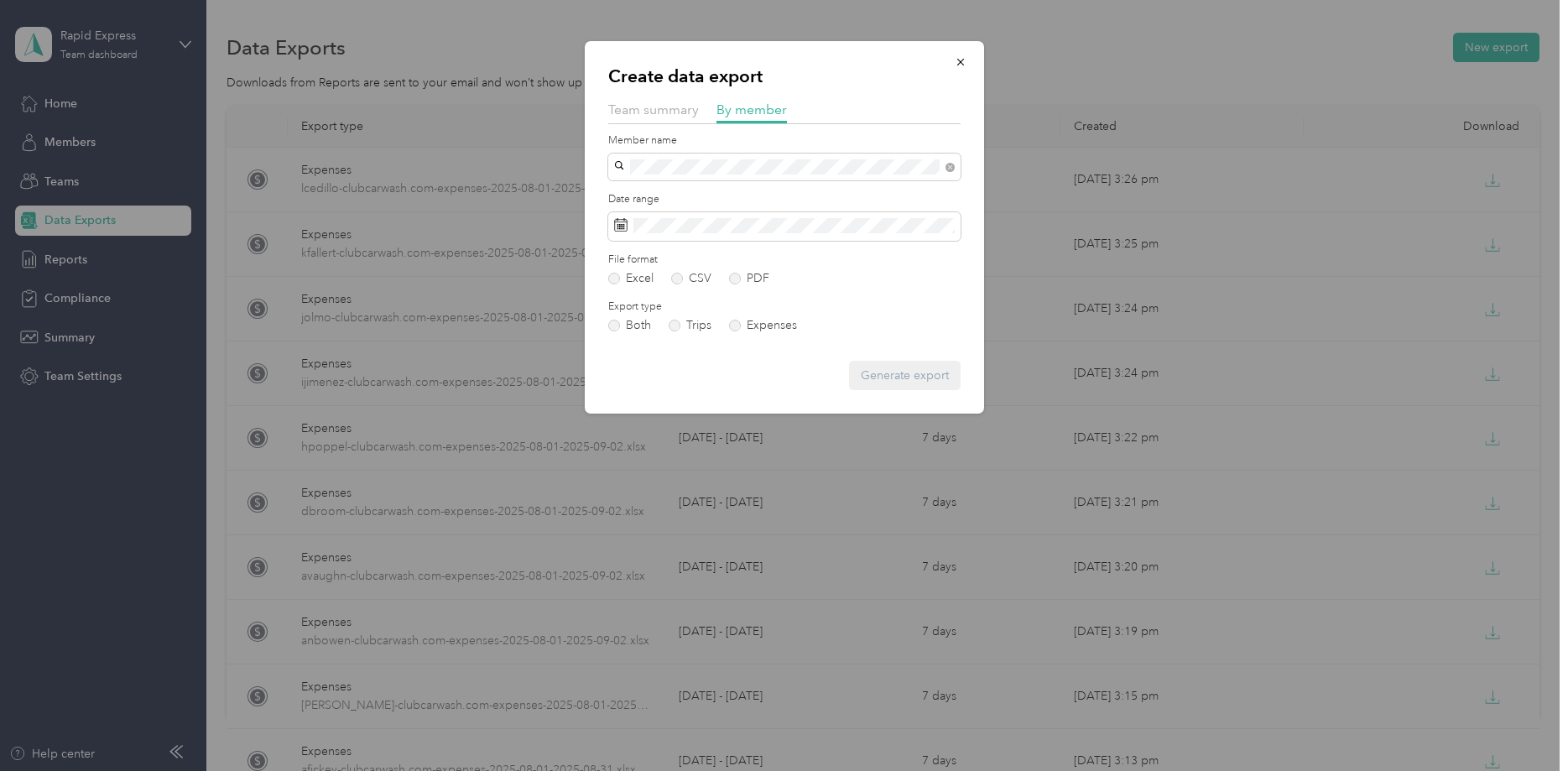
click at [663, 197] on span "[PERSON_NAME]" at bounding box center [666, 193] width 93 height 14
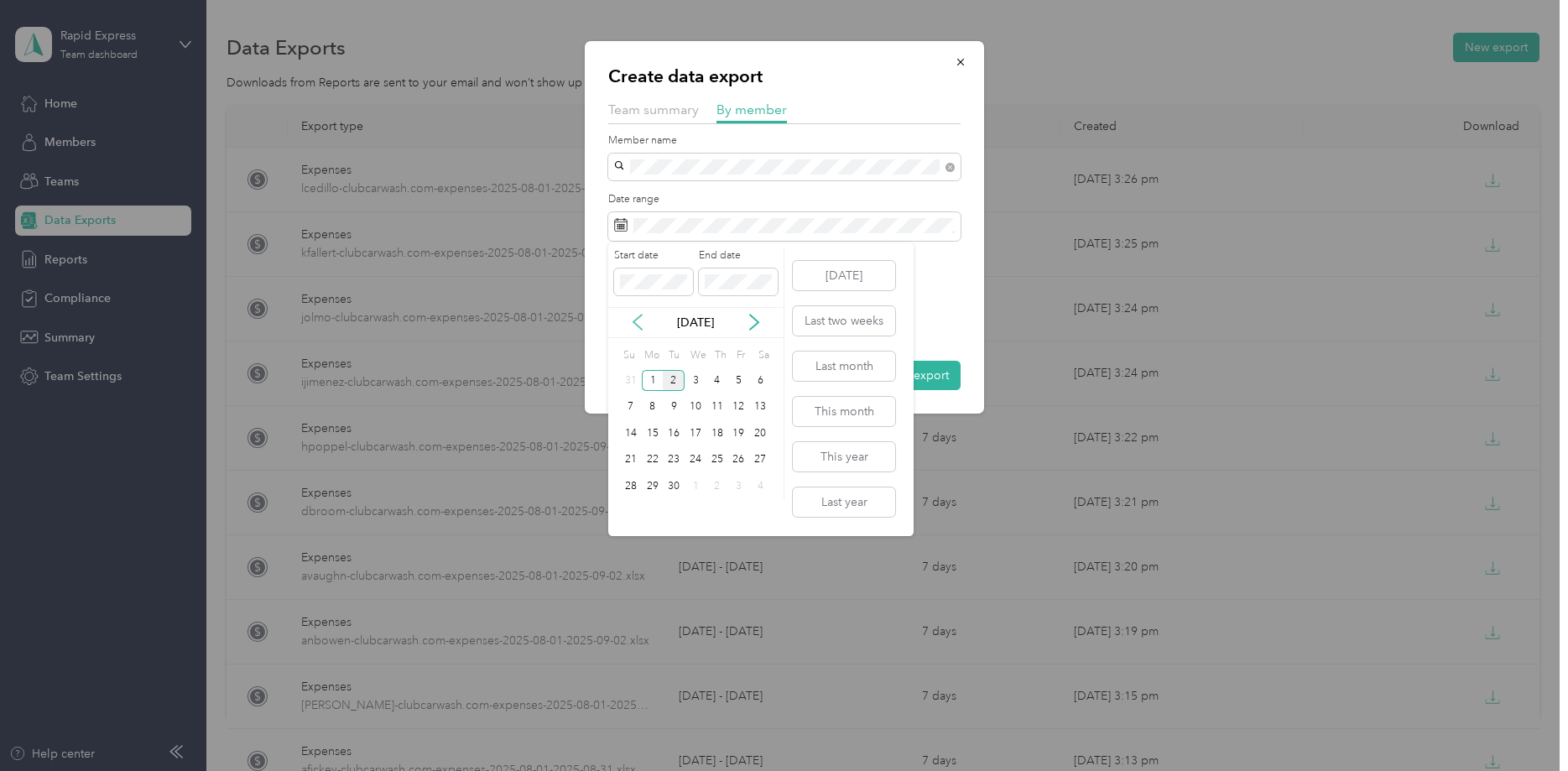
click at [634, 326] on icon at bounding box center [637, 322] width 17 height 17
click at [740, 382] on div "1" at bounding box center [739, 381] width 22 height 21
click at [753, 314] on div "[DATE]" at bounding box center [695, 322] width 175 height 17
click at [755, 316] on icon at bounding box center [754, 322] width 17 height 17
click at [677, 379] on div "2" at bounding box center [673, 381] width 22 height 21
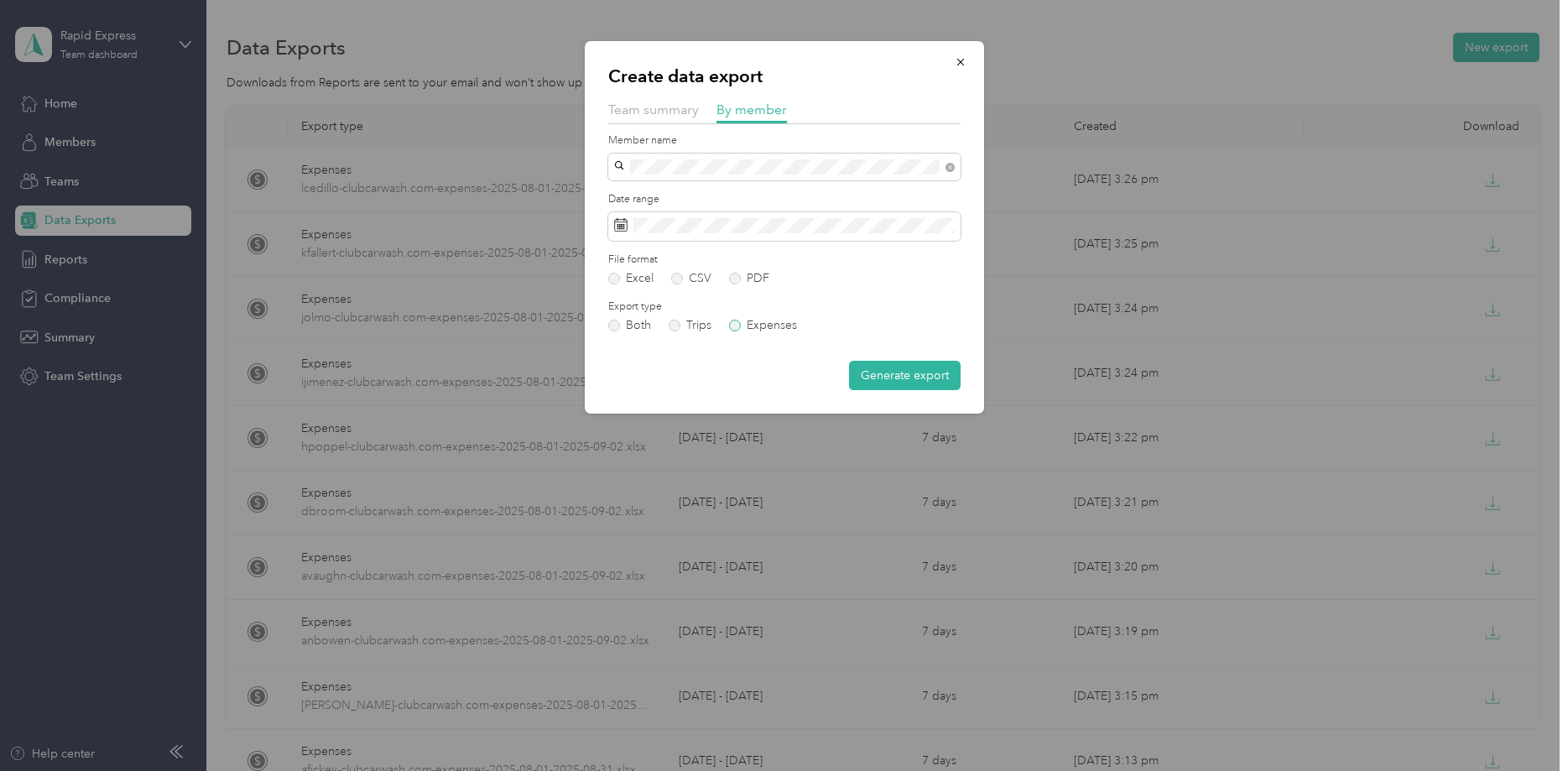
click at [774, 326] on label "Expenses" at bounding box center [762, 325] width 68 height 12
click at [903, 376] on button "Generate export" at bounding box center [905, 375] width 111 height 30
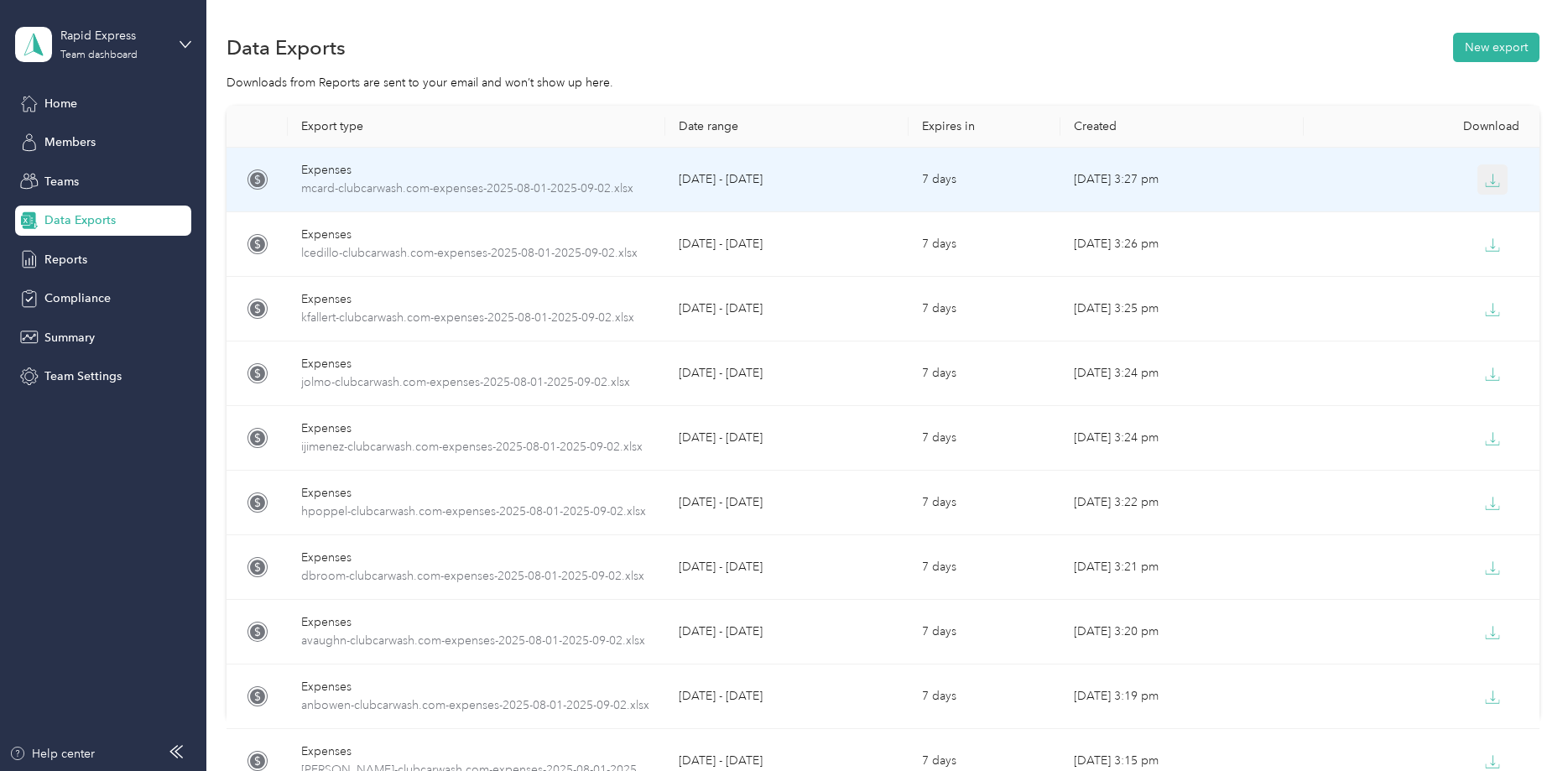
click at [1491, 177] on icon "button" at bounding box center [1492, 180] width 15 height 15
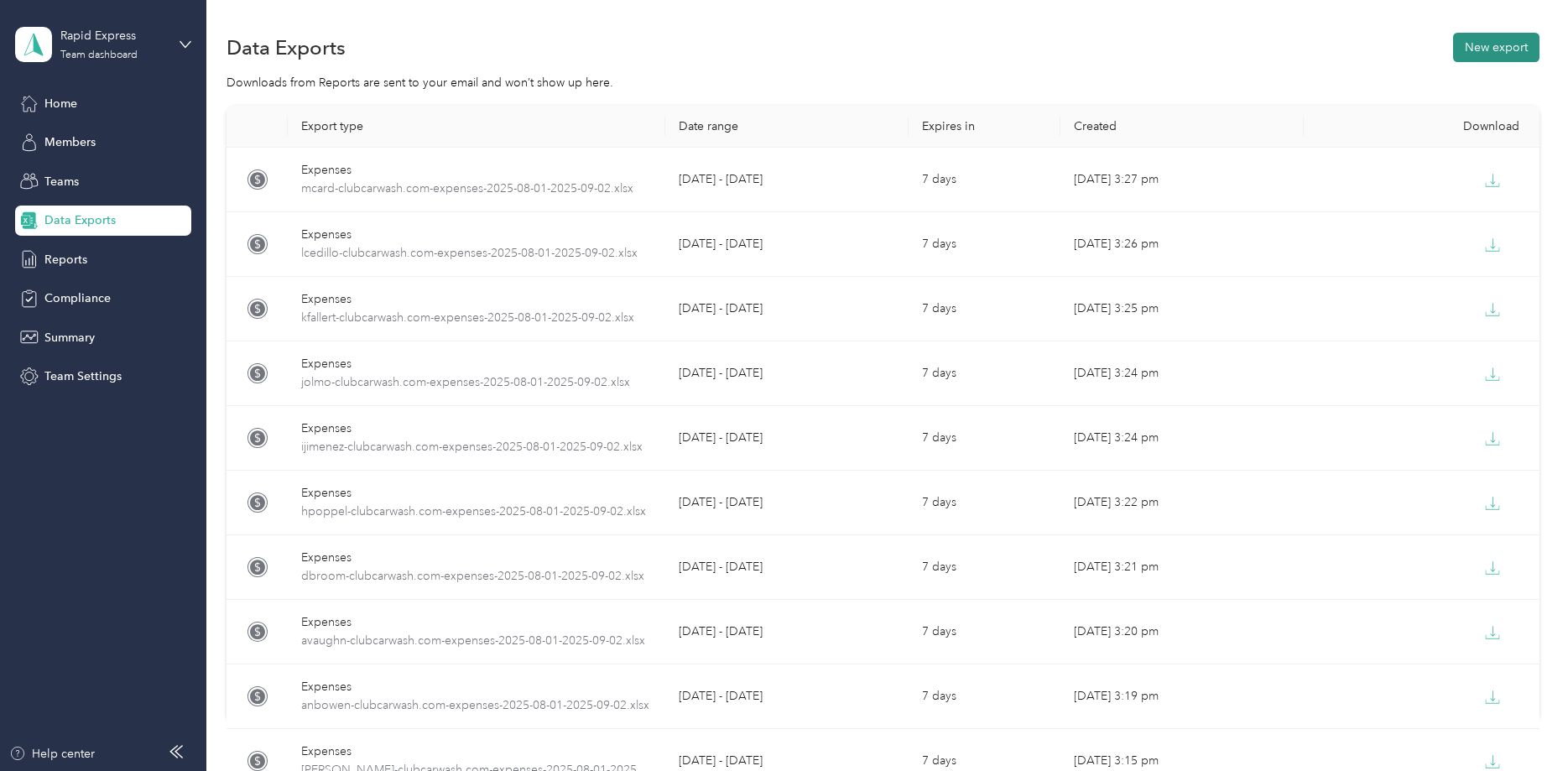
click at [1514, 43] on button "New export" at bounding box center [1496, 47] width 86 height 30
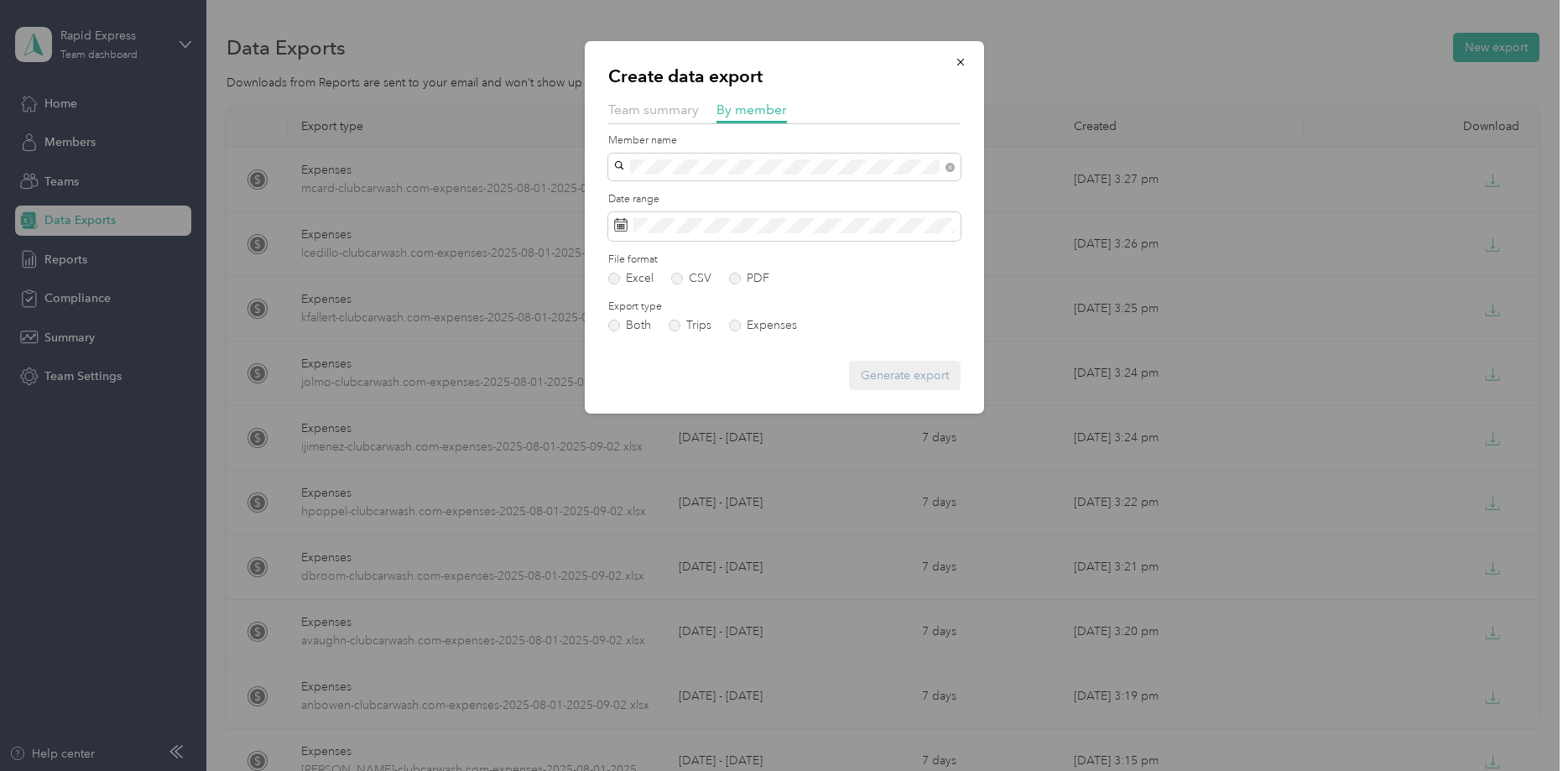
click at [657, 197] on div "[EMAIL_ADDRESS][DOMAIN_NAME]" at bounding box center [784, 197] width 329 height 17
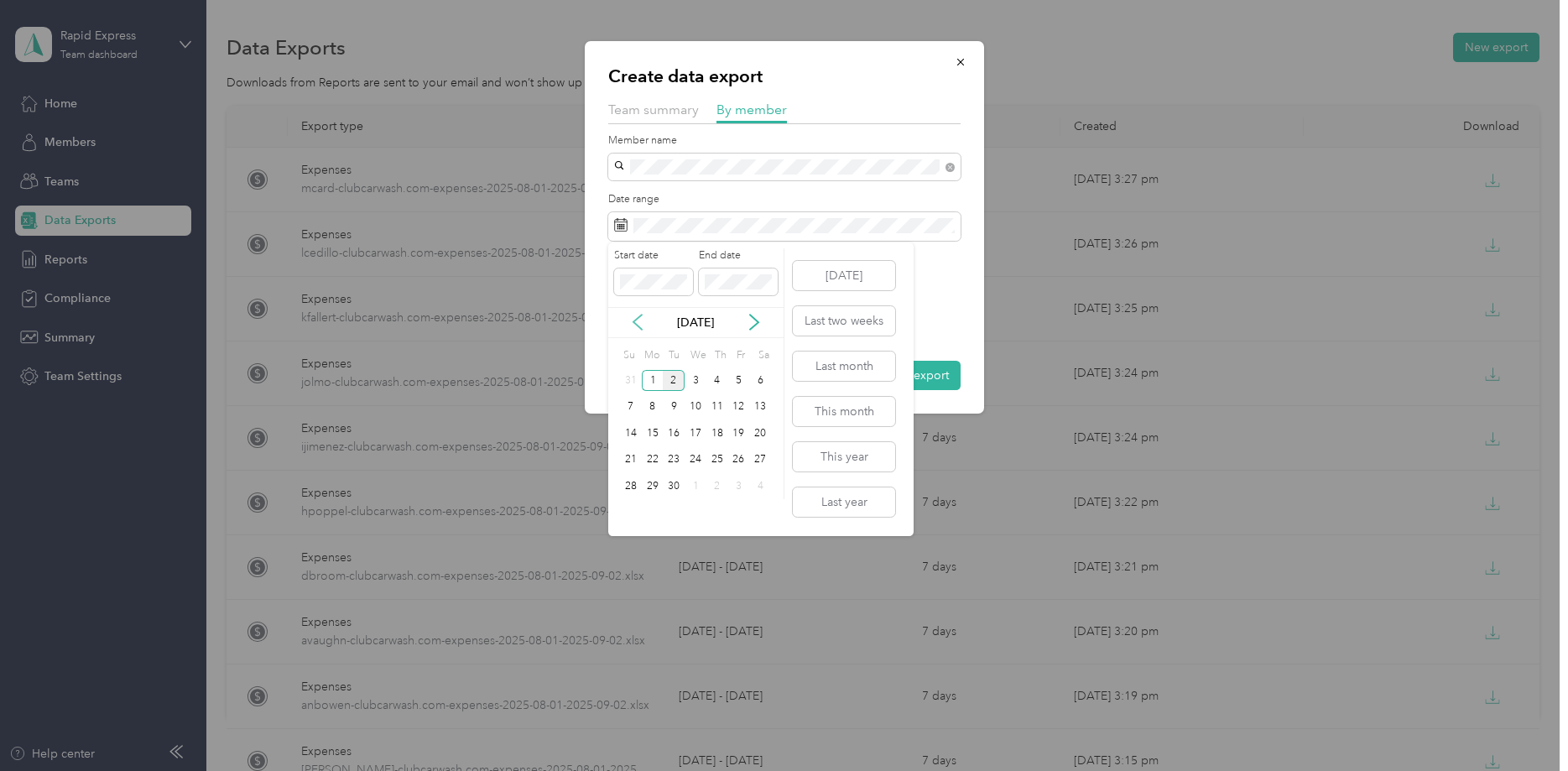
click at [634, 318] on icon at bounding box center [637, 322] width 17 height 17
click at [735, 382] on div "1" at bounding box center [739, 381] width 22 height 21
click at [755, 327] on icon at bounding box center [754, 322] width 17 height 17
click at [675, 377] on div "2" at bounding box center [673, 381] width 22 height 21
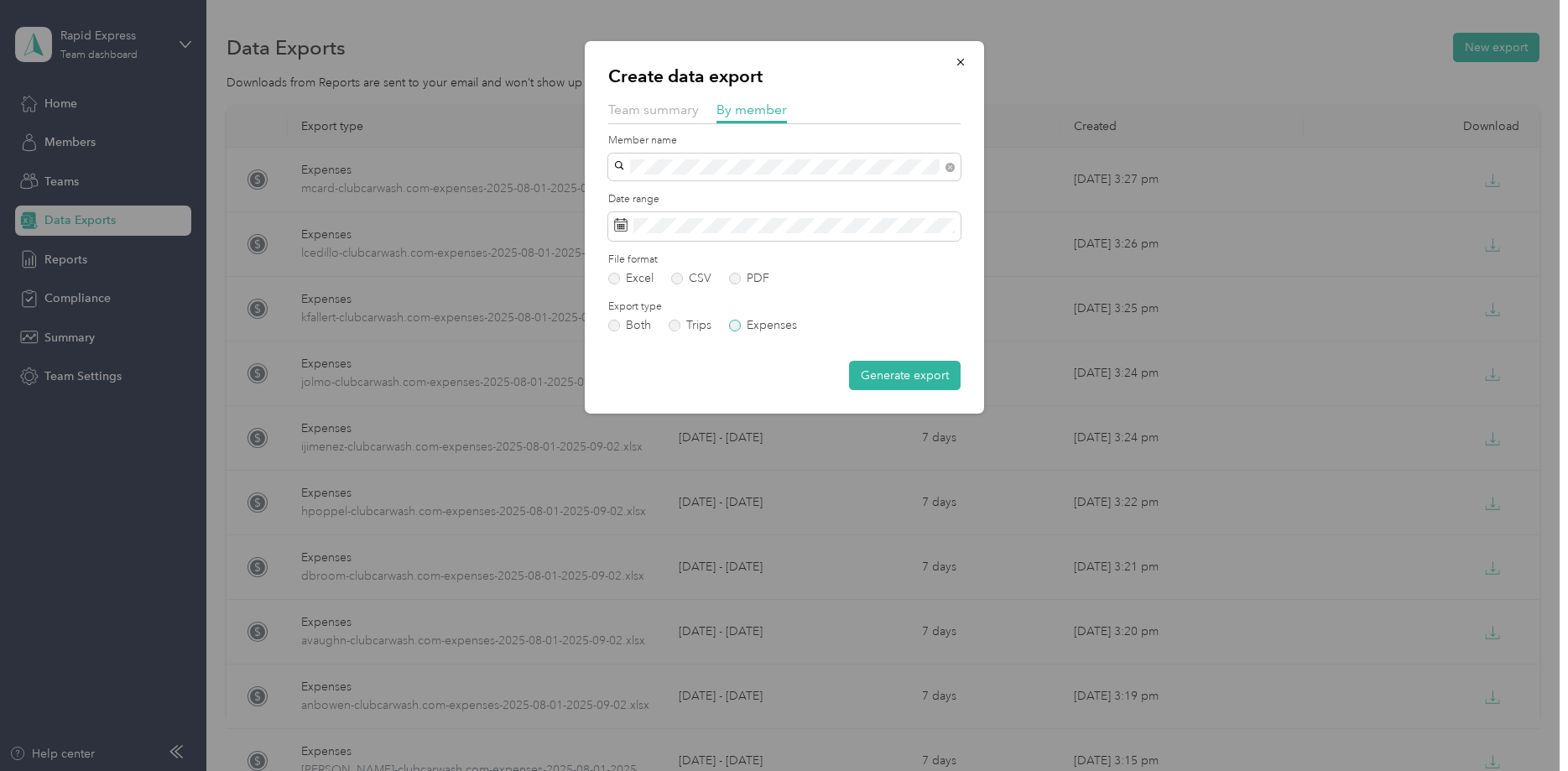
click at [782, 325] on label "Expenses" at bounding box center [762, 325] width 68 height 12
click at [889, 379] on button "Generate export" at bounding box center [905, 375] width 111 height 30
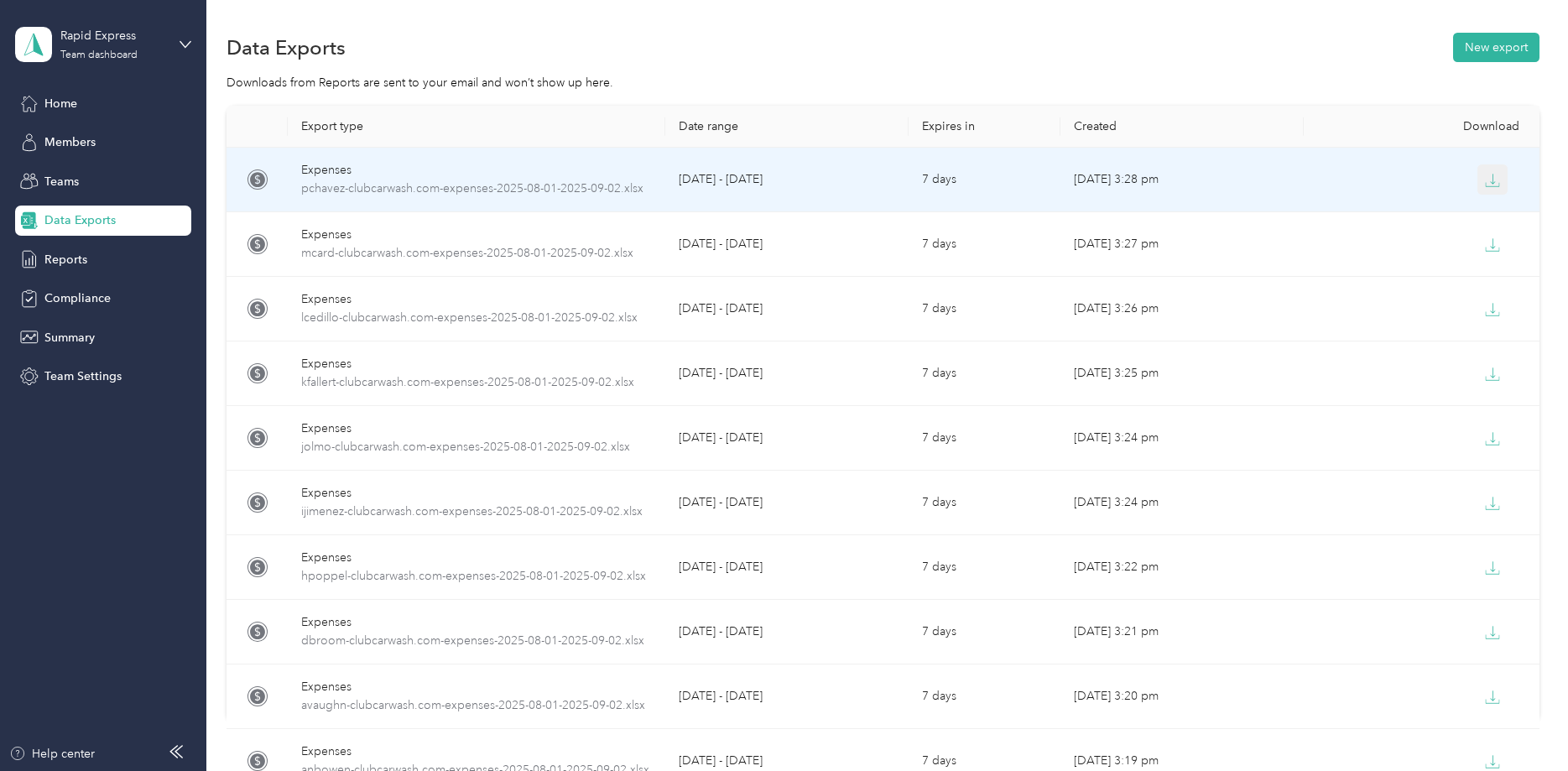
click at [1494, 180] on icon "button" at bounding box center [1492, 180] width 15 height 15
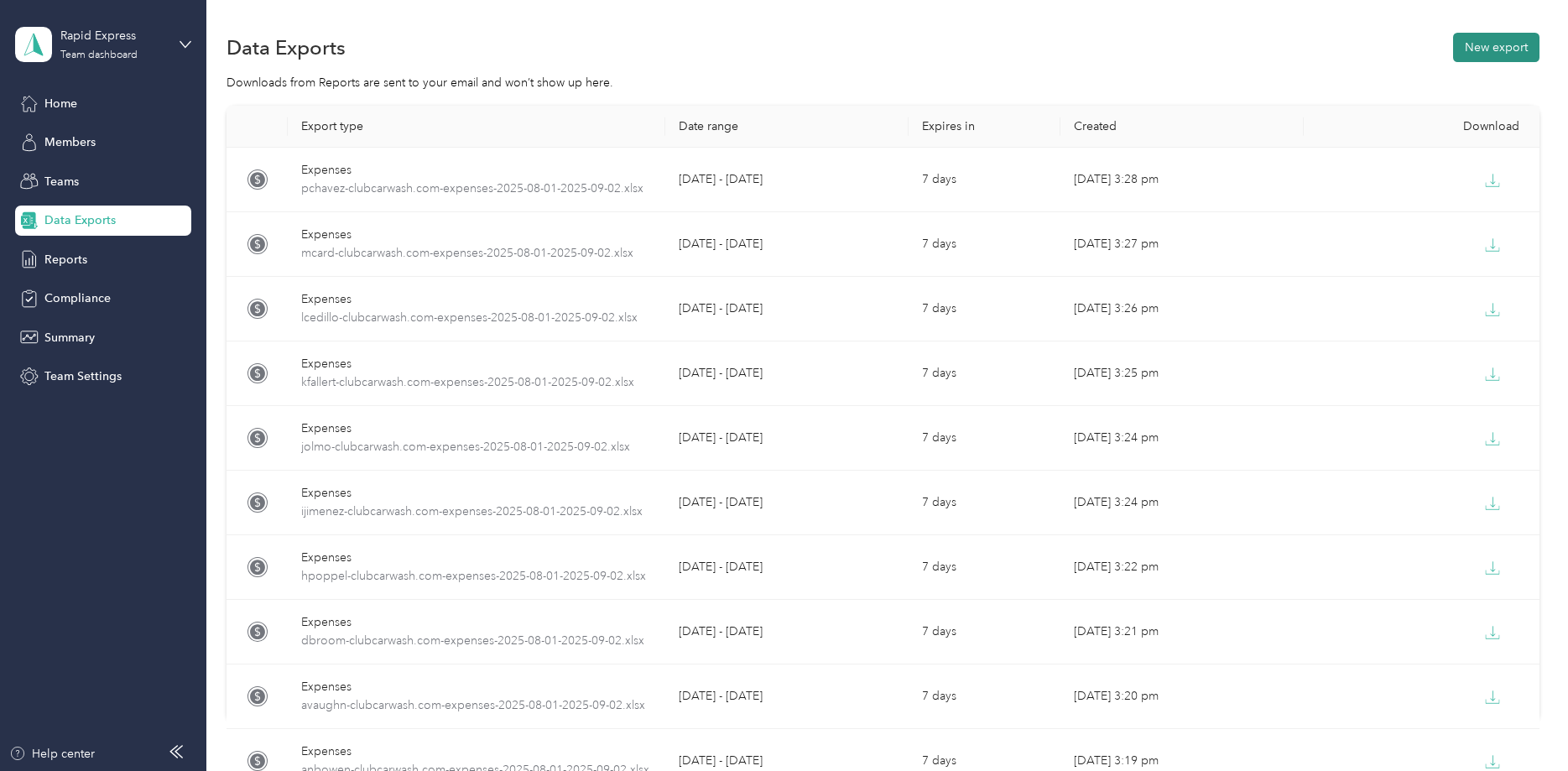
click at [1493, 35] on button "New export" at bounding box center [1496, 47] width 86 height 30
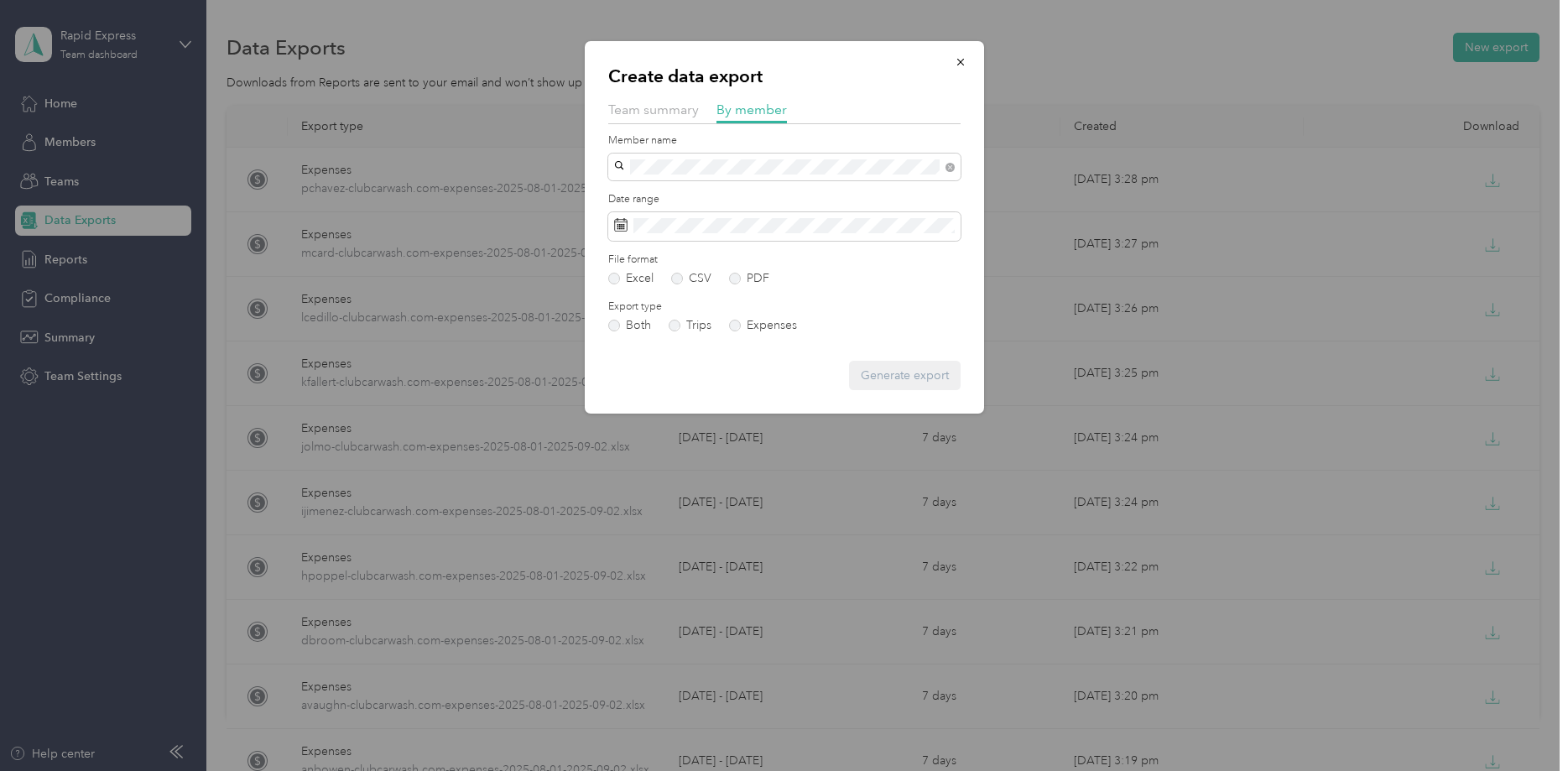
click at [654, 193] on span "[EMAIL_ADDRESS][DOMAIN_NAME]" at bounding box center [719, 197] width 198 height 14
click at [658, 218] on span at bounding box center [784, 226] width 353 height 29
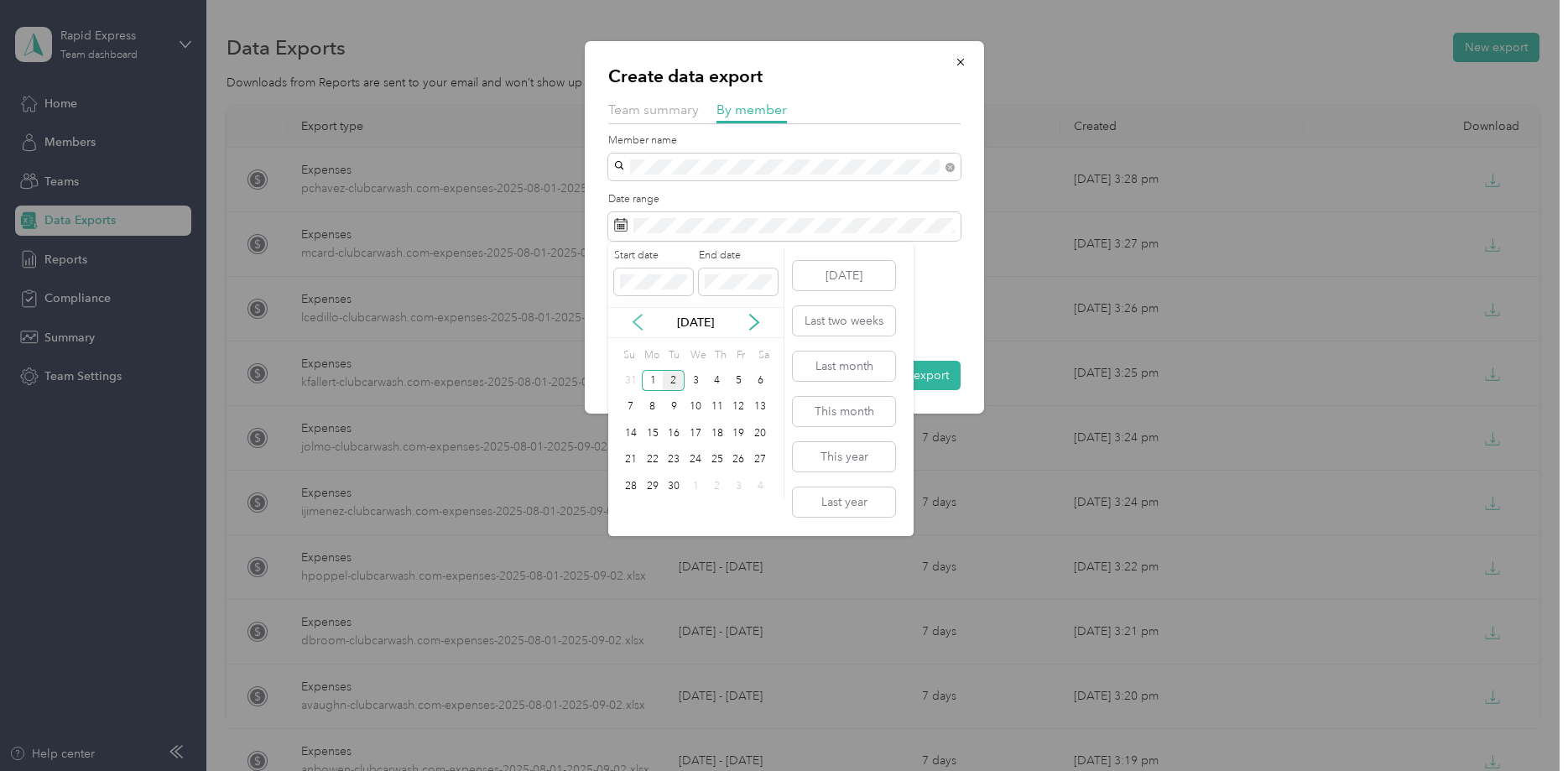
click at [643, 324] on icon at bounding box center [637, 322] width 17 height 17
click at [736, 384] on div "1" at bounding box center [739, 381] width 22 height 21
click at [752, 326] on icon at bounding box center [753, 323] width 9 height 15
click at [675, 380] on div "2" at bounding box center [673, 381] width 22 height 21
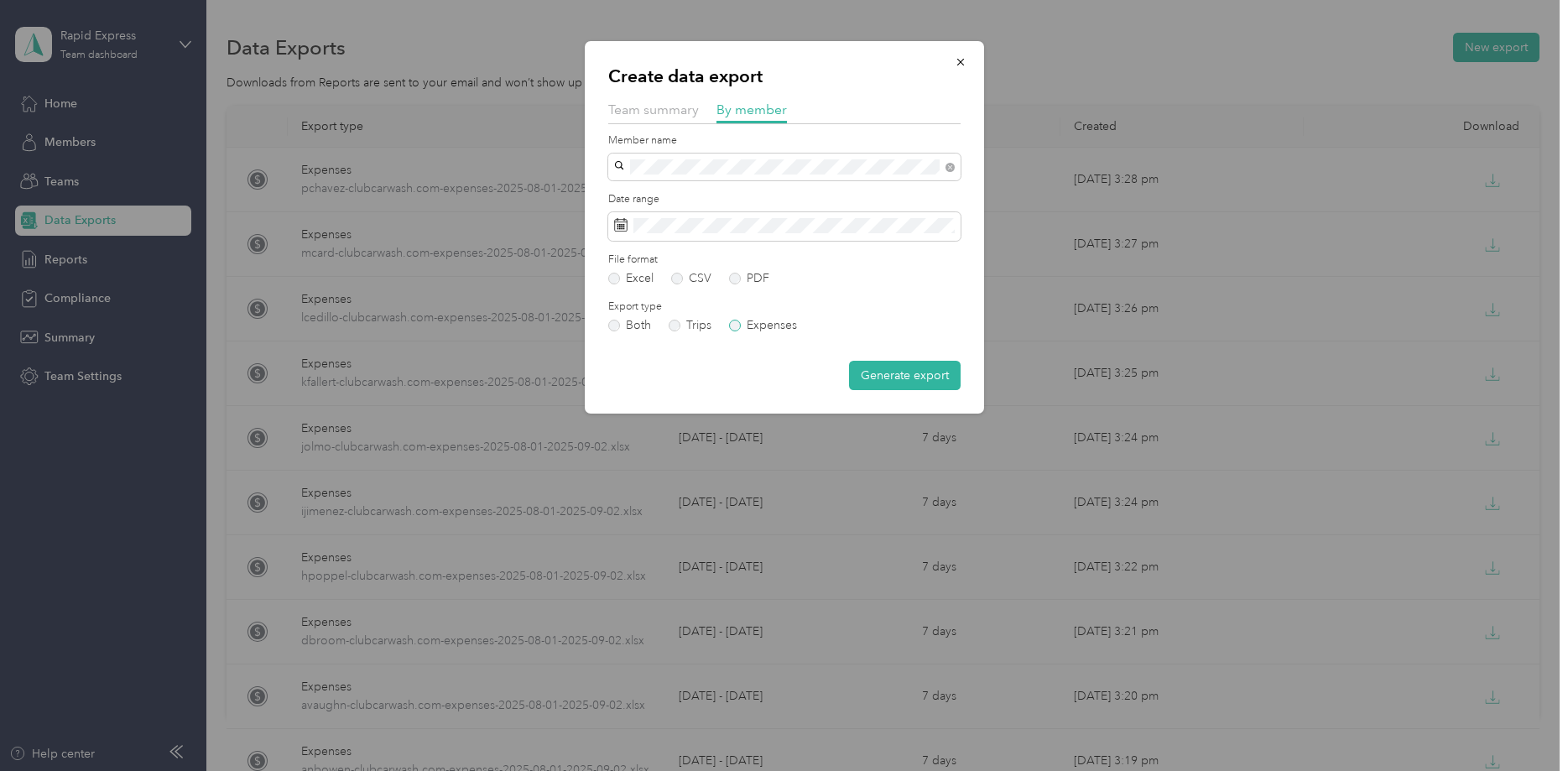
click at [734, 328] on label "Expenses" at bounding box center [762, 325] width 68 height 12
click at [881, 374] on button "Generate export" at bounding box center [905, 375] width 111 height 30
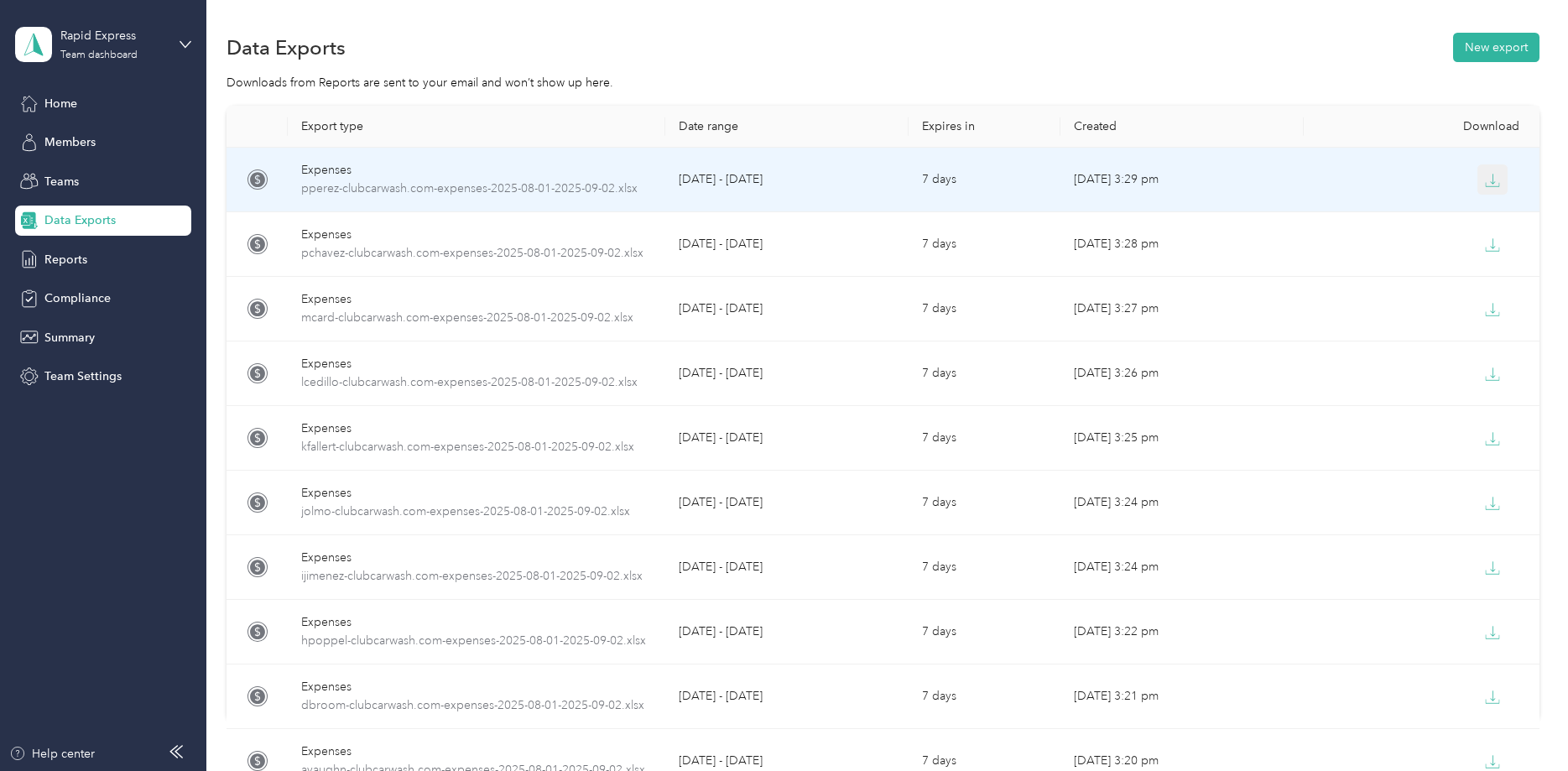
click at [1492, 175] on icon "button" at bounding box center [1492, 180] width 15 height 15
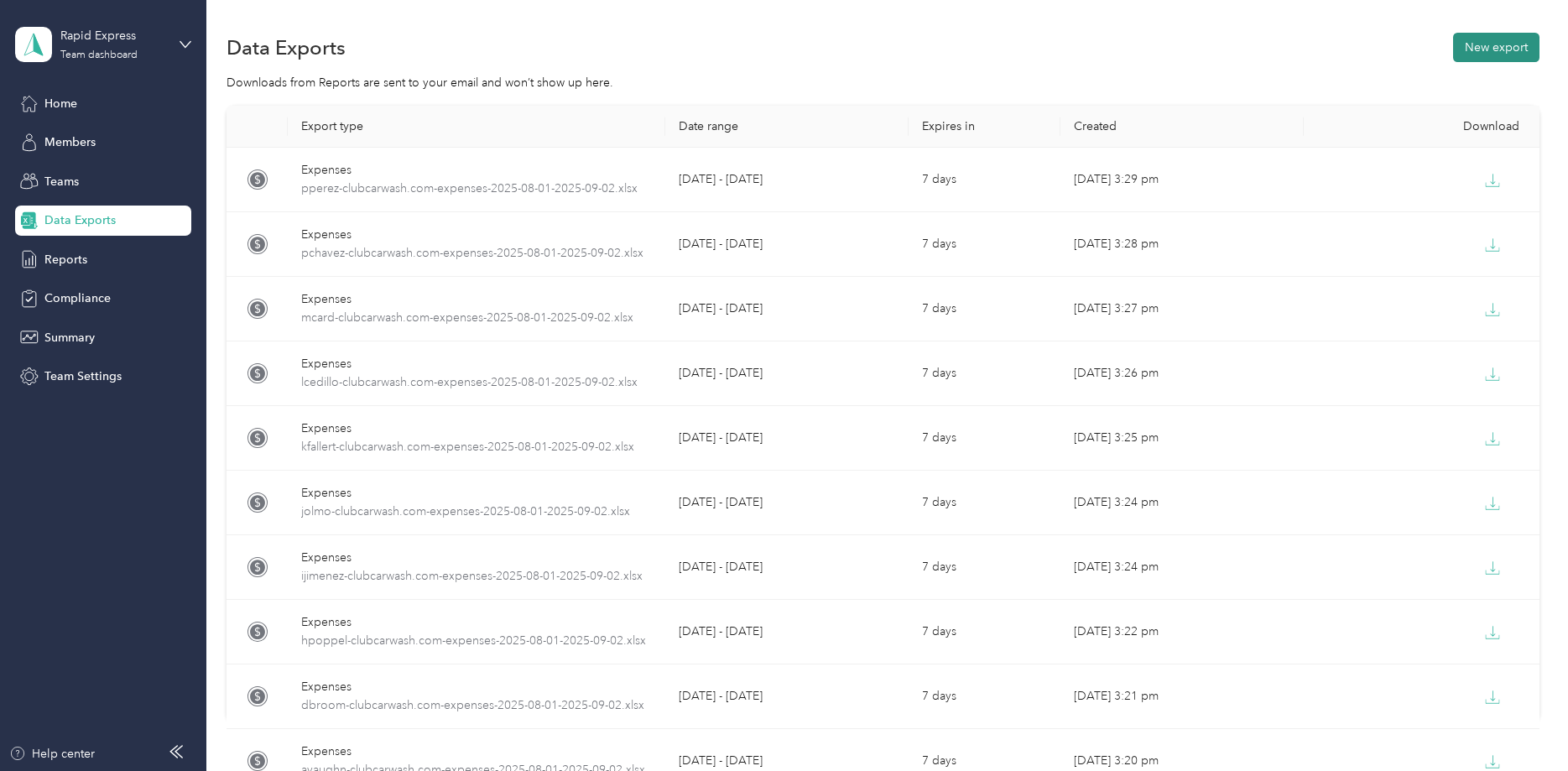
click at [1496, 44] on button "New export" at bounding box center [1496, 47] width 86 height 30
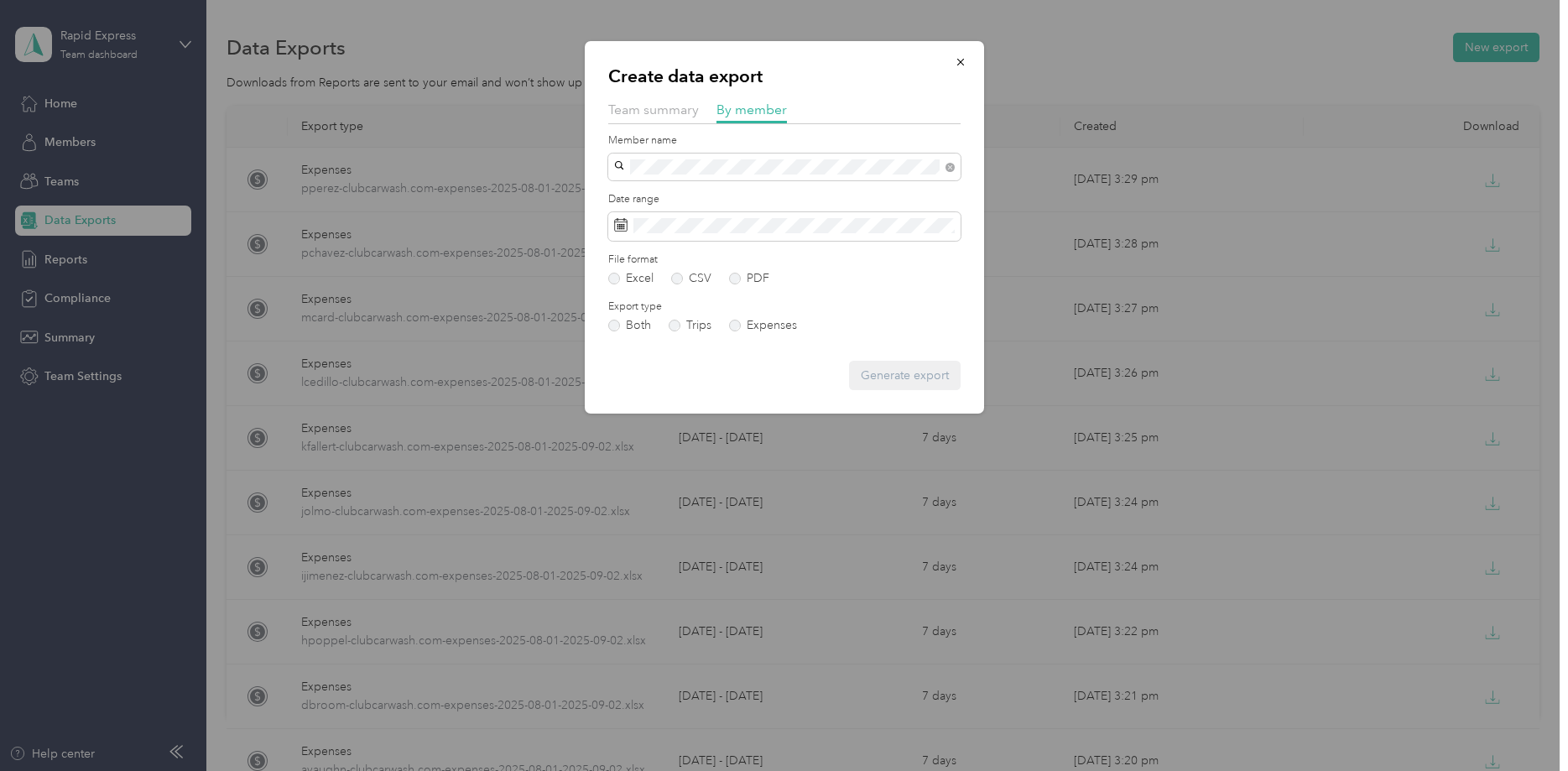
click at [678, 198] on span "[PERSON_NAME]" at bounding box center [666, 195] width 93 height 14
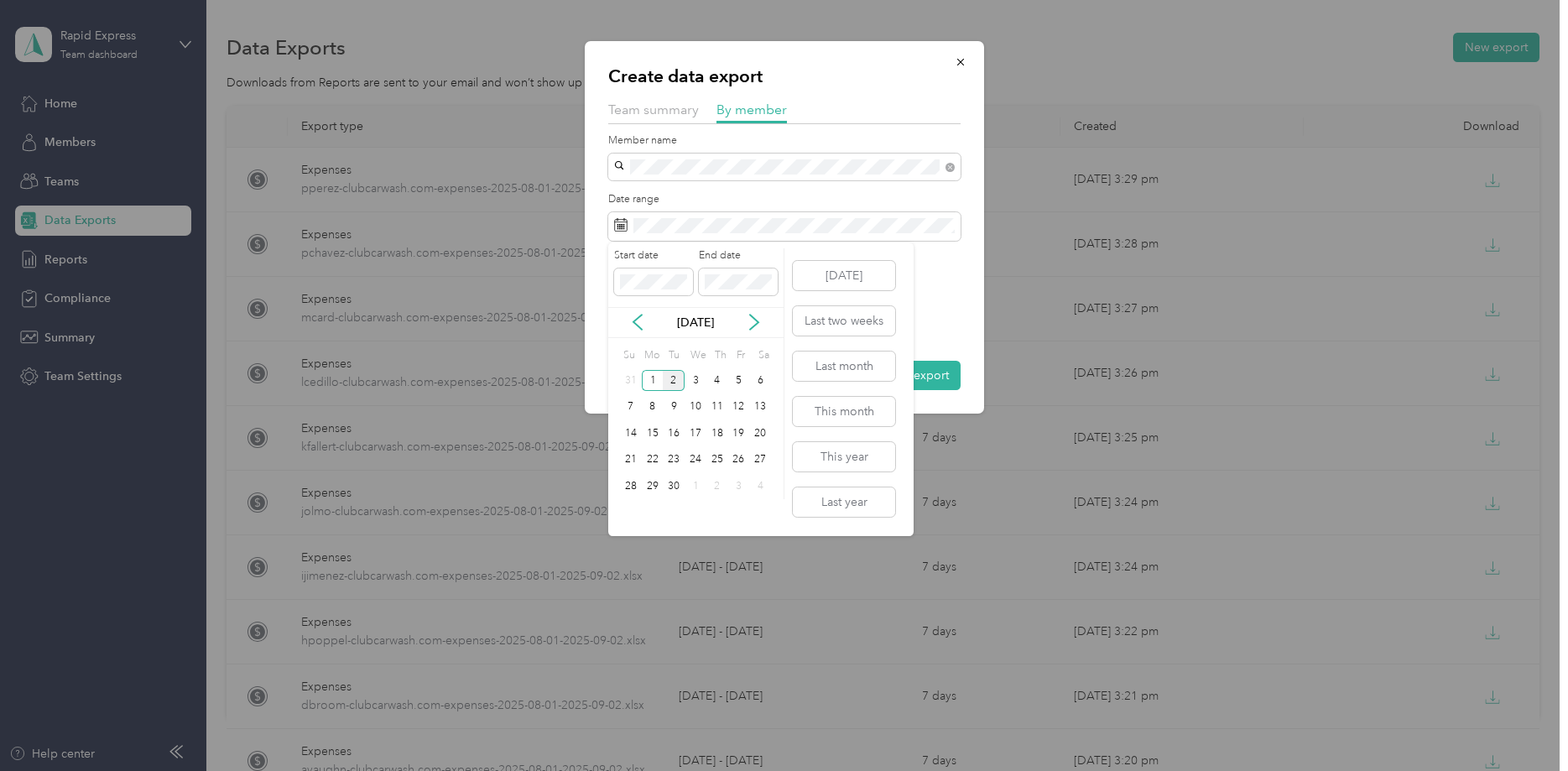
drag, startPoint x: 634, startPoint y: 322, endPoint x: 697, endPoint y: 337, distance: 64.8
click at [634, 322] on icon at bounding box center [637, 323] width 9 height 15
drag, startPoint x: 737, startPoint y: 380, endPoint x: 747, endPoint y: 322, distance: 58.9
click at [737, 376] on div "1" at bounding box center [739, 381] width 22 height 21
click at [754, 322] on icon at bounding box center [754, 322] width 17 height 17
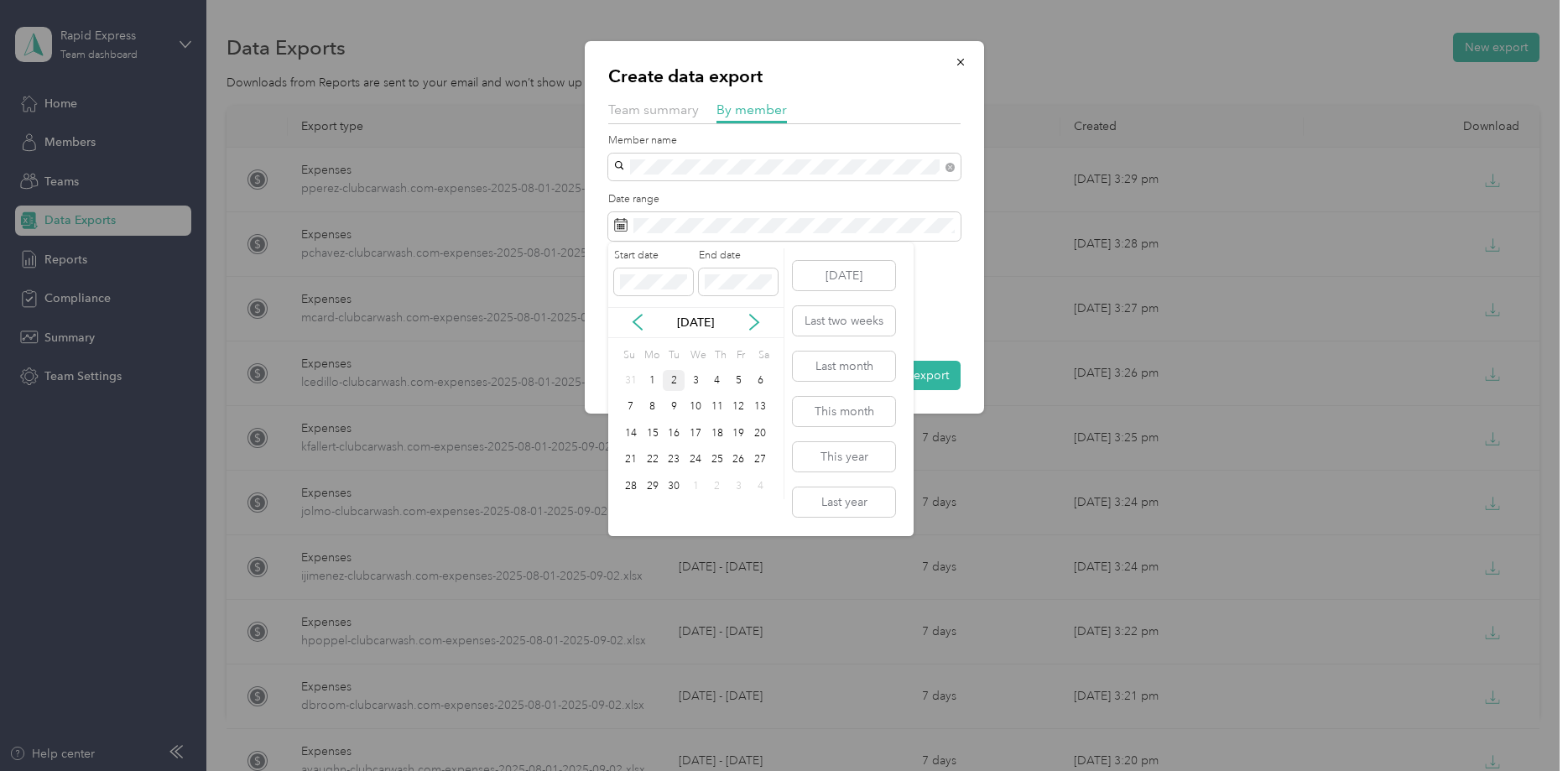
click at [674, 380] on div "2" at bounding box center [673, 381] width 22 height 21
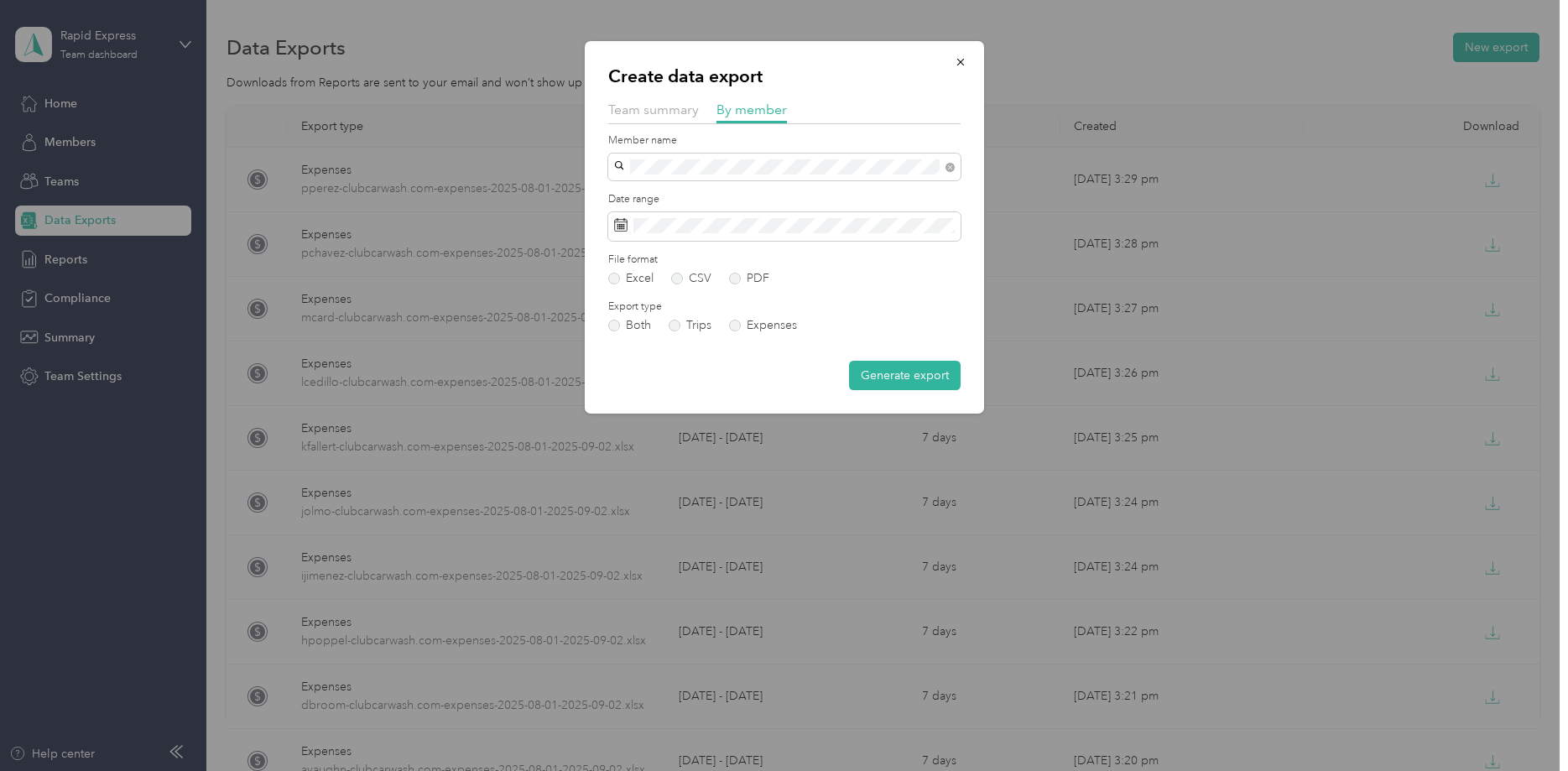
click at [776, 321] on label "Expenses" at bounding box center [762, 325] width 68 height 12
click at [895, 376] on button "Generate export" at bounding box center [905, 375] width 111 height 30
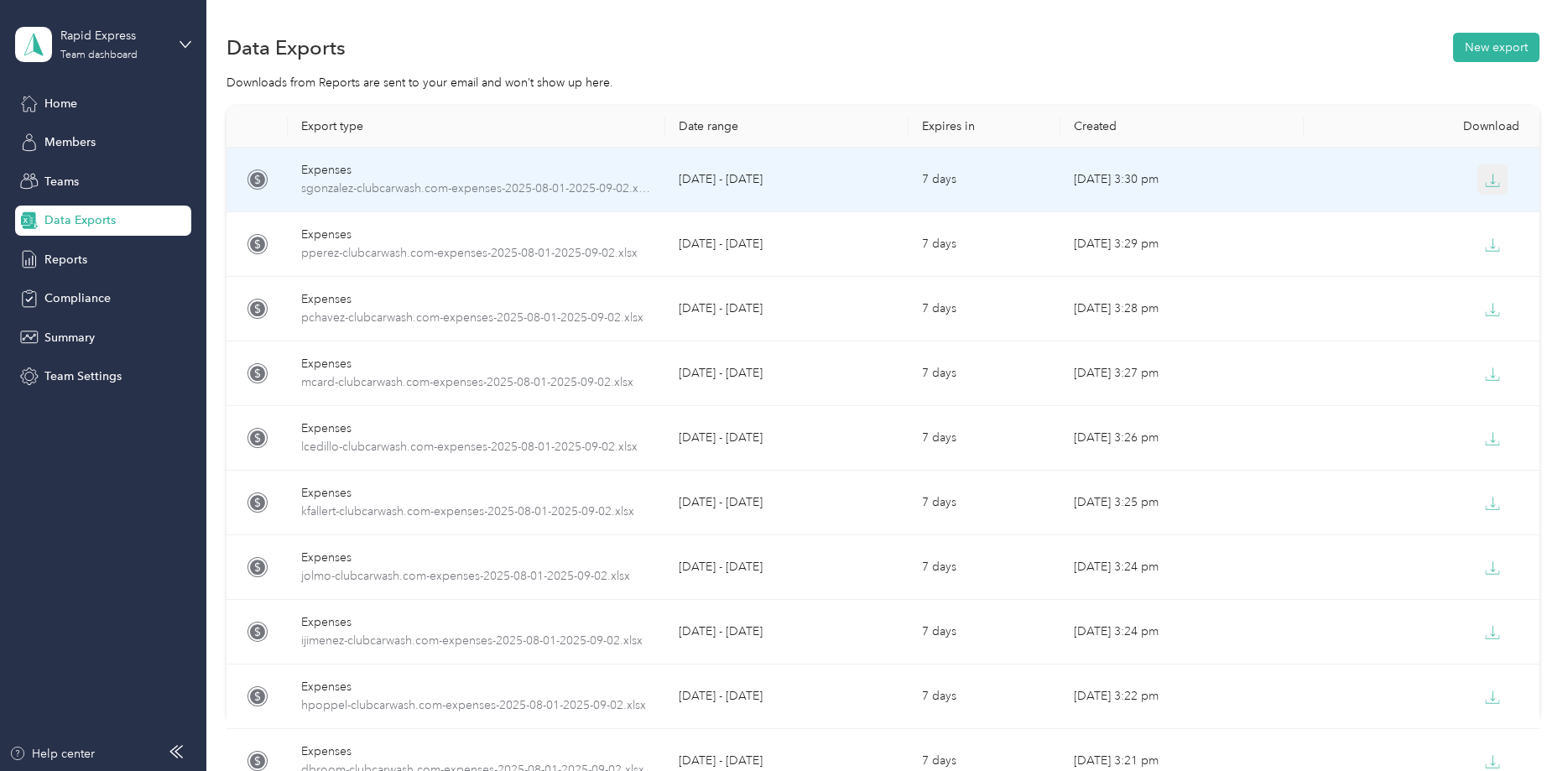
click at [1490, 179] on icon "button" at bounding box center [1492, 180] width 15 height 15
click at [1497, 180] on icon "button" at bounding box center [1492, 180] width 15 height 15
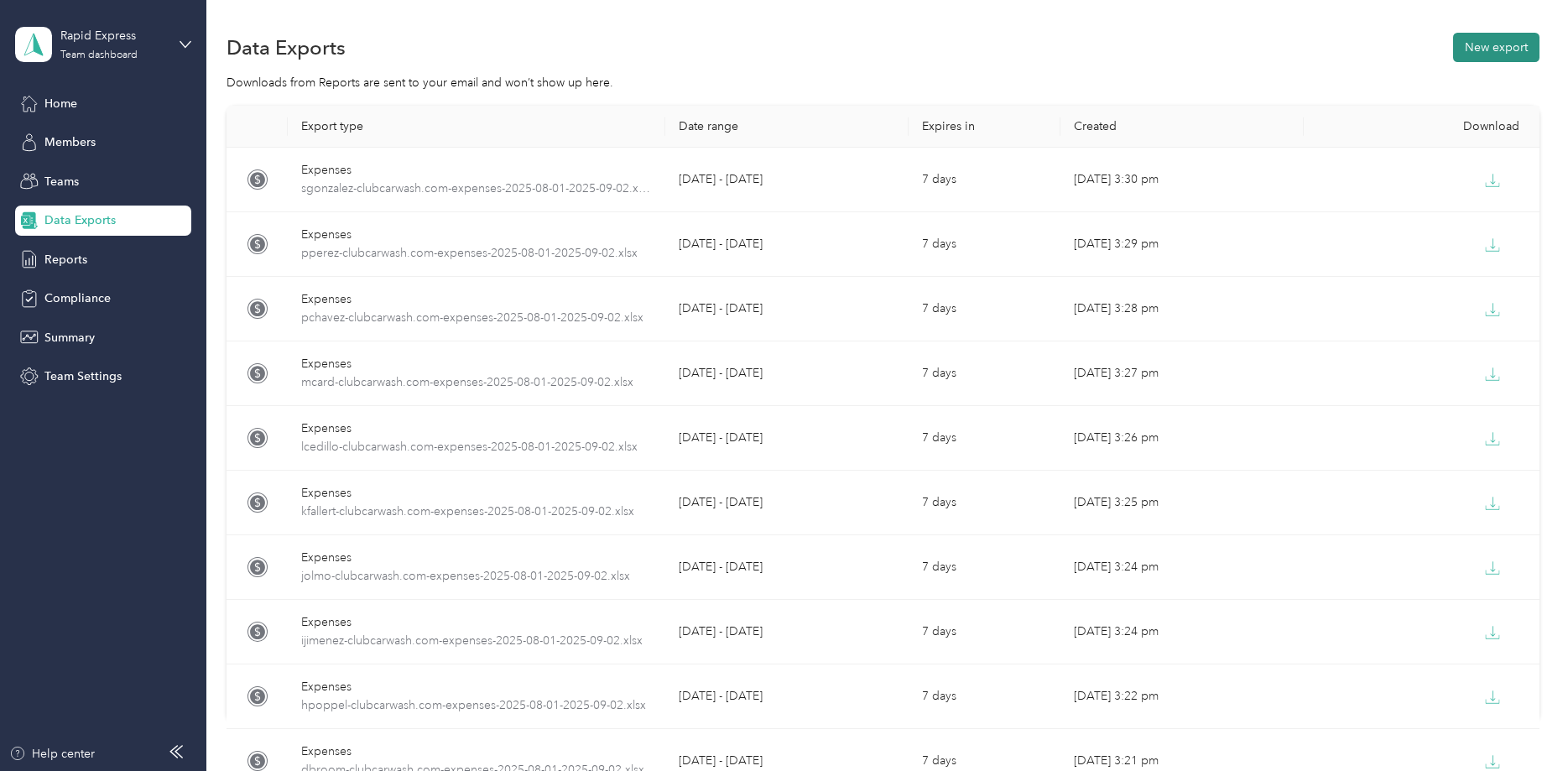
click at [1498, 35] on button "New export" at bounding box center [1496, 47] width 86 height 30
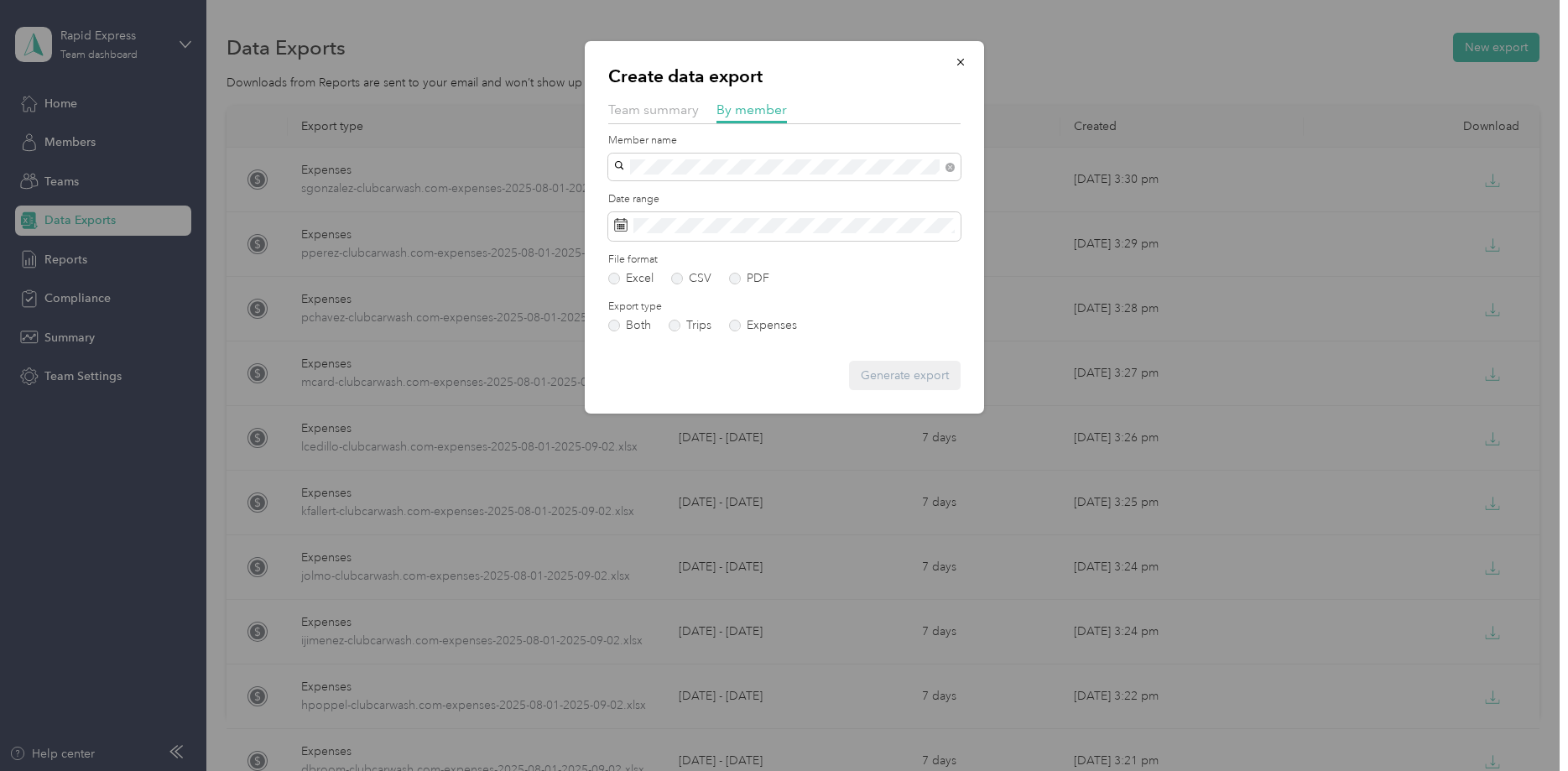
click at [632, 195] on span "[PERSON_NAME]" at bounding box center [666, 192] width 93 height 14
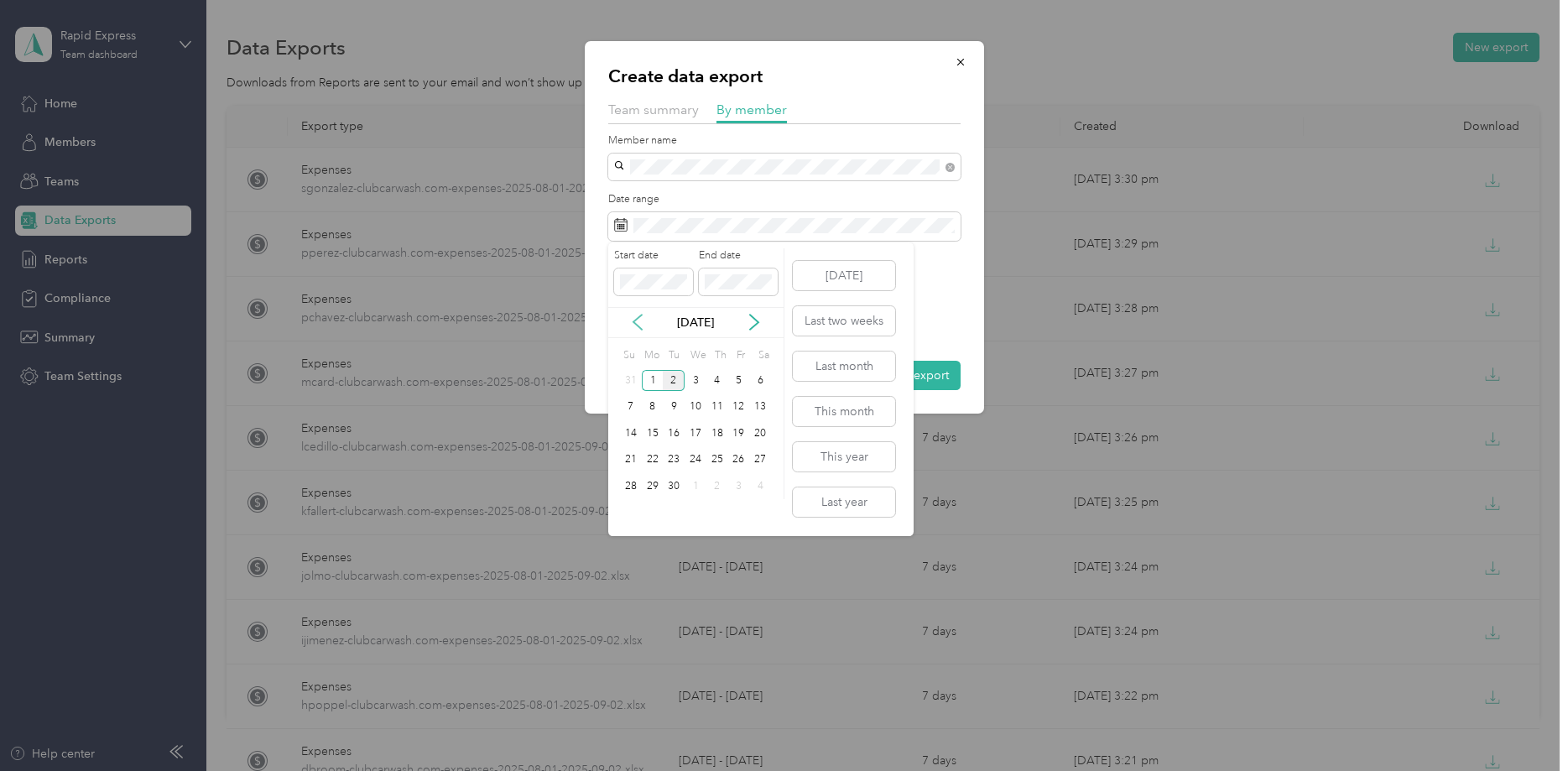
click at [634, 321] on icon at bounding box center [637, 323] width 9 height 15
click at [740, 378] on div "1" at bounding box center [739, 381] width 22 height 21
click at [757, 318] on icon at bounding box center [754, 322] width 17 height 17
click at [675, 385] on div "2" at bounding box center [673, 381] width 22 height 21
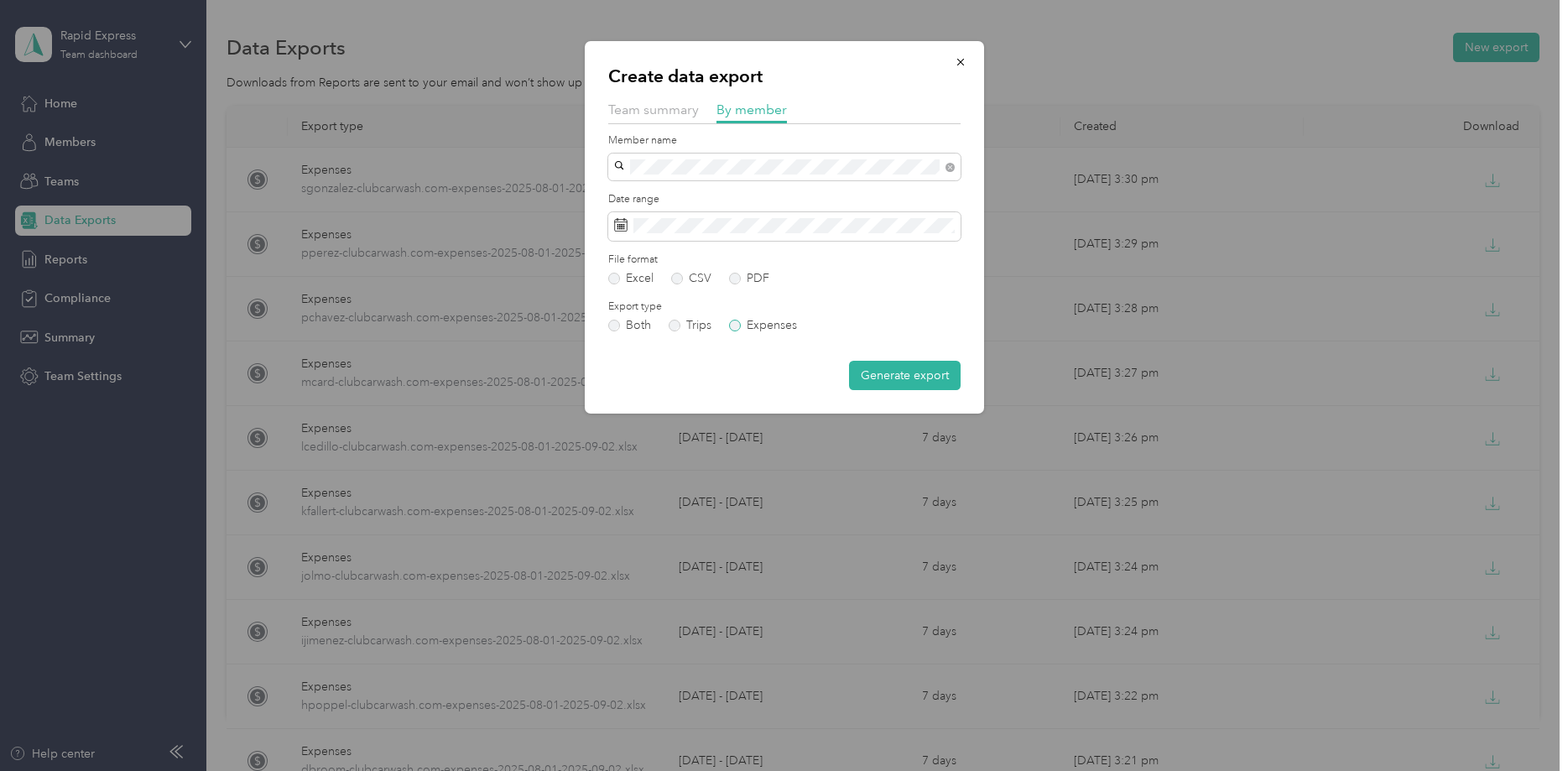
click at [762, 325] on label "Expenses" at bounding box center [762, 325] width 68 height 12
click at [892, 371] on button "Generate export" at bounding box center [905, 375] width 111 height 30
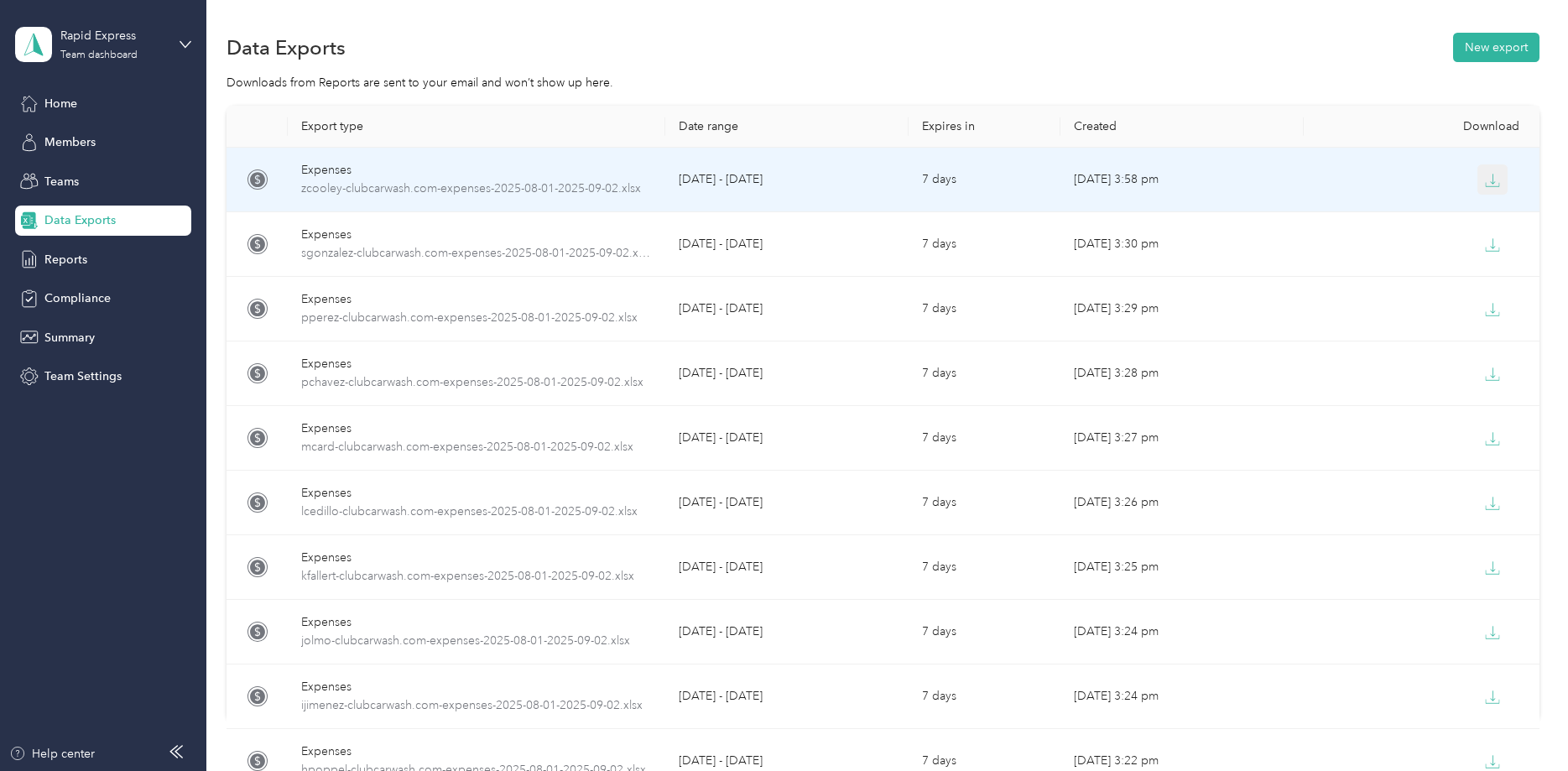
click at [1491, 181] on icon "button" at bounding box center [1492, 180] width 15 height 15
